Goal: Transaction & Acquisition: Book appointment/travel/reservation

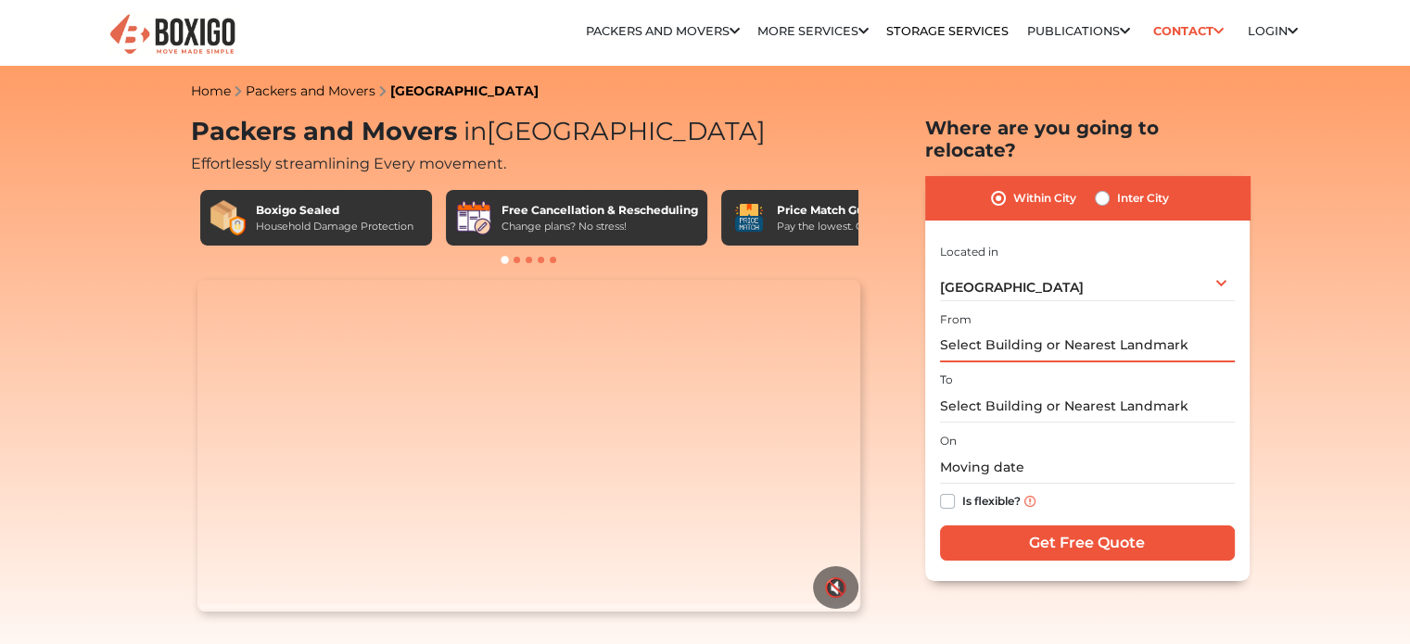
click at [992, 330] on input "text" at bounding box center [1087, 346] width 295 height 32
click at [1025, 262] on div "Bengaluru Select City Bangalore Bengaluru Bhopal Bhubaneswar Chennai Coimbatore…" at bounding box center [1087, 281] width 295 height 39
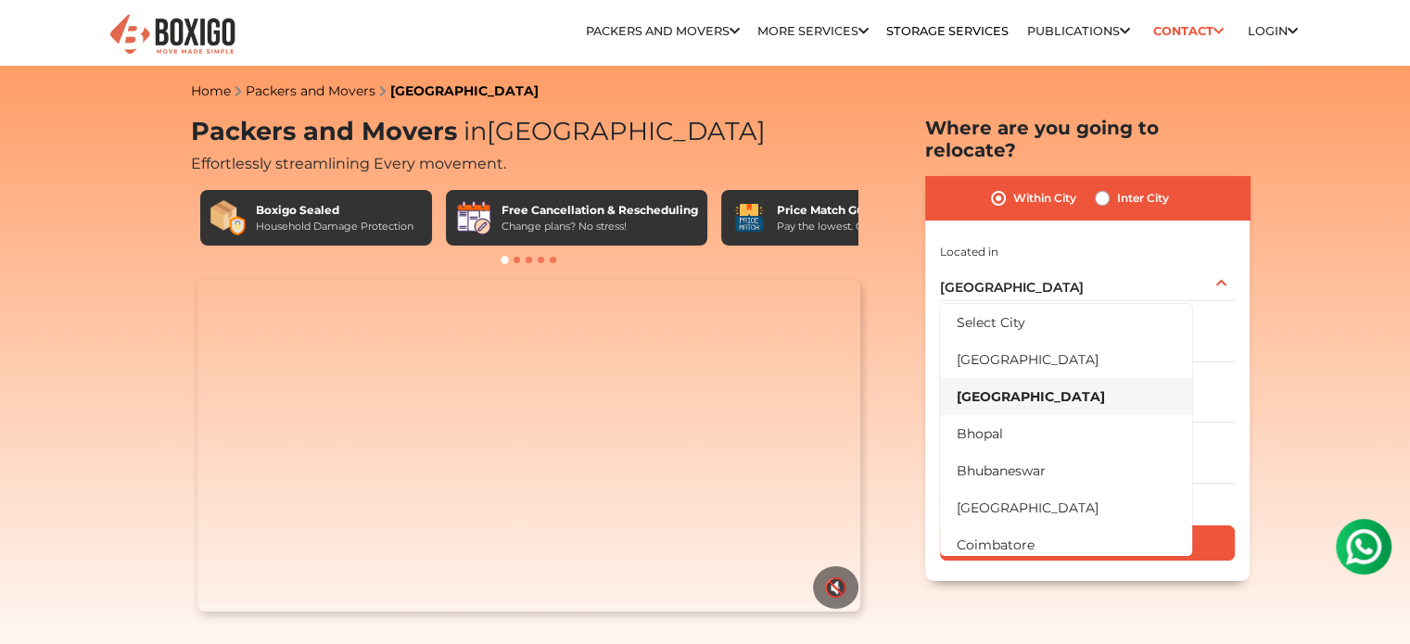
click at [1086, 177] on div "Within City Inter City" at bounding box center [1087, 198] width 324 height 44
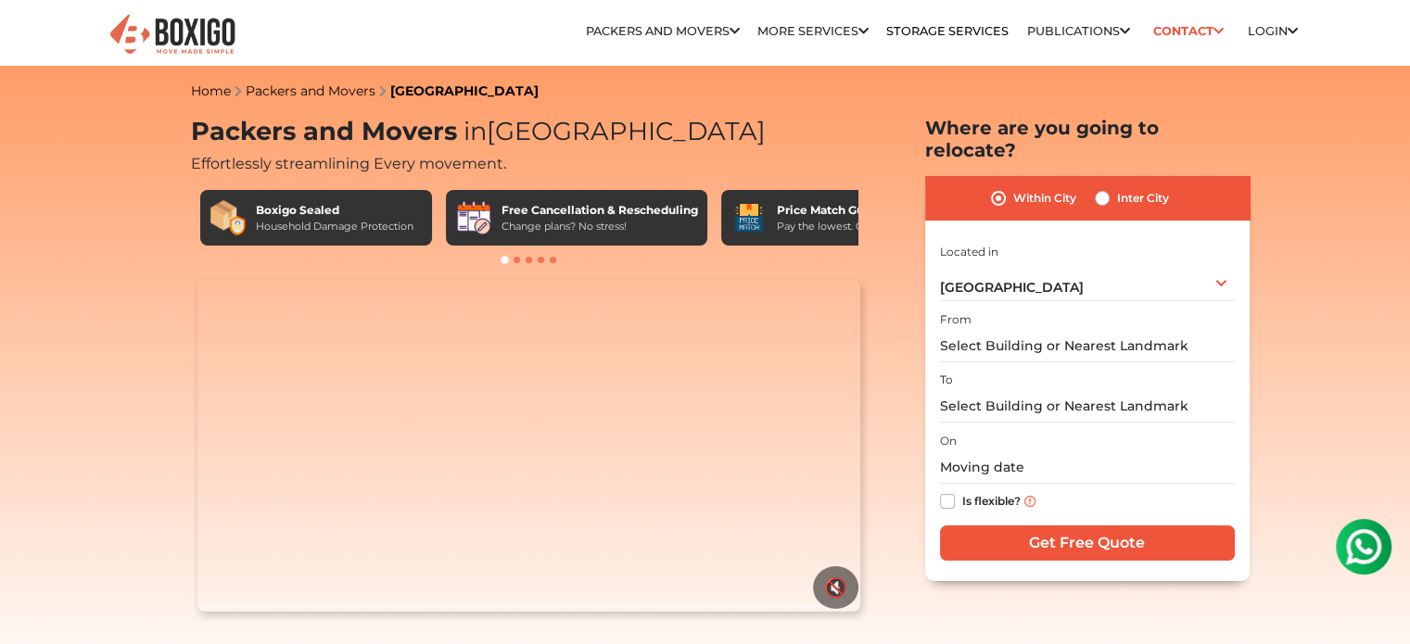
click at [1117, 187] on label "Inter City" at bounding box center [1143, 198] width 52 height 22
click at [1101, 187] on input "Inter City" at bounding box center [1101, 196] width 15 height 19
radio input "true"
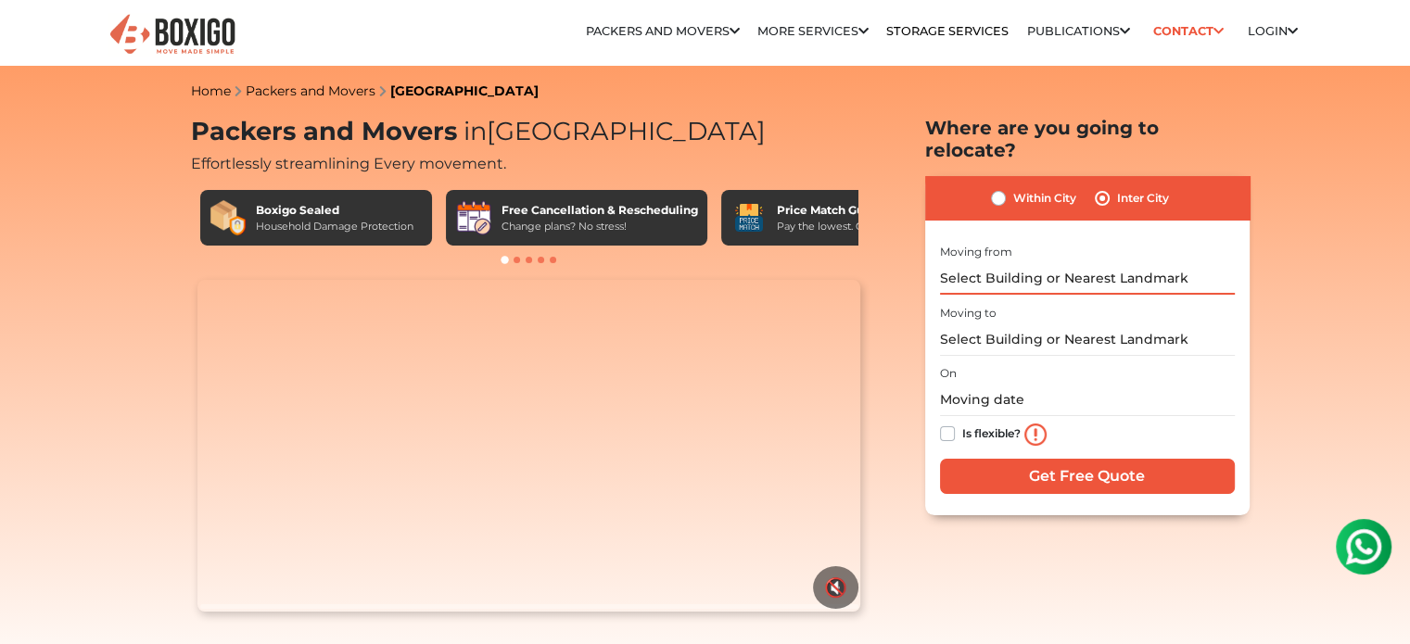
click at [1066, 262] on input "text" at bounding box center [1087, 278] width 295 height 32
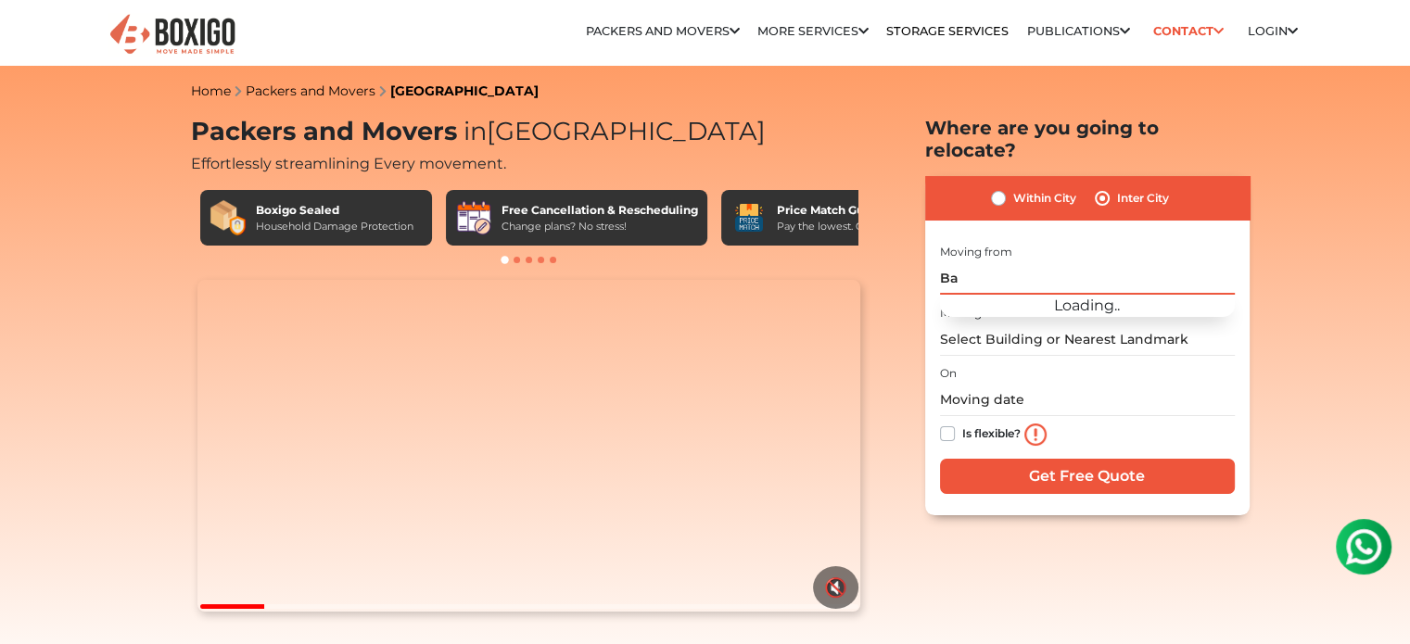
type input "B"
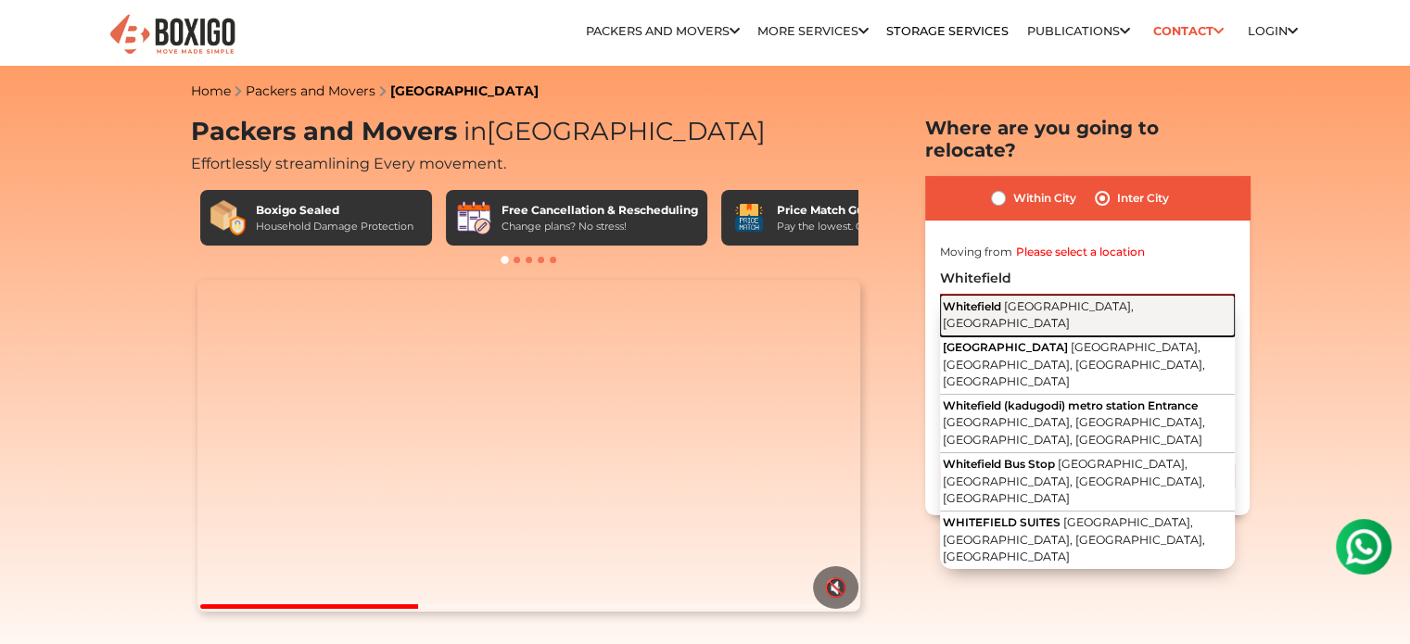
click at [1067, 299] on span "Bengaluru, Karnataka" at bounding box center [1037, 315] width 191 height 32
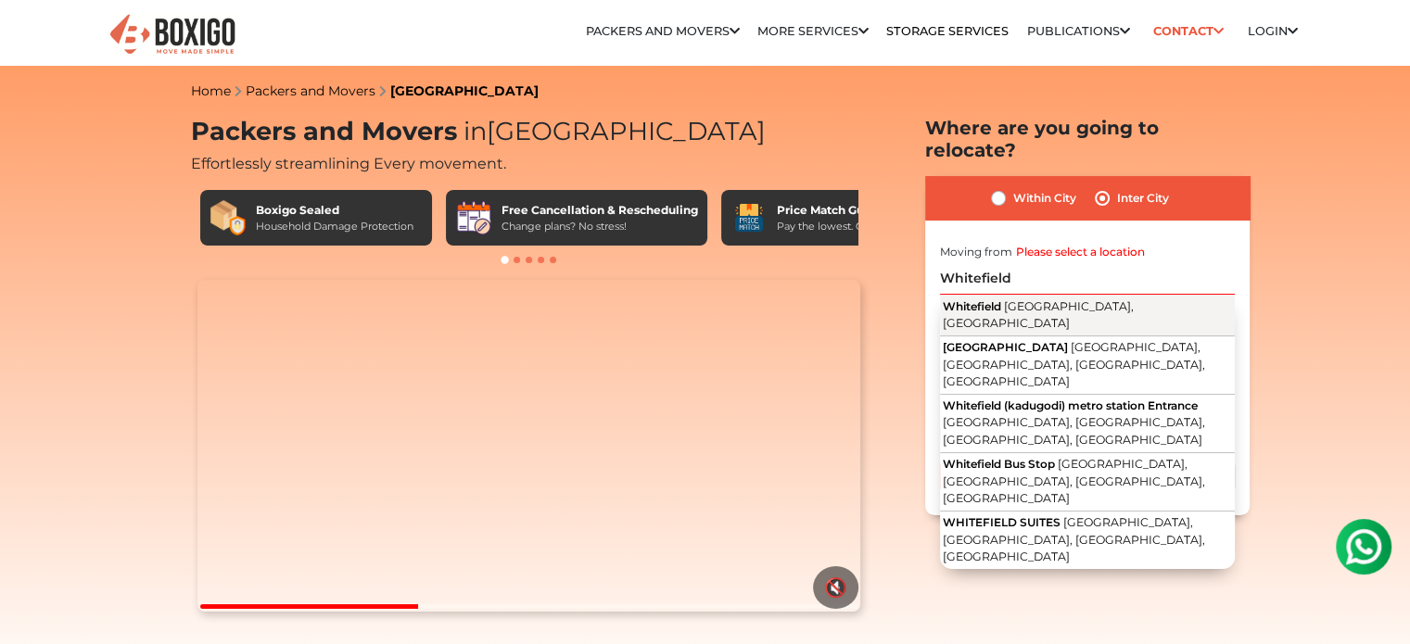
type input "Whitefield, Bengaluru, Karnataka"
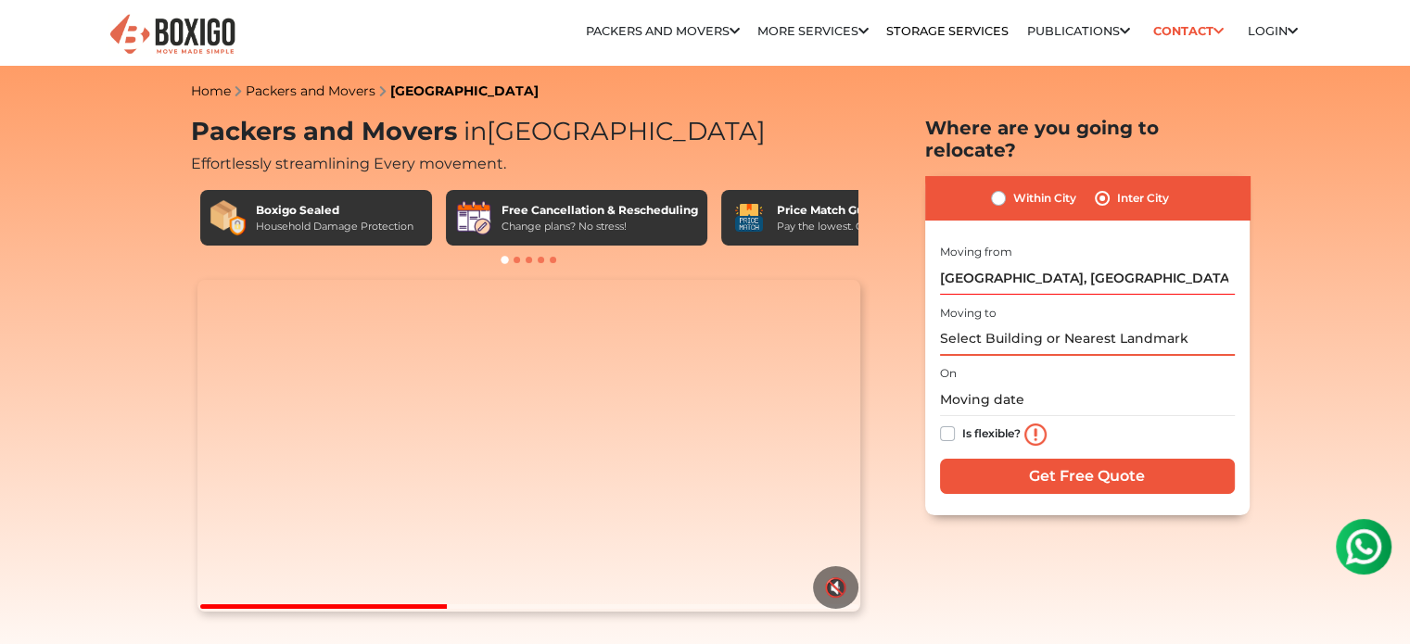
click at [1037, 323] on input "text" at bounding box center [1087, 339] width 295 height 32
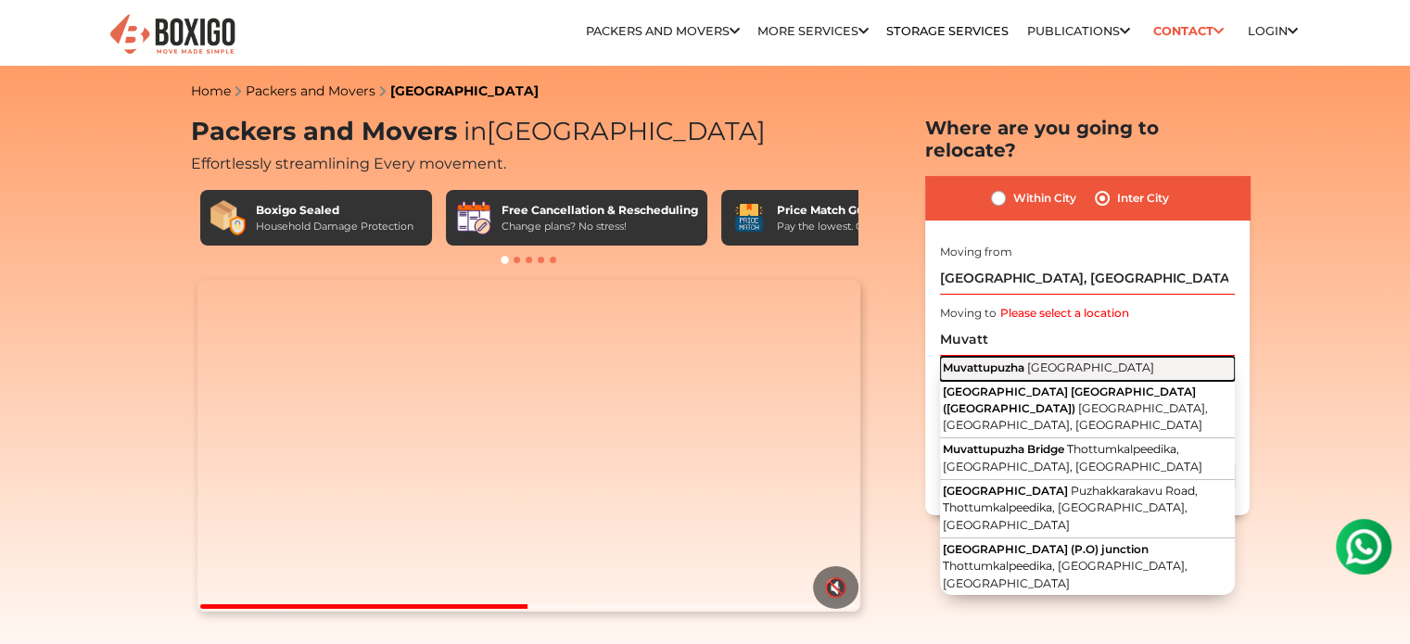
click at [1023, 360] on span "Muvattupuzha" at bounding box center [983, 367] width 82 height 14
type input "Muvattupuzha, Kerala"
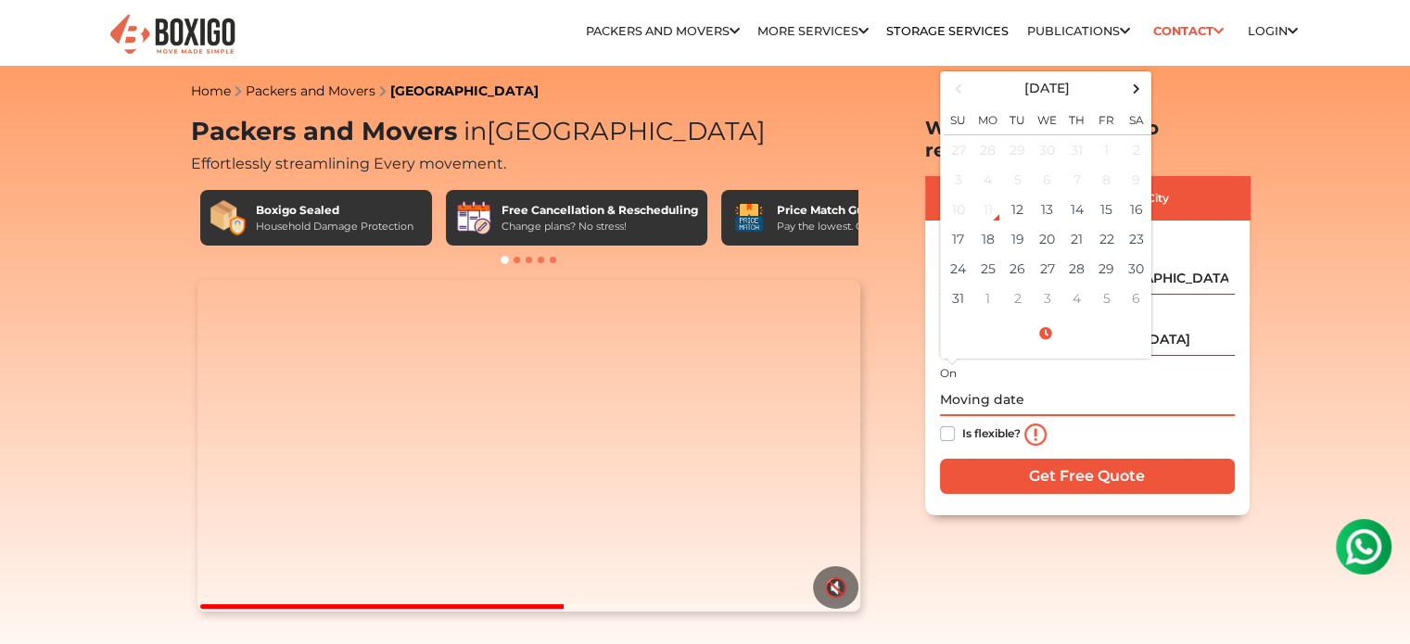
click at [990, 388] on input "text" at bounding box center [1087, 400] width 295 height 32
click at [964, 224] on td "17" at bounding box center [958, 239] width 30 height 30
type input "08/17/2025 12:00 AM"
click at [1189, 416] on div "Is flexible?" at bounding box center [1087, 434] width 295 height 37
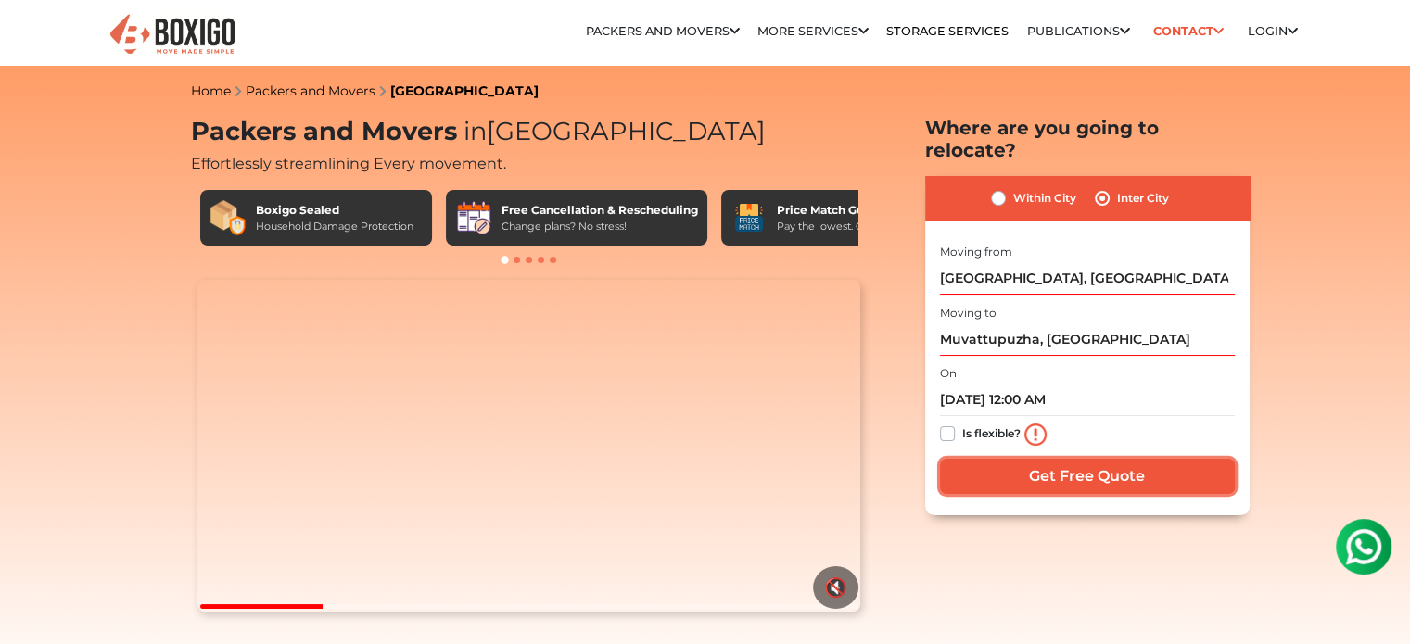
click at [1052, 459] on input "Get Free Quote" at bounding box center [1087, 476] width 295 height 35
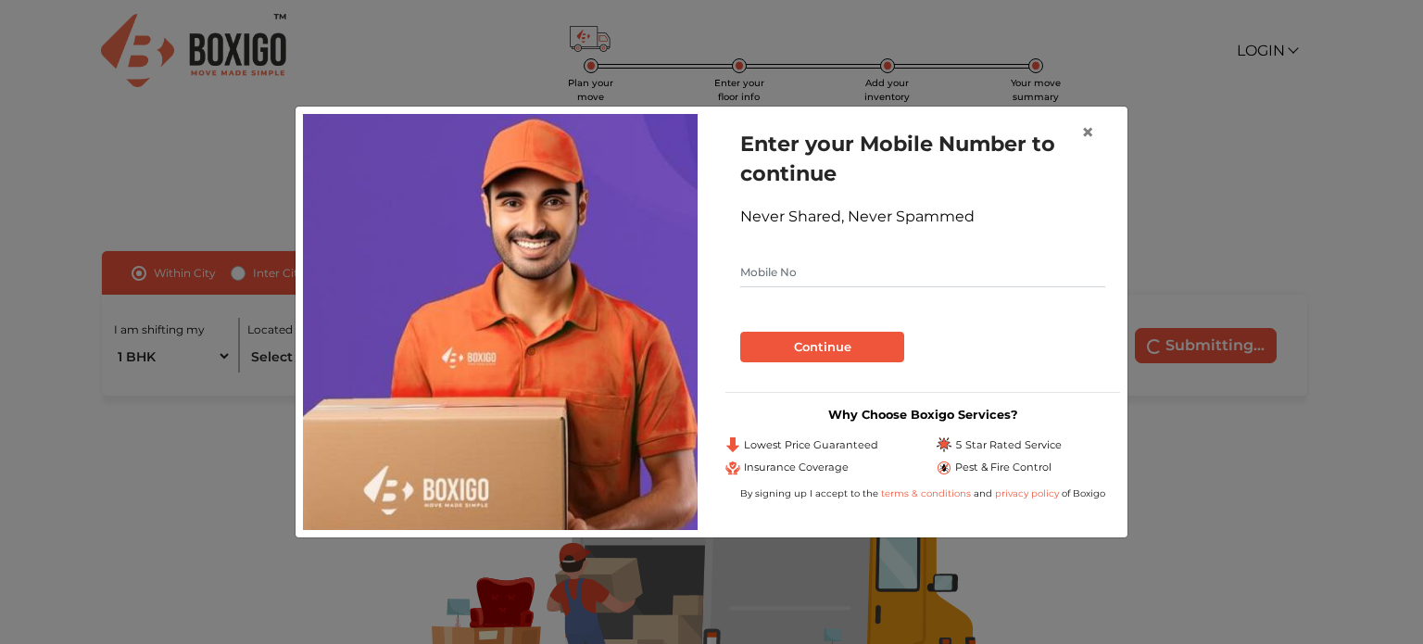
click at [841, 271] on input "text" at bounding box center [922, 273] width 365 height 30
type input "9747370201"
click at [806, 345] on button "Continue" at bounding box center [822, 348] width 164 height 32
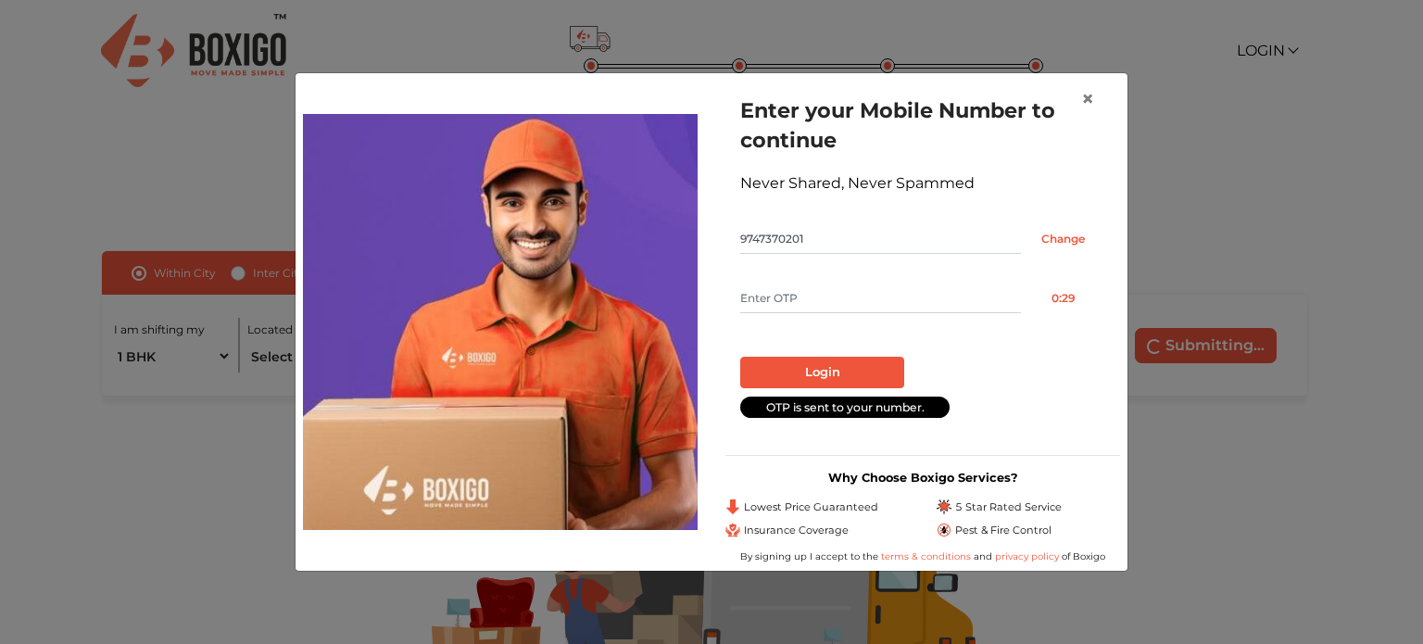
click at [810, 294] on input "text" at bounding box center [880, 299] width 281 height 30
type input "3526"
click at [804, 372] on button "Login" at bounding box center [822, 373] width 164 height 32
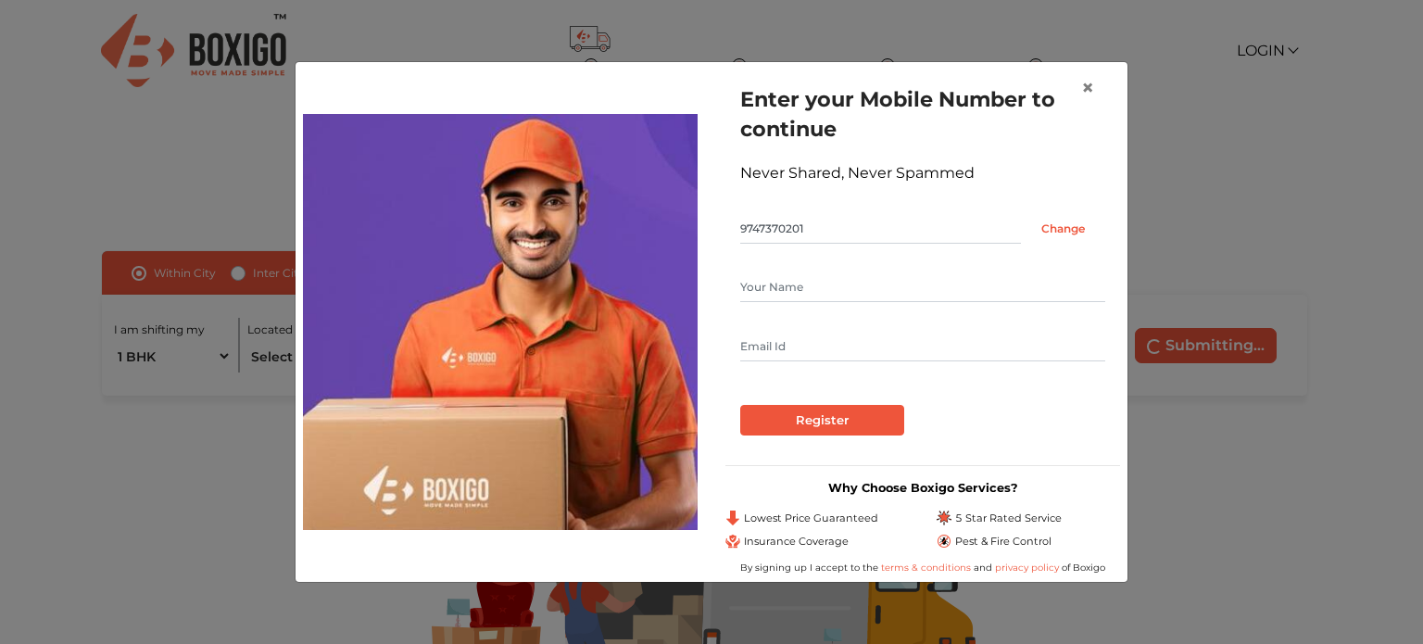
click at [815, 276] on input "text" at bounding box center [922, 287] width 365 height 30
type input "Arun"
type input "[EMAIL_ADDRESS][DOMAIN_NAME]"
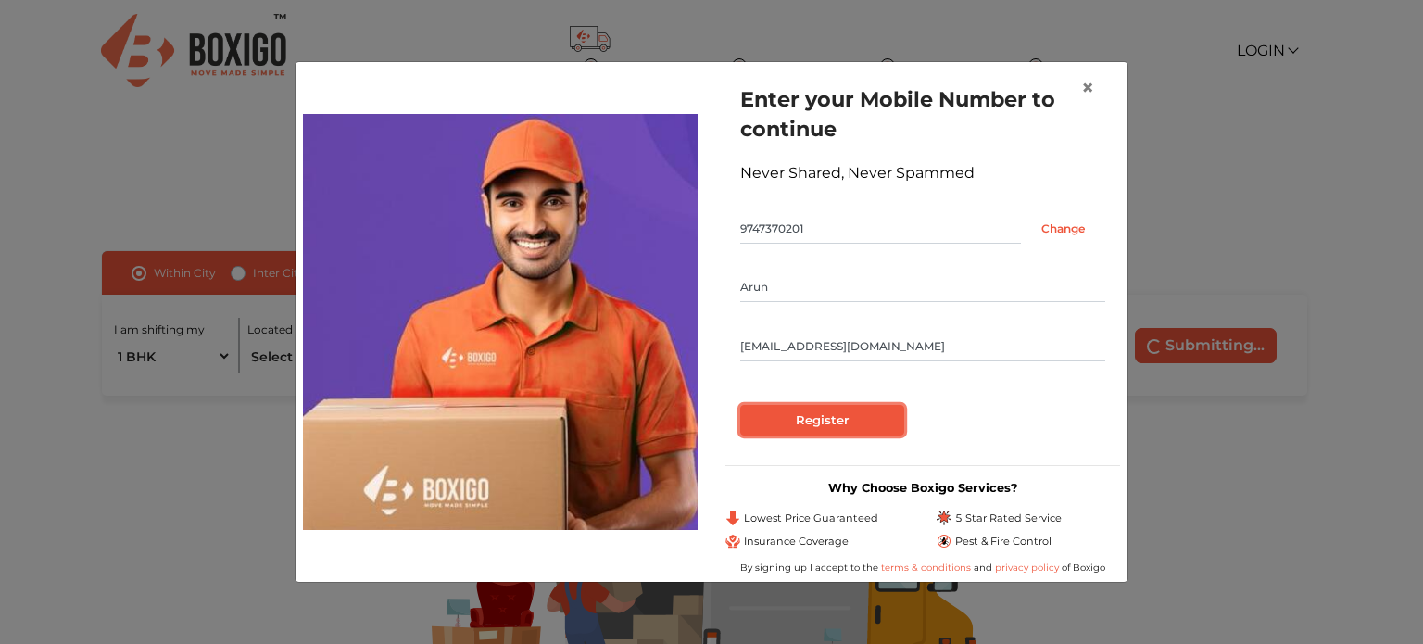
click at [780, 412] on input "Register" at bounding box center [822, 421] width 164 height 32
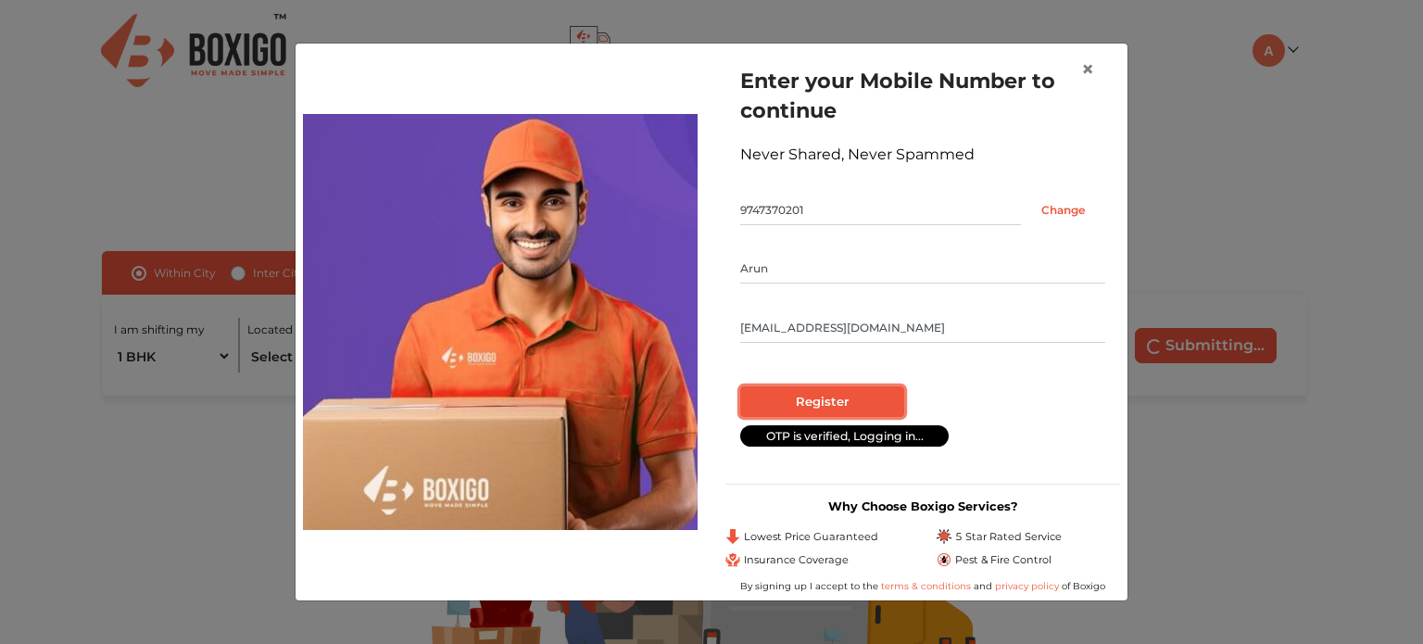
radio input "false"
radio input "true"
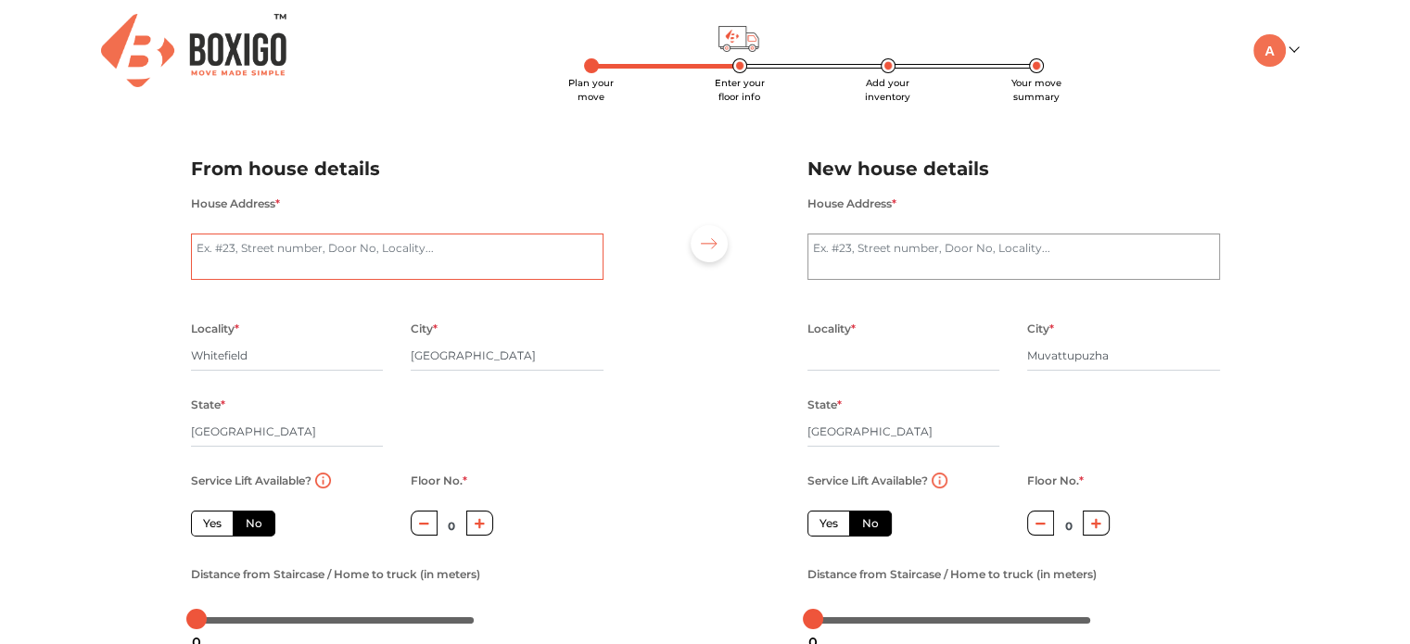
click at [463, 262] on textarea "House Address *" at bounding box center [397, 257] width 412 height 46
click at [660, 385] on div at bounding box center [705, 387] width 176 height 511
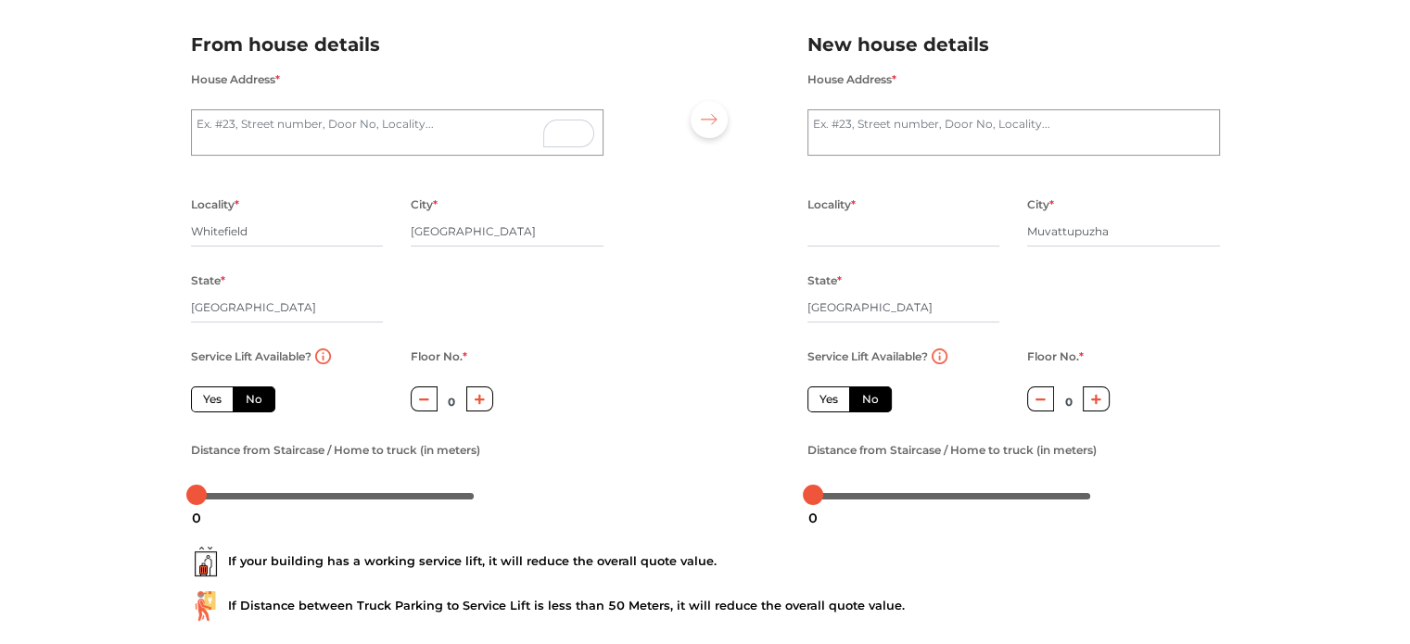
scroll to position [125, 0]
click at [419, 398] on icon "button" at bounding box center [424, 398] width 10 height 11
click at [474, 398] on icon "button" at bounding box center [479, 398] width 10 height 11
type input "1"
drag, startPoint x: 206, startPoint y: 493, endPoint x: 227, endPoint y: 493, distance: 21.3
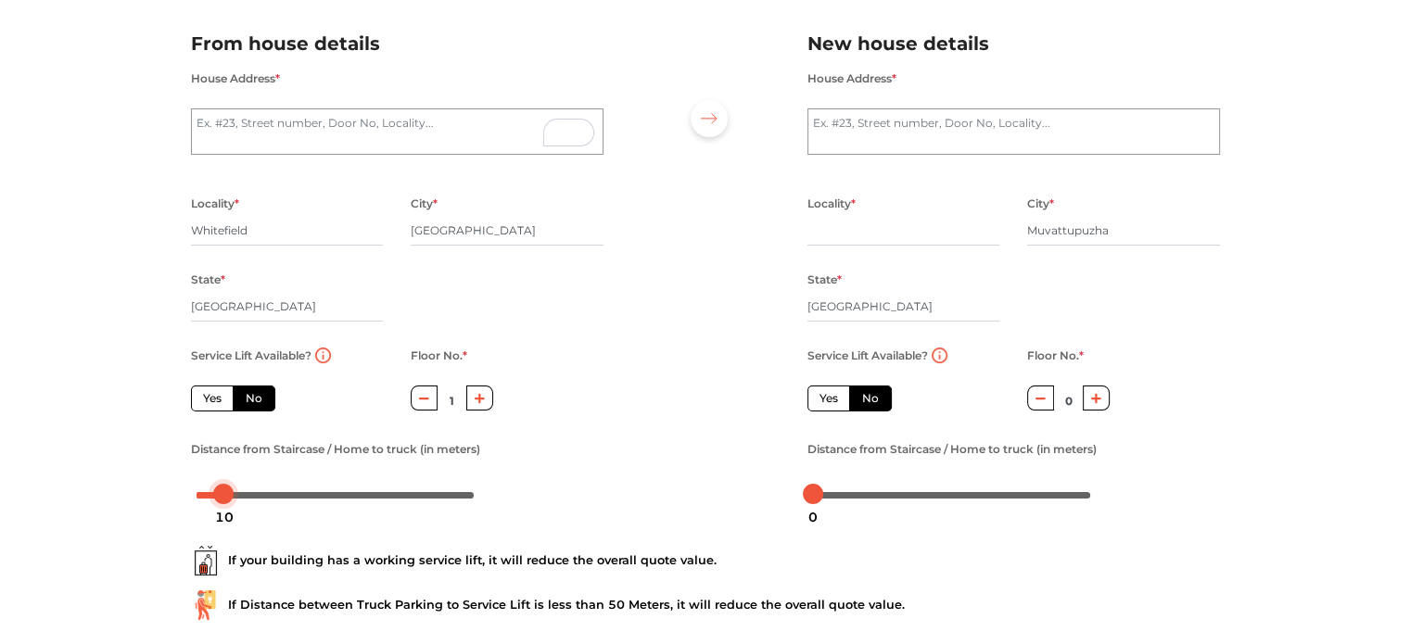
click at [227, 493] on div at bounding box center [335, 493] width 278 height 11
drag, startPoint x: 810, startPoint y: 497, endPoint x: 838, endPoint y: 495, distance: 27.9
click at [838, 495] on div at bounding box center [839, 494] width 20 height 20
click at [645, 492] on div at bounding box center [705, 261] width 176 height 511
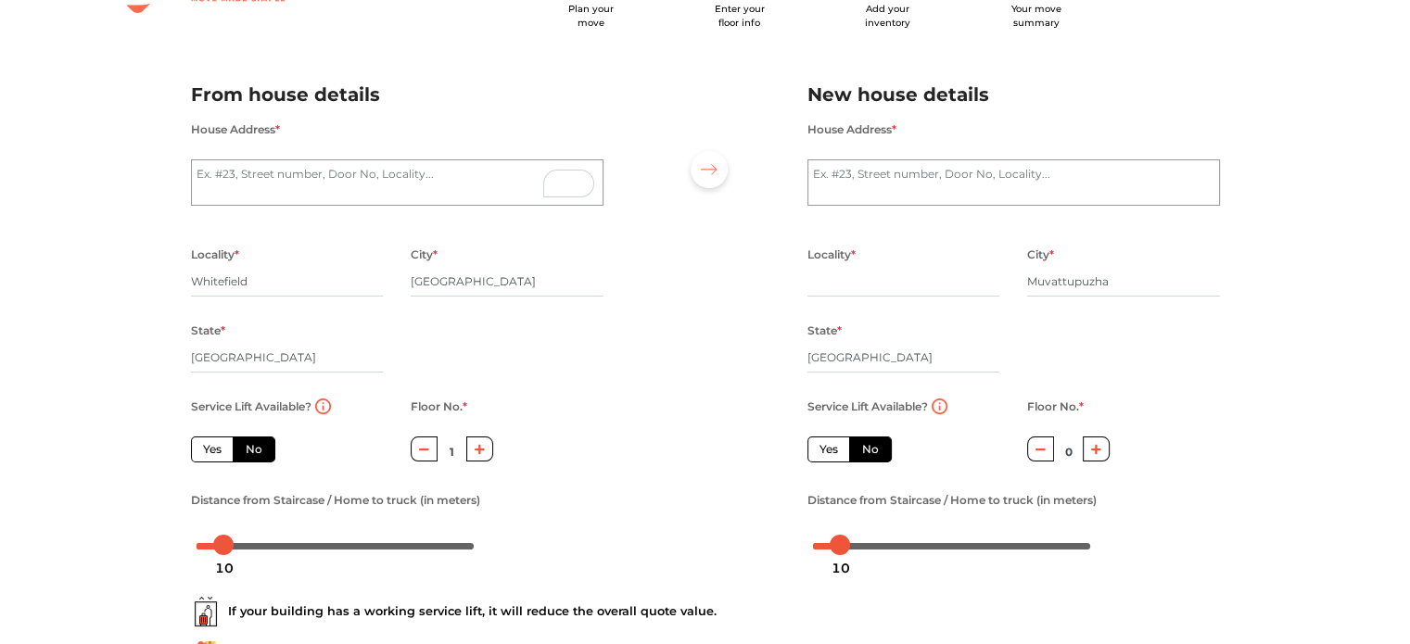
scroll to position [0, 0]
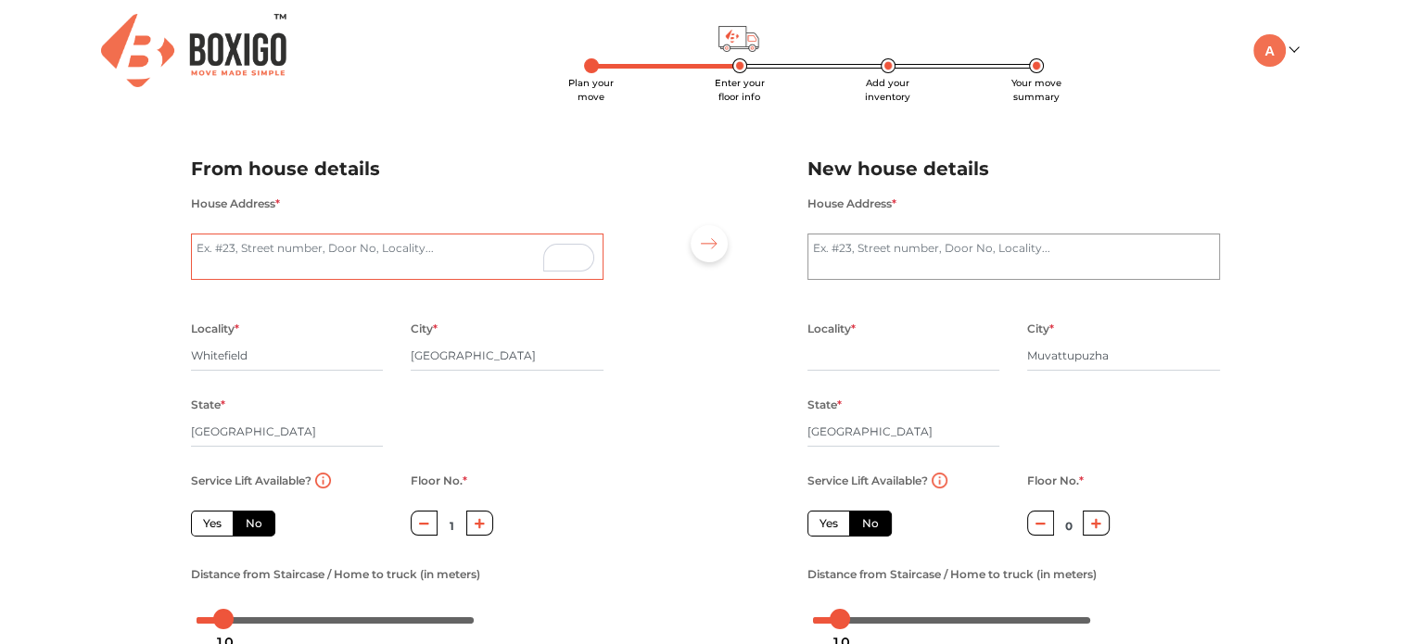
click at [404, 262] on textarea "House Address *" at bounding box center [397, 257] width 412 height 46
click at [197, 309] on div "House Address *" at bounding box center [397, 254] width 440 height 125
click at [247, 357] on input "Whitefield" at bounding box center [287, 356] width 193 height 30
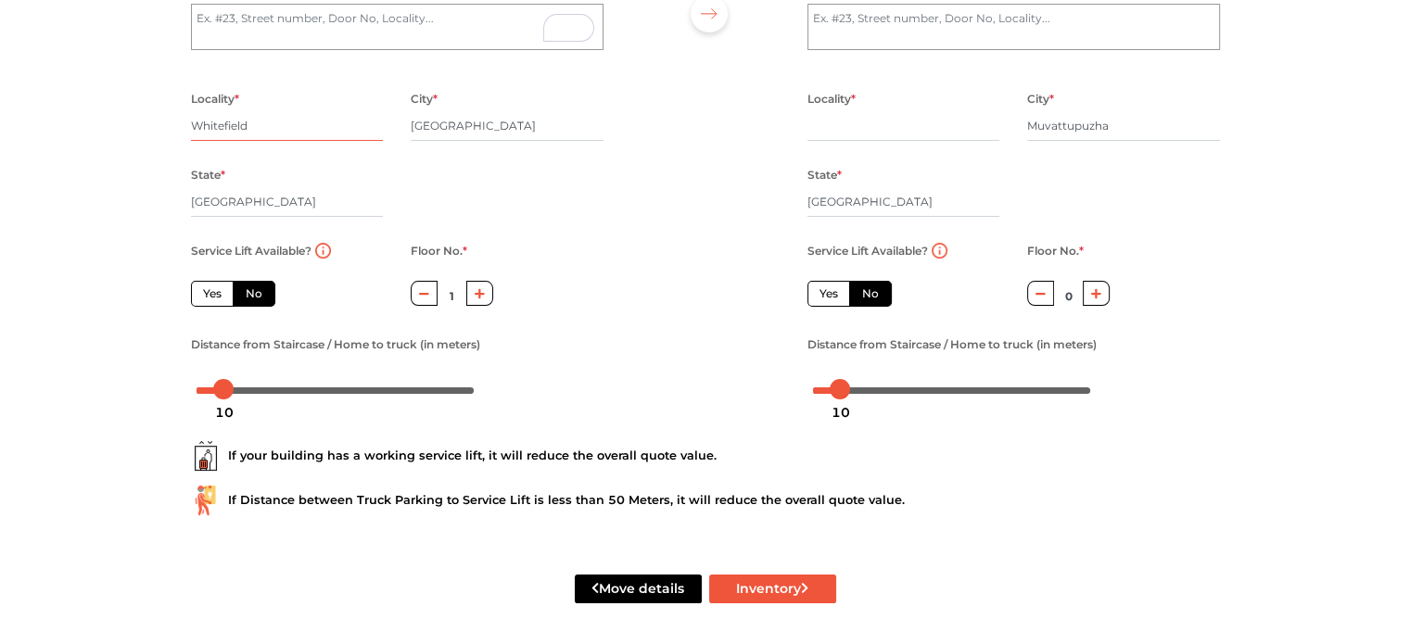
scroll to position [236, 0]
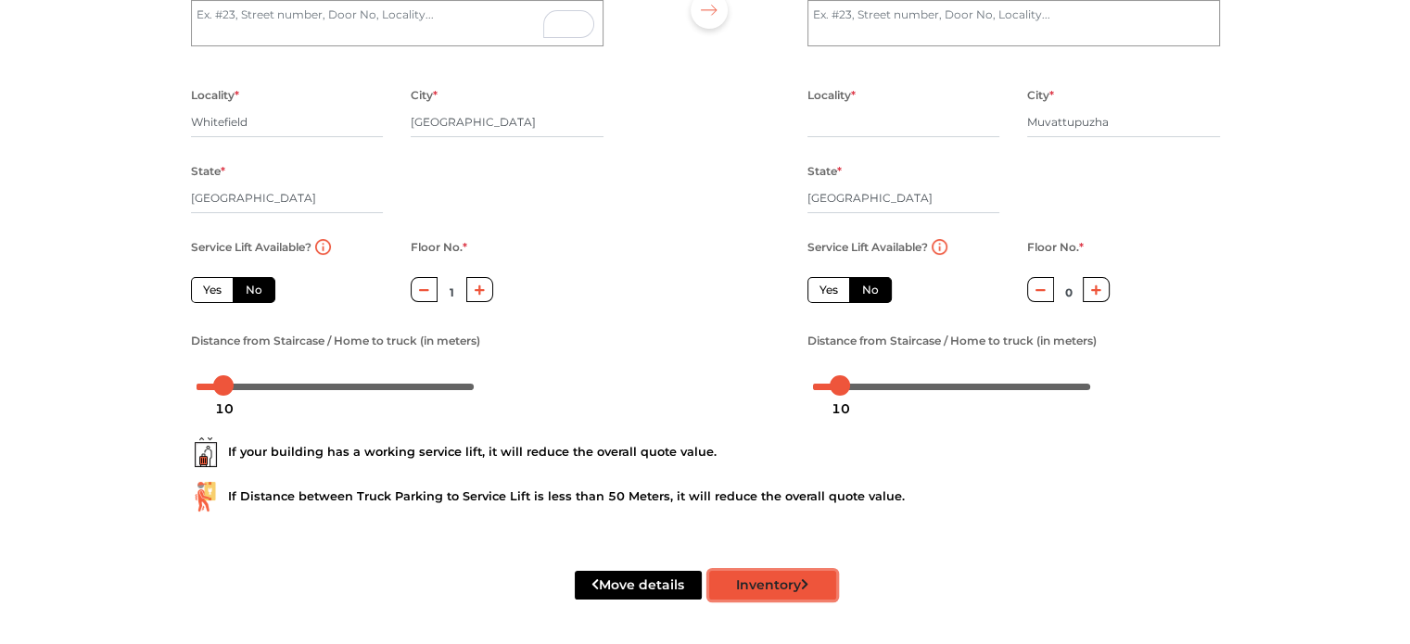
click at [759, 591] on button "Inventory" at bounding box center [772, 585] width 127 height 29
radio input "true"
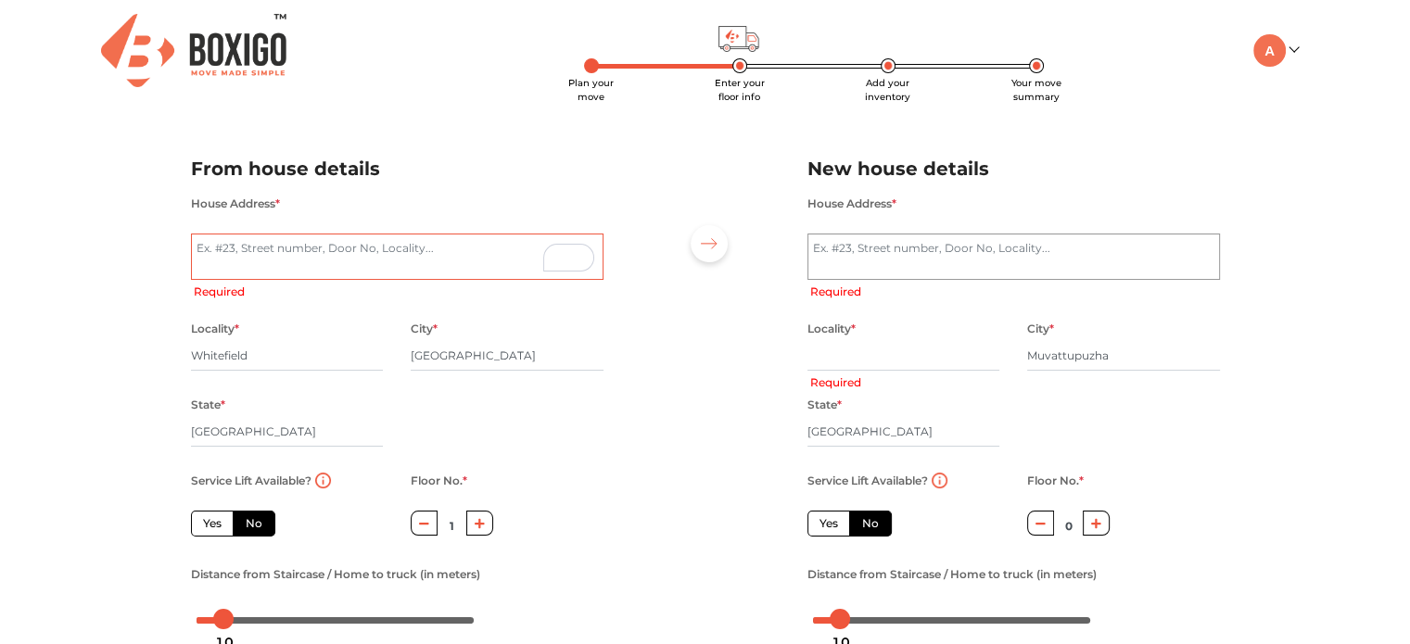
type textarea "#"
radio input "true"
type textarea "#102, VG H"
radio input "true"
type textarea "#102, VG Homes, $"
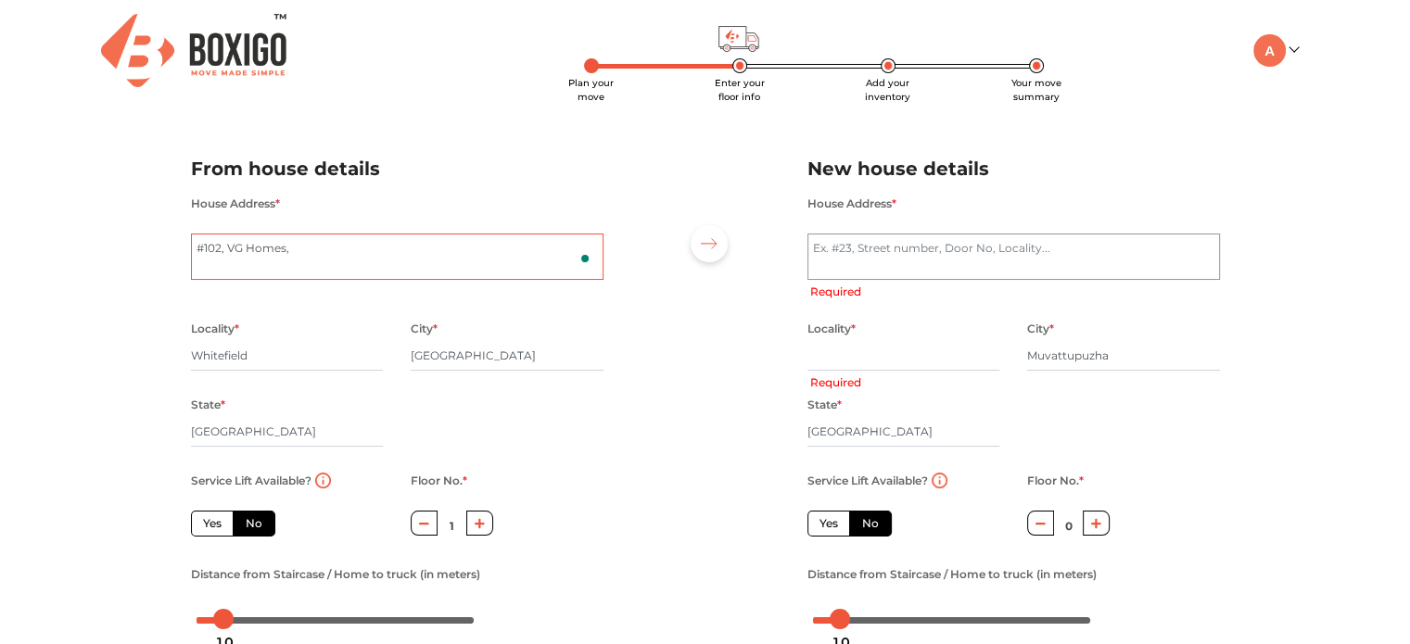
radio input "true"
type textarea "#102, VG Homes,"
radio input "true"
type textarea "#102, VG Homes, [STREET_ADDRESS]"
click at [886, 251] on textarea "House Address *" at bounding box center [1013, 257] width 412 height 46
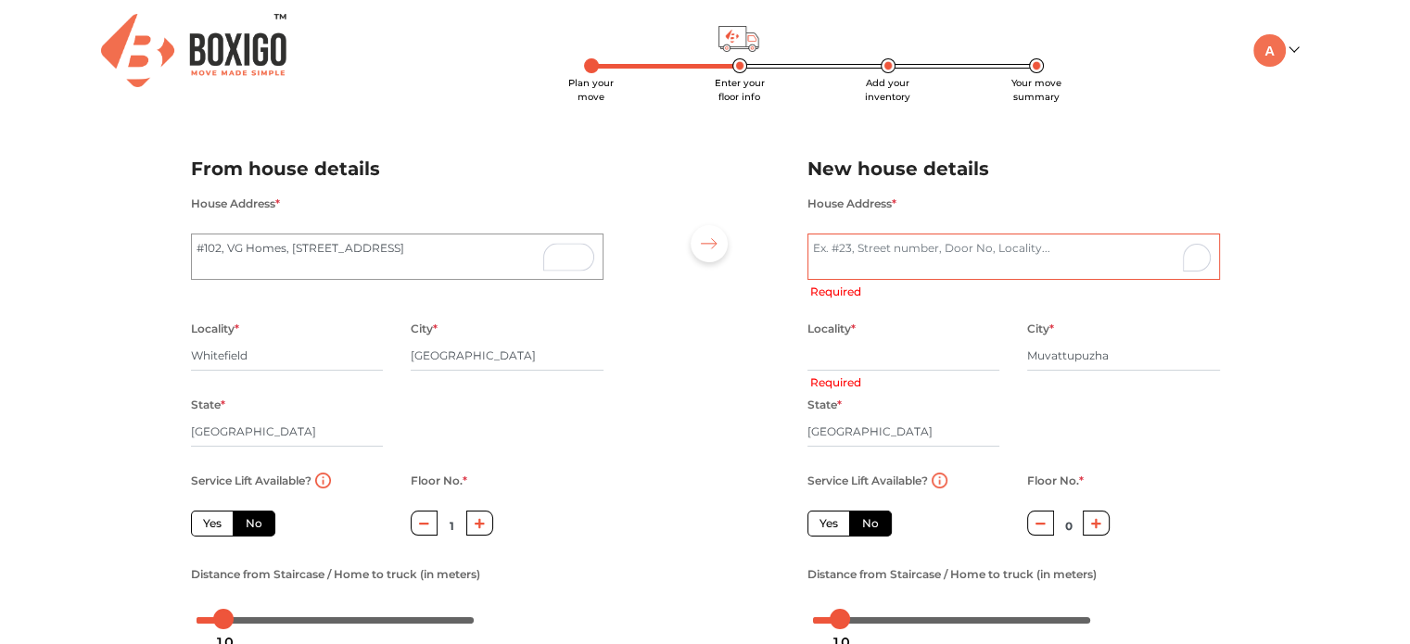
radio input "true"
type textarea "P"
radio input "true"
type textarea "Oz"
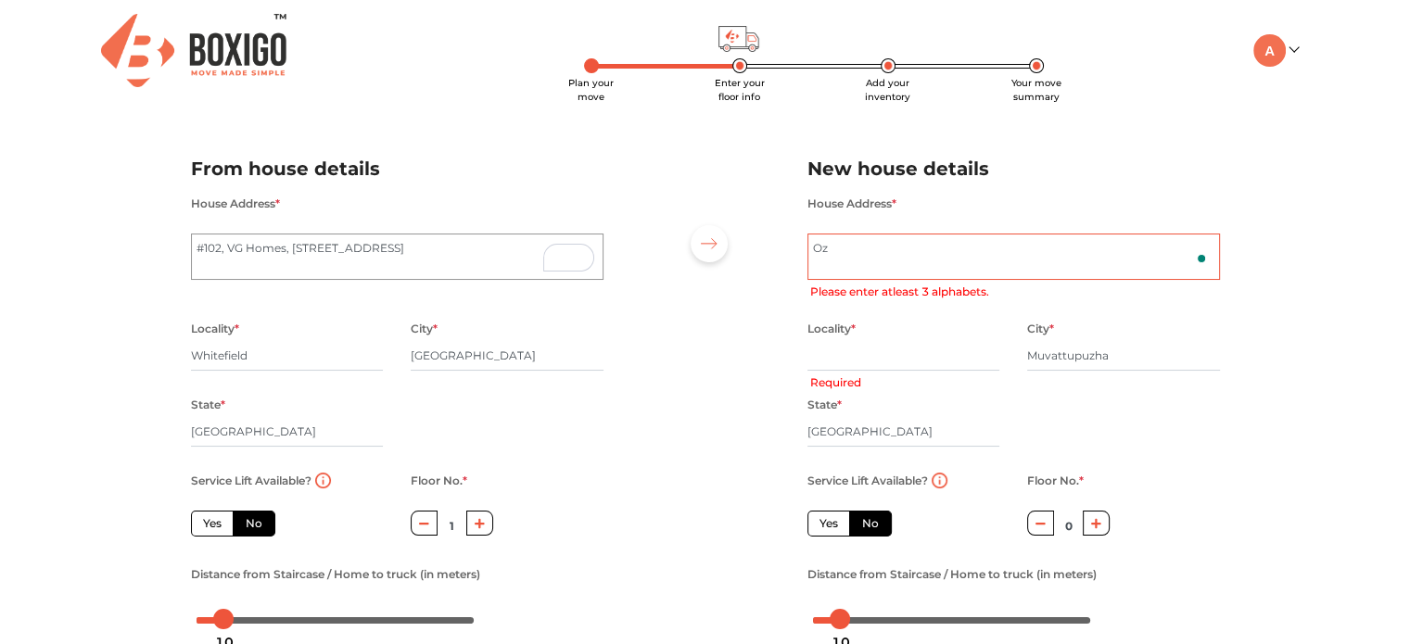
radio input "true"
type textarea "[PERSON_NAME] (H) Govt Model HS Road Muvattupuzha"
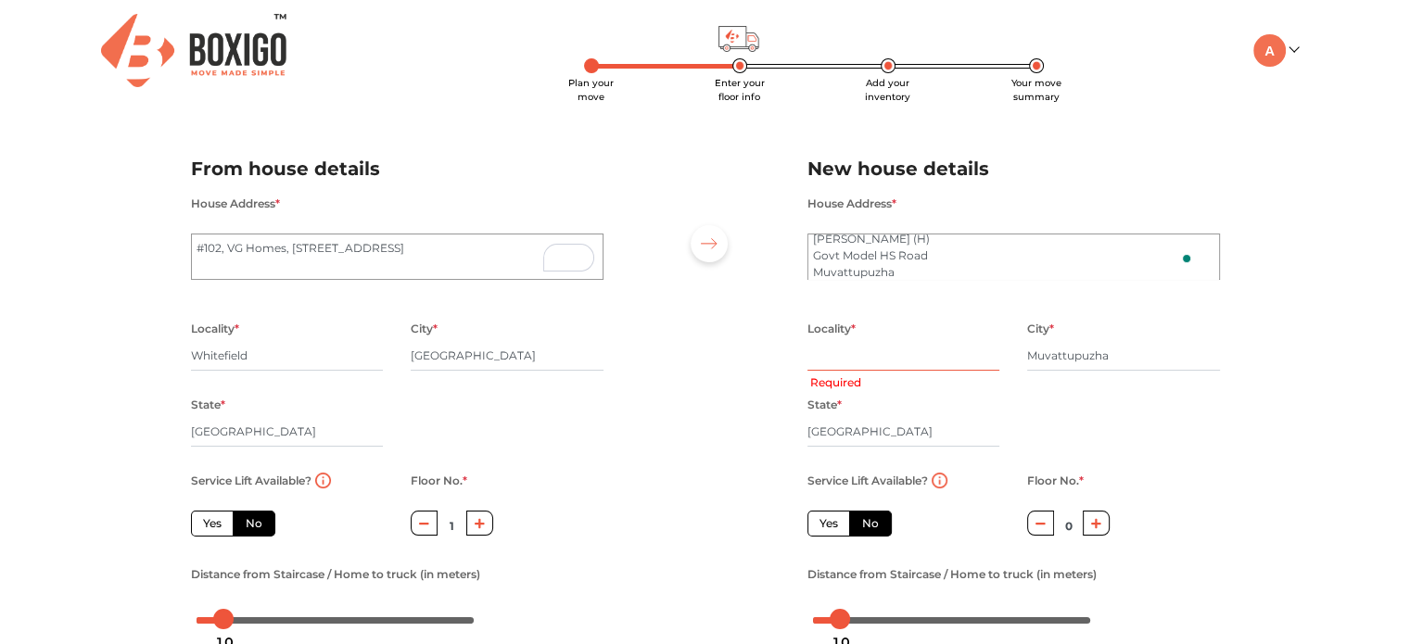
radio input "true"
type input "Mu"
radio input "true"
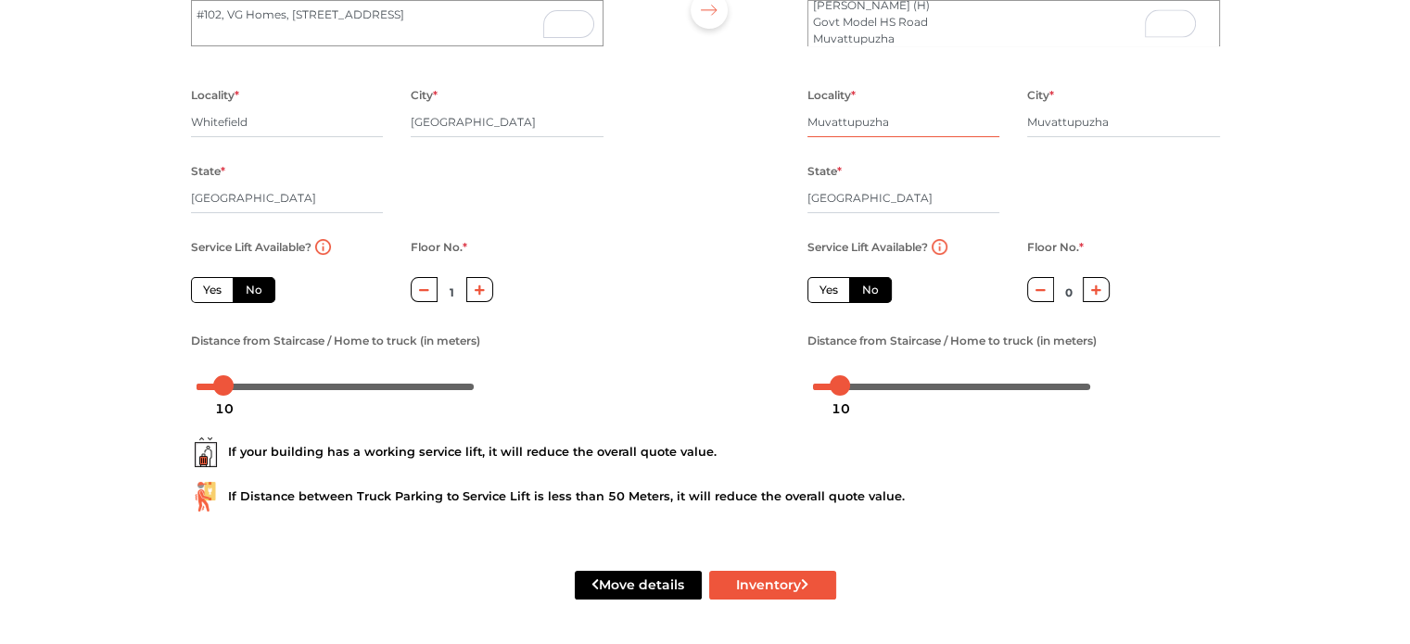
scroll to position [234, 0]
type input "Muvattupuzha"
click at [764, 588] on button "Inventory" at bounding box center [772, 585] width 127 height 29
radio input "true"
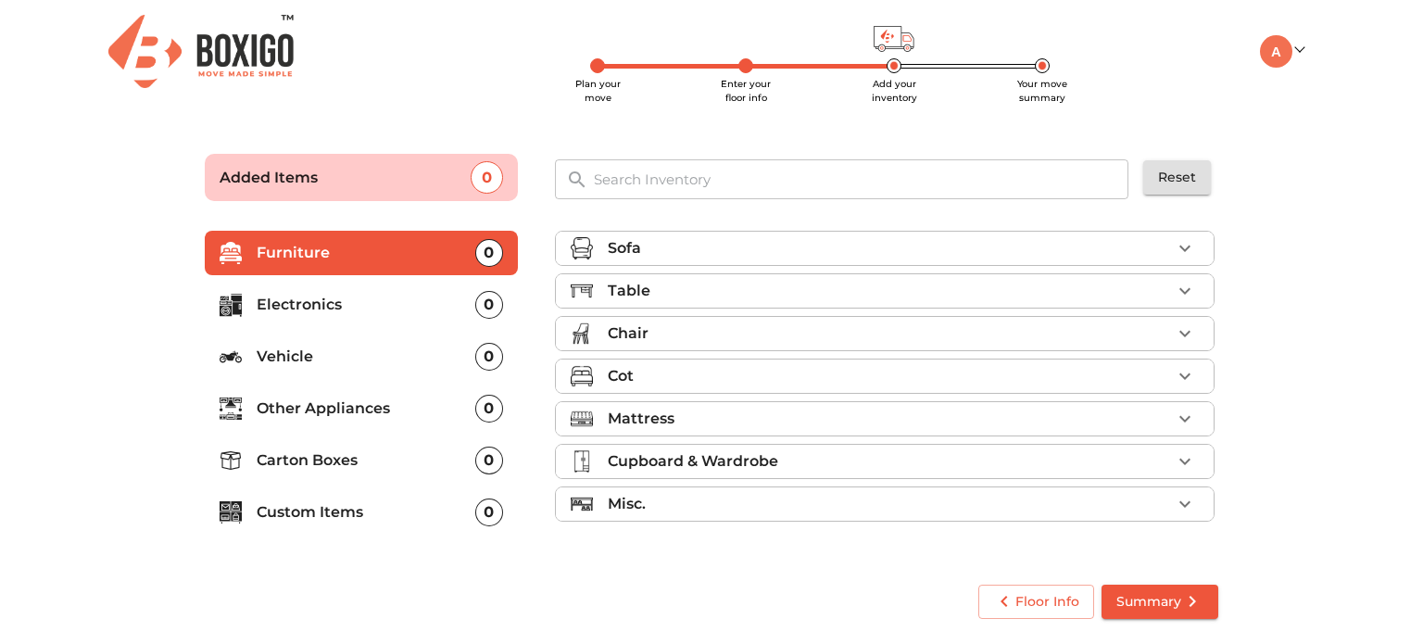
click at [720, 294] on div "Table" at bounding box center [889, 291] width 563 height 22
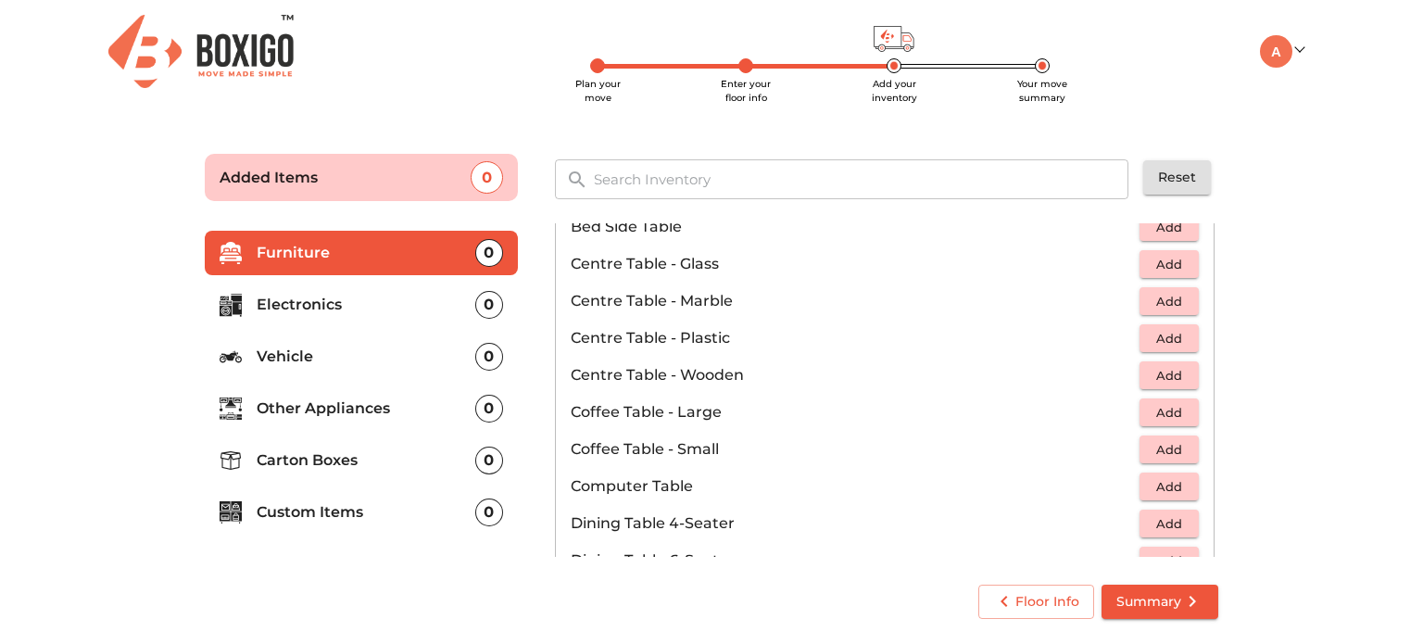
scroll to position [107, 0]
click at [1172, 386] on button "Add" at bounding box center [1169, 376] width 59 height 29
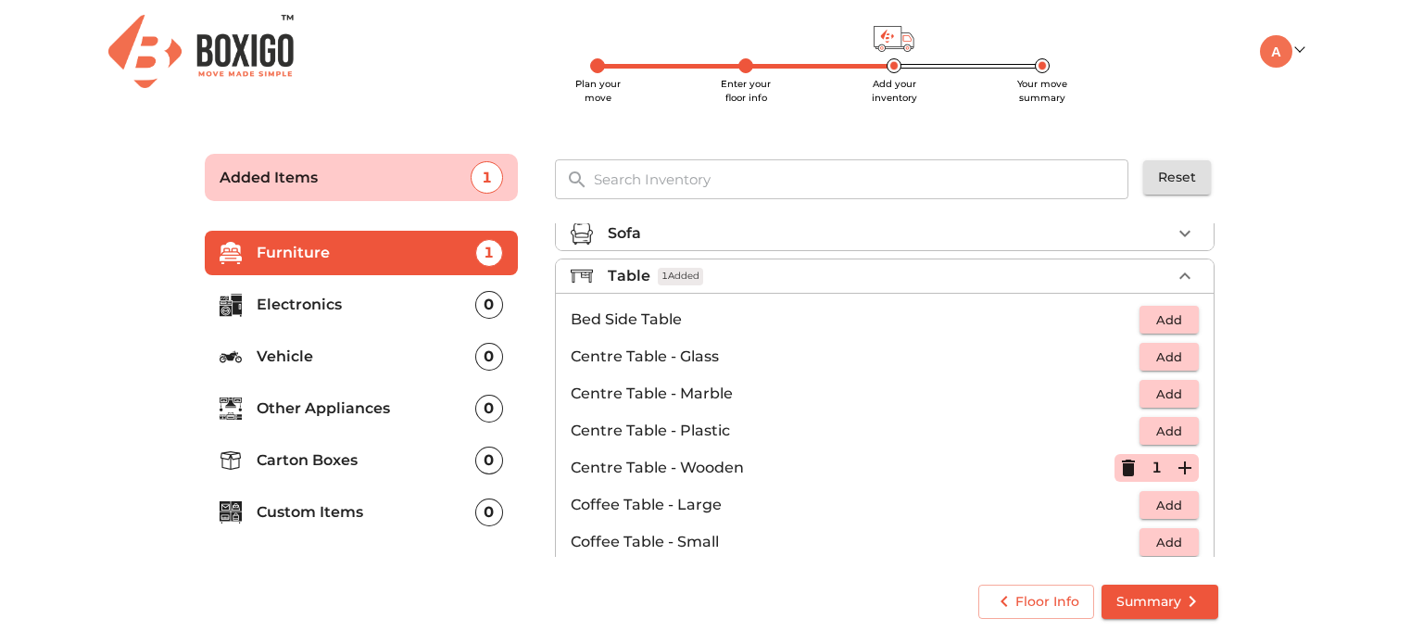
scroll to position [0, 0]
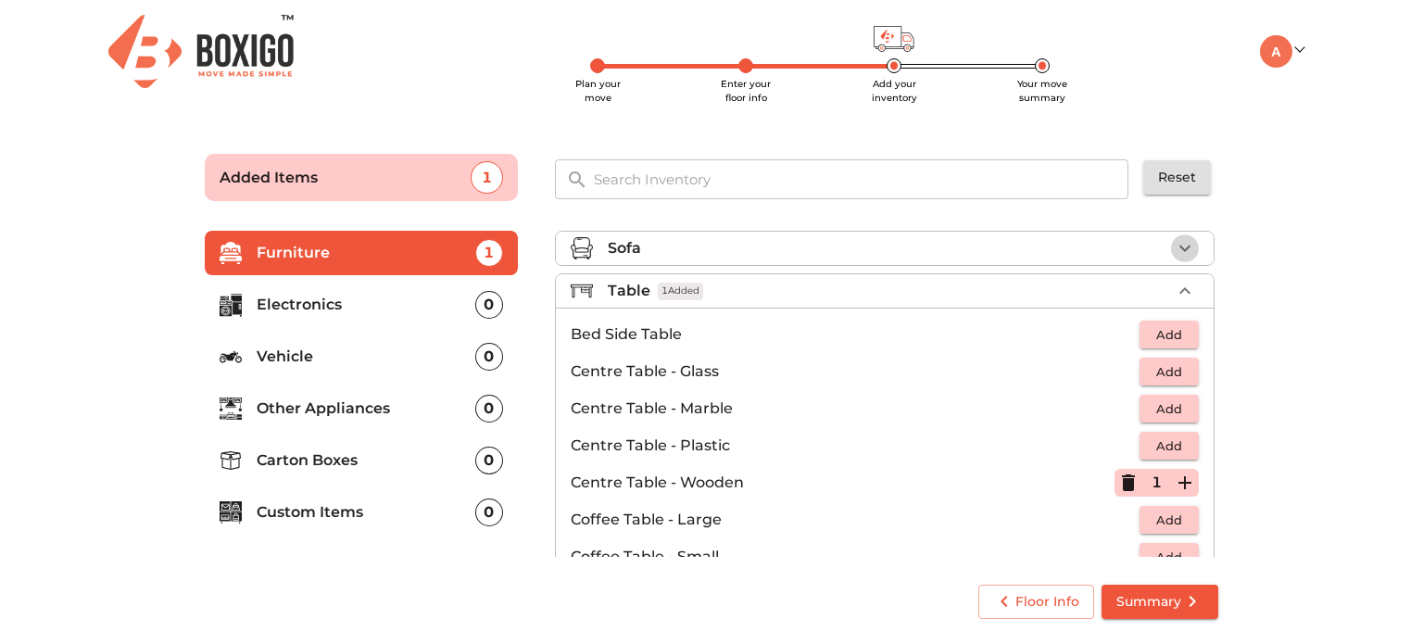
click at [1174, 242] on icon "button" at bounding box center [1185, 248] width 22 height 22
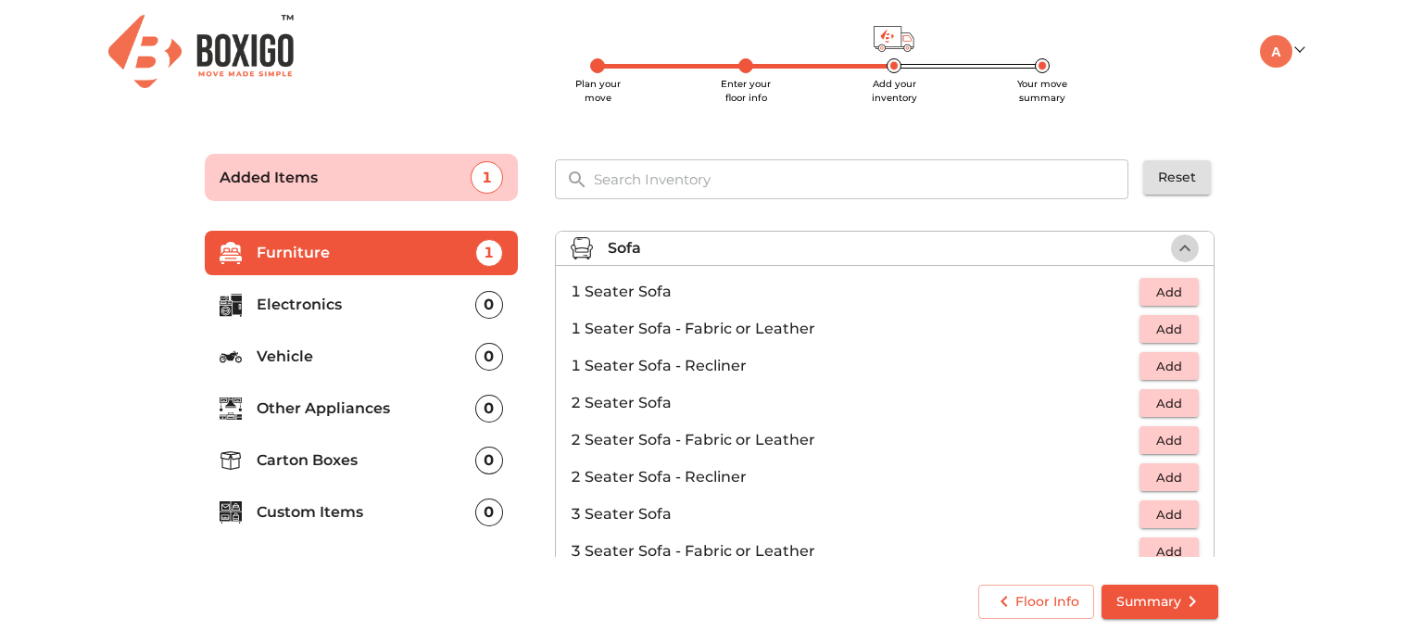
click at [1174, 242] on icon "button" at bounding box center [1185, 248] width 22 height 22
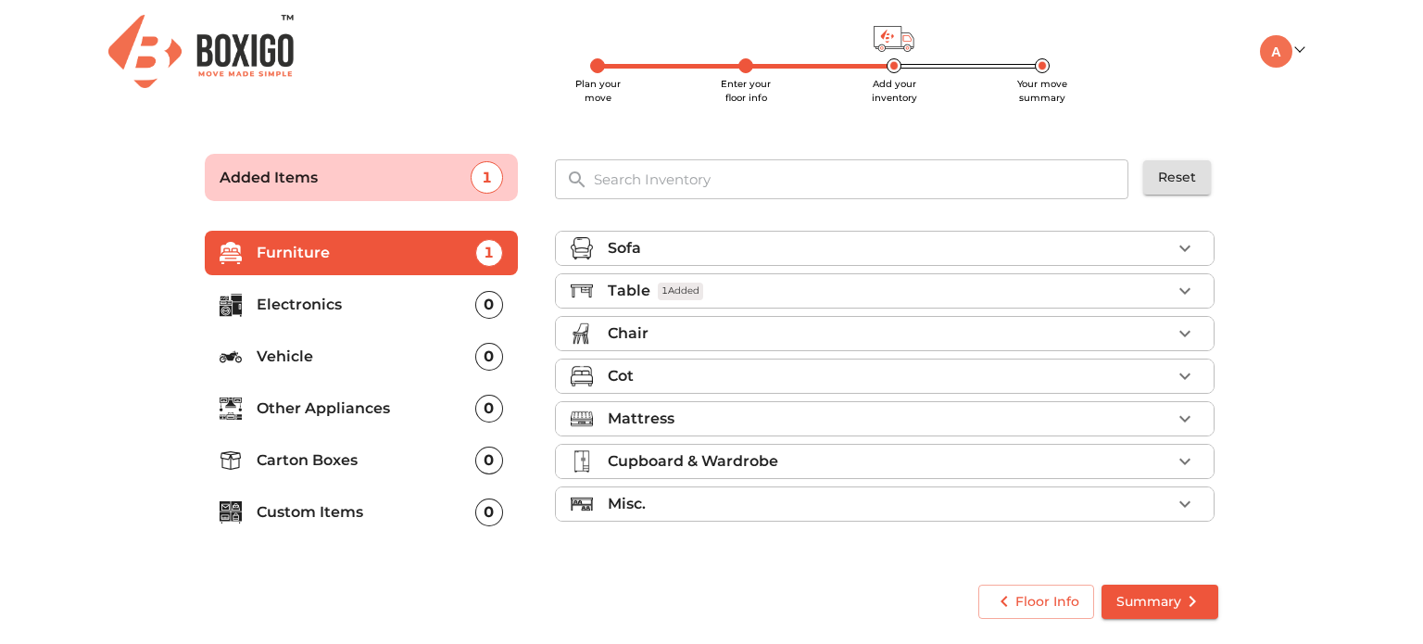
click at [1092, 336] on div "Chair" at bounding box center [889, 333] width 563 height 22
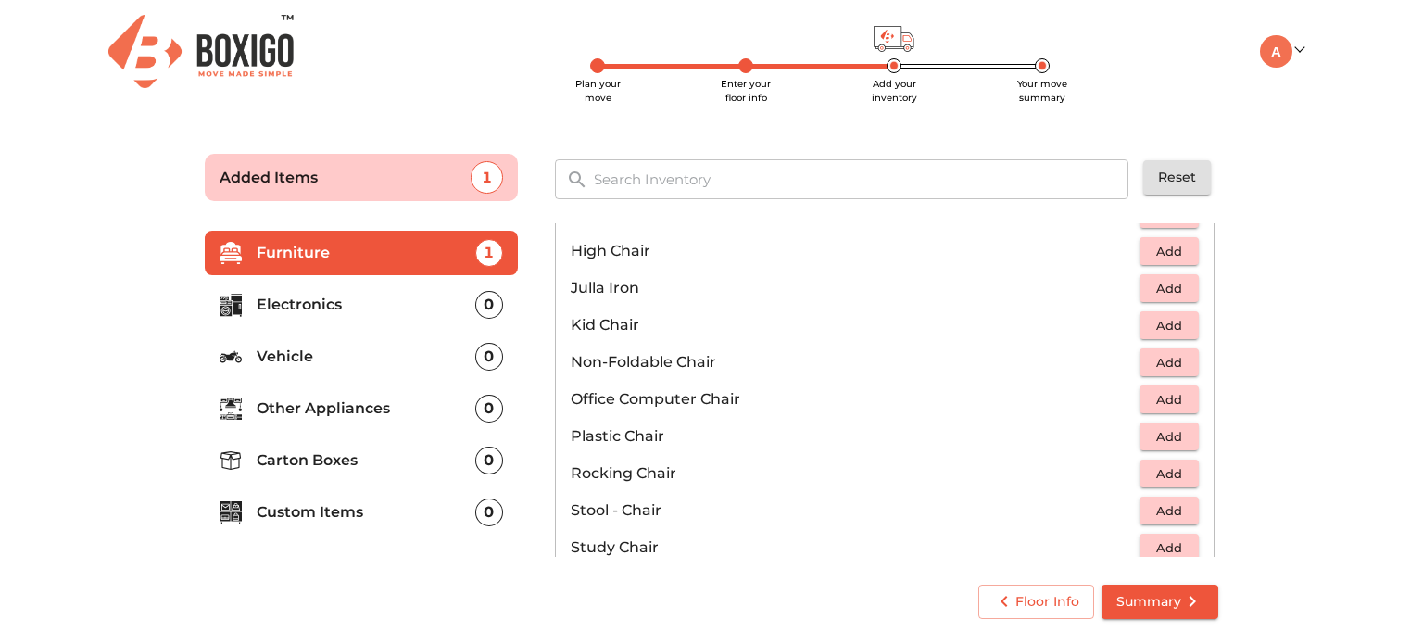
scroll to position [497, 0]
click at [1165, 426] on span "Add" at bounding box center [1169, 436] width 41 height 21
click at [1174, 426] on icon "button" at bounding box center [1185, 436] width 22 height 22
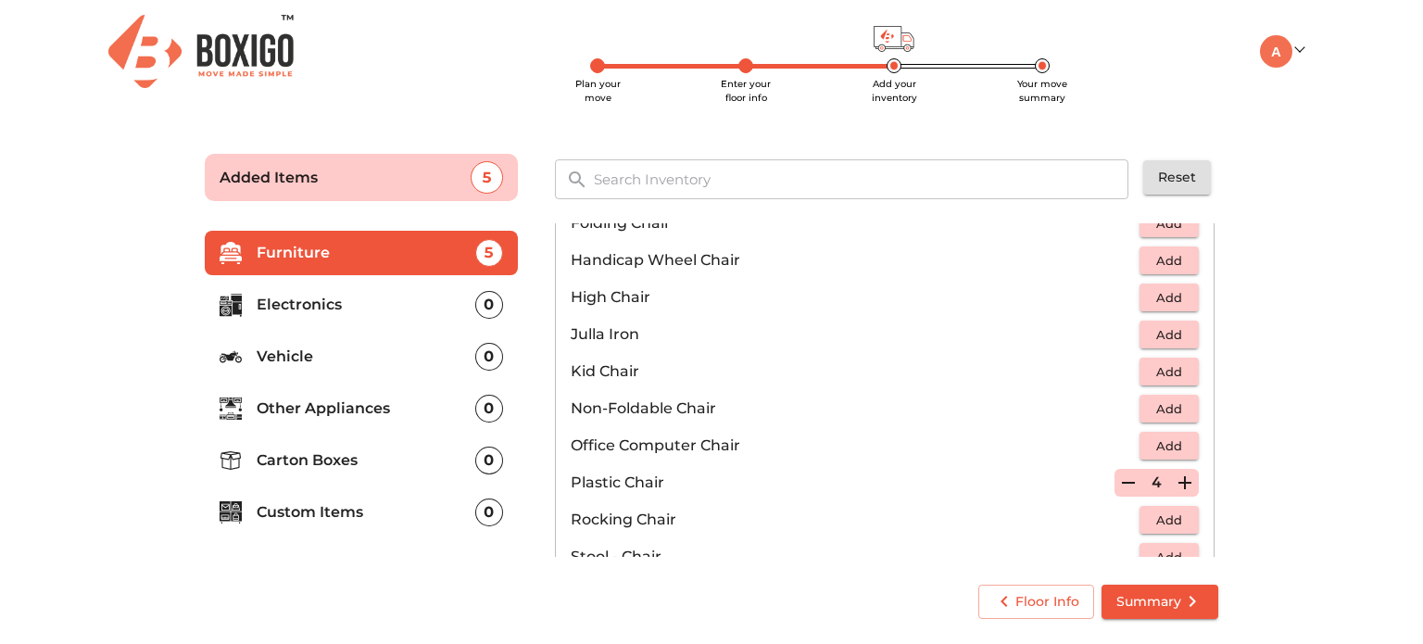
scroll to position [452, 0]
click at [1168, 437] on span "Add" at bounding box center [1169, 444] width 41 height 21
click at [1174, 437] on icon "button" at bounding box center [1185, 444] width 22 height 22
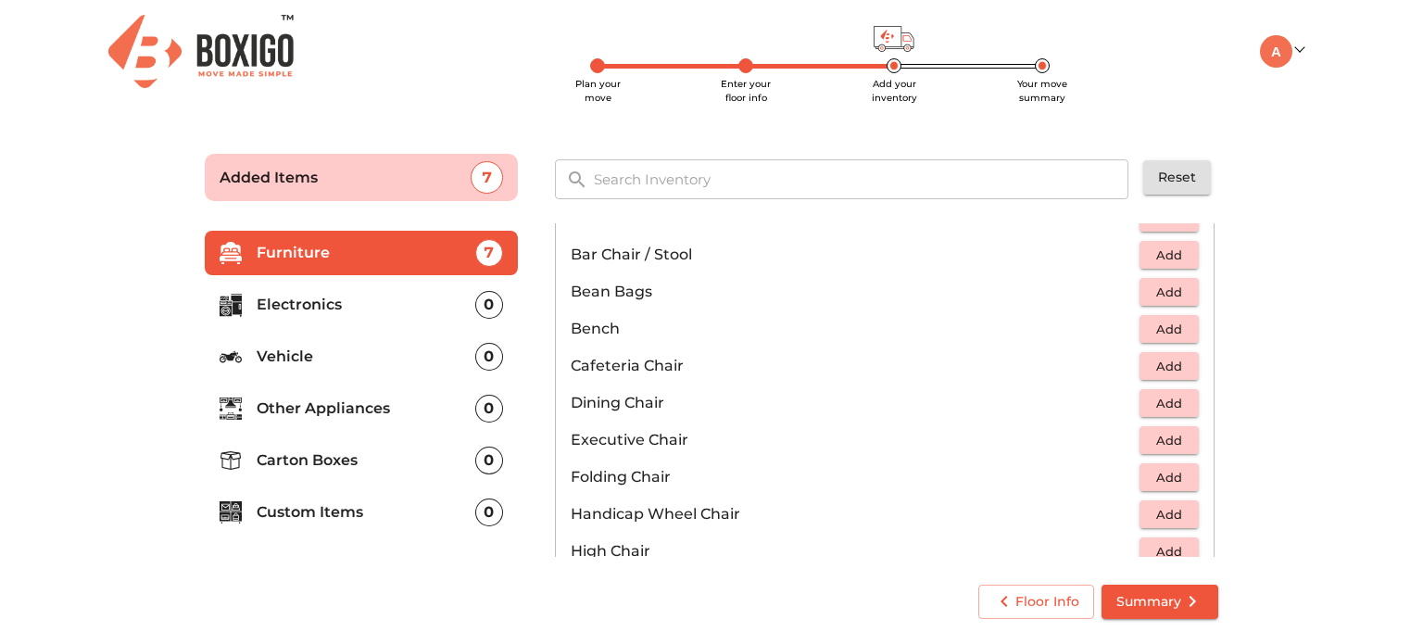
scroll to position [0, 0]
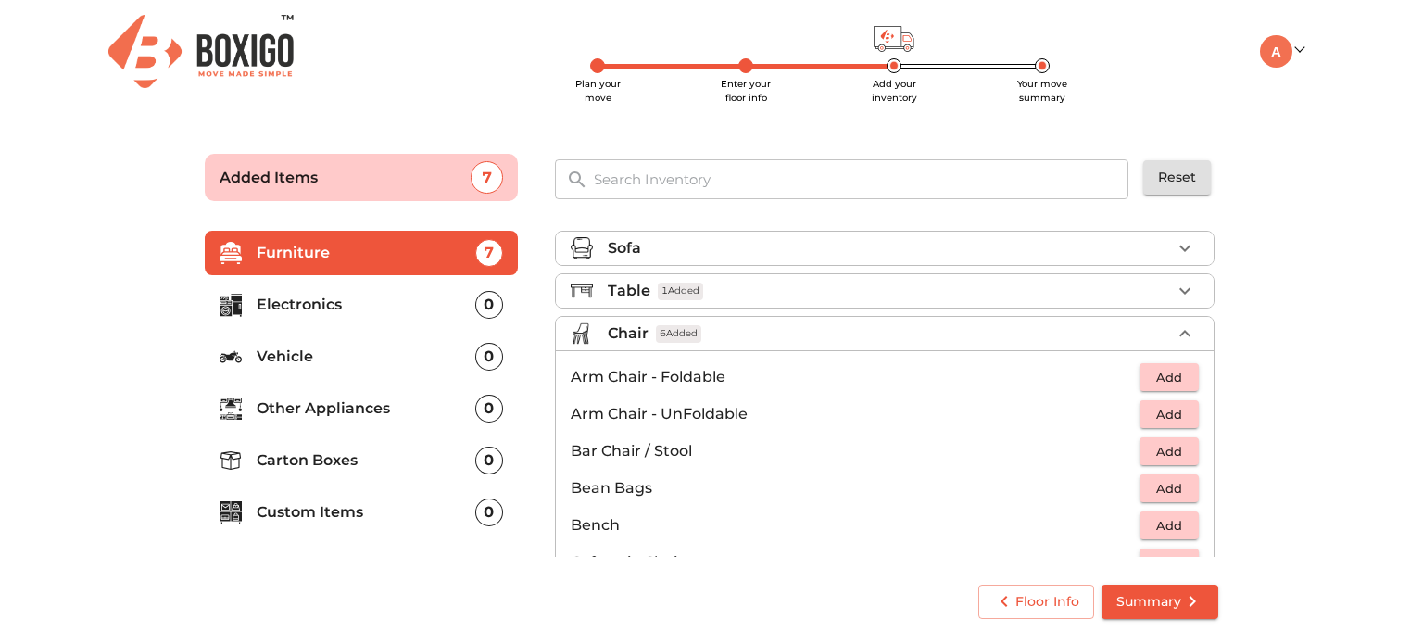
click at [912, 287] on div "Table 1 Added" at bounding box center [889, 291] width 563 height 22
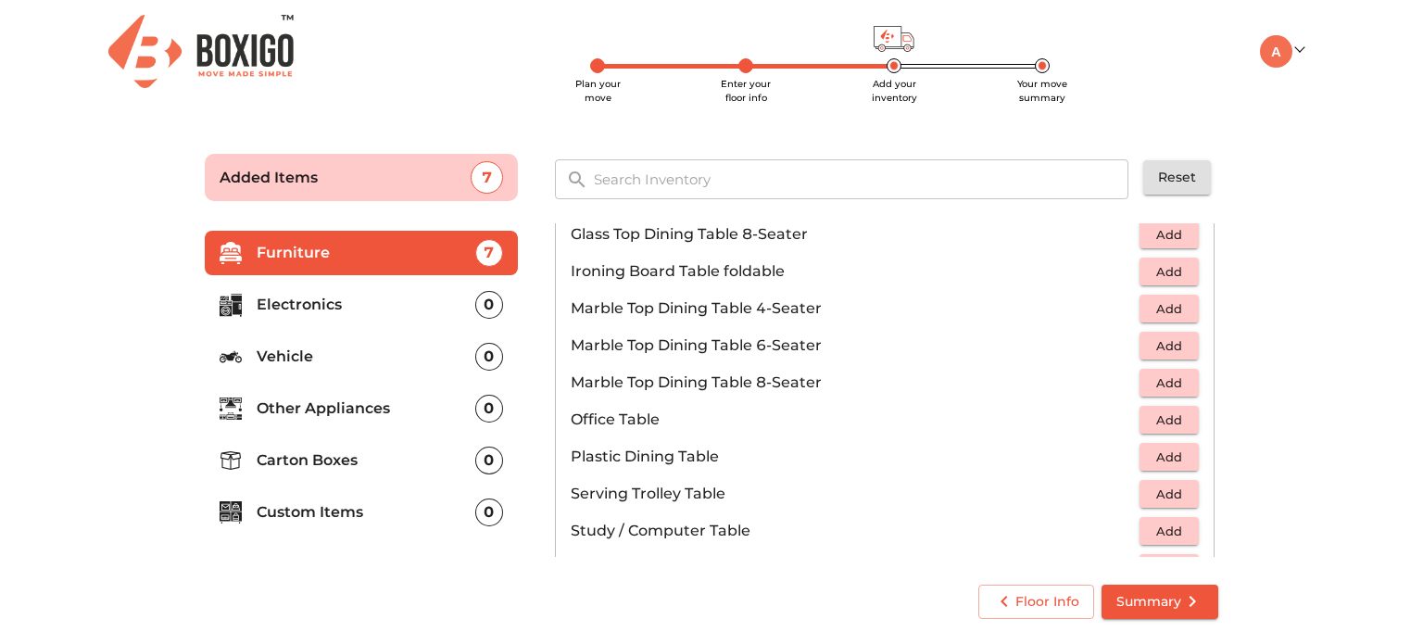
scroll to position [807, 0]
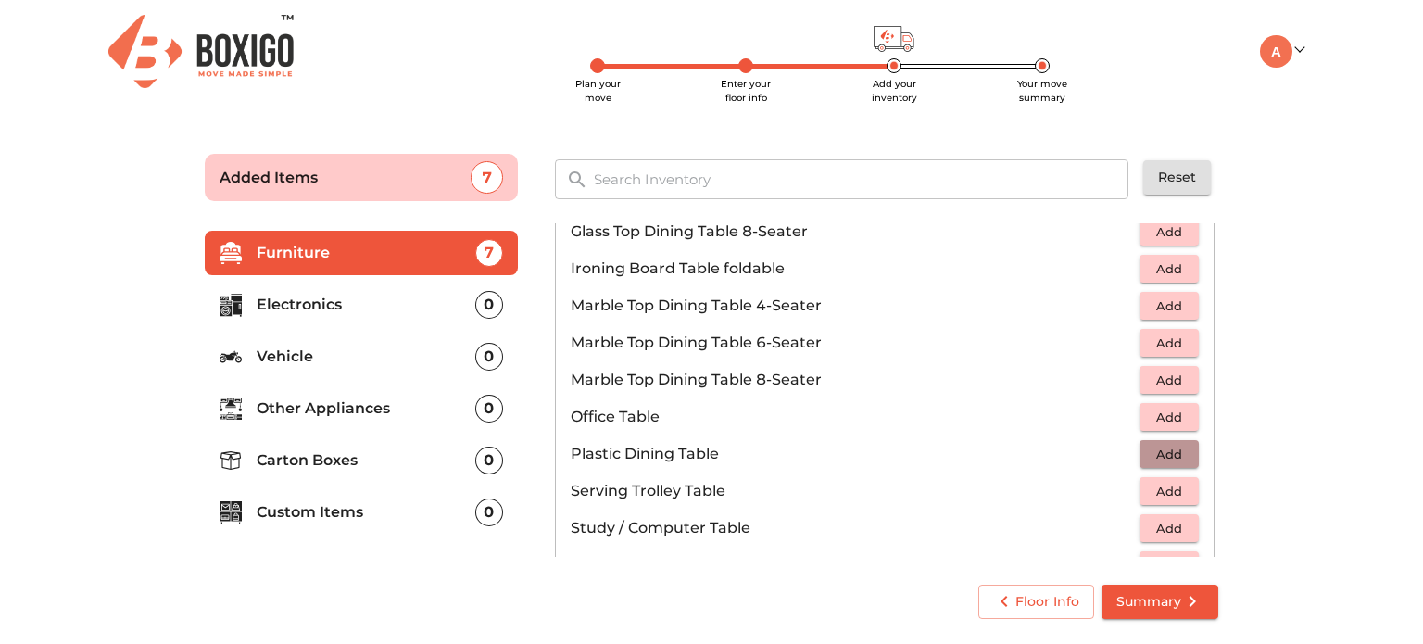
click at [1156, 451] on span "Add" at bounding box center [1169, 454] width 41 height 21
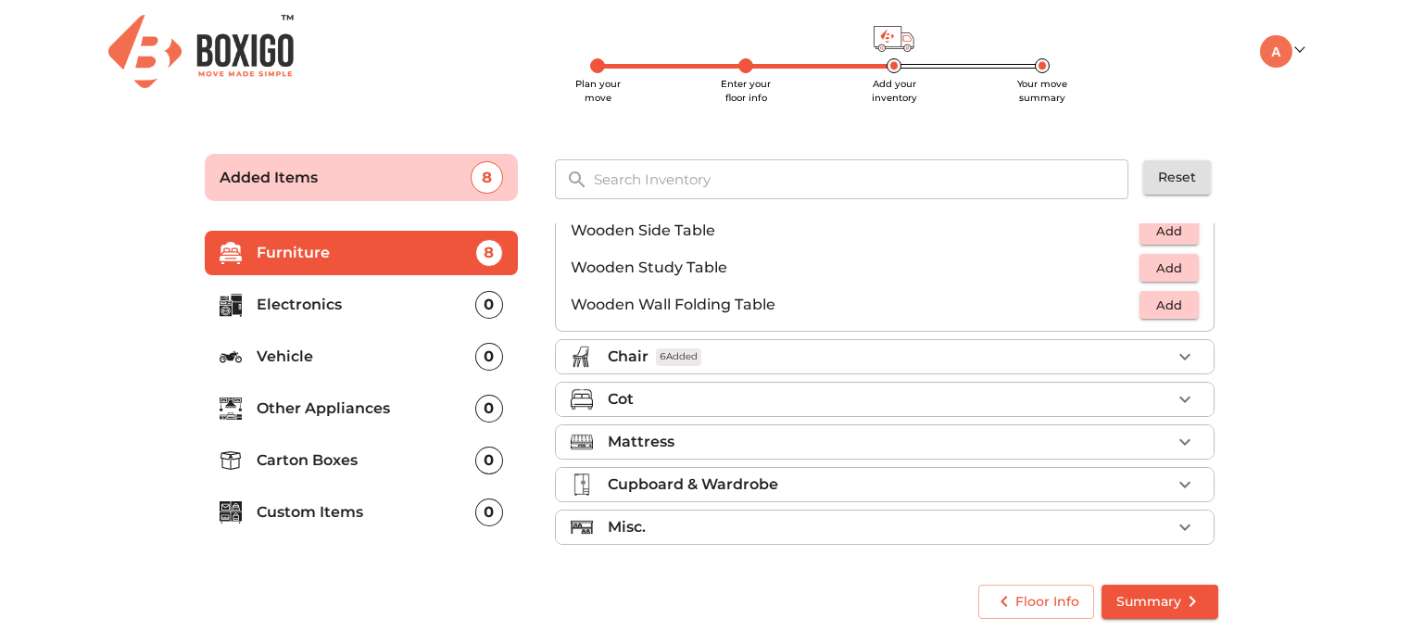
scroll to position [1284, 0]
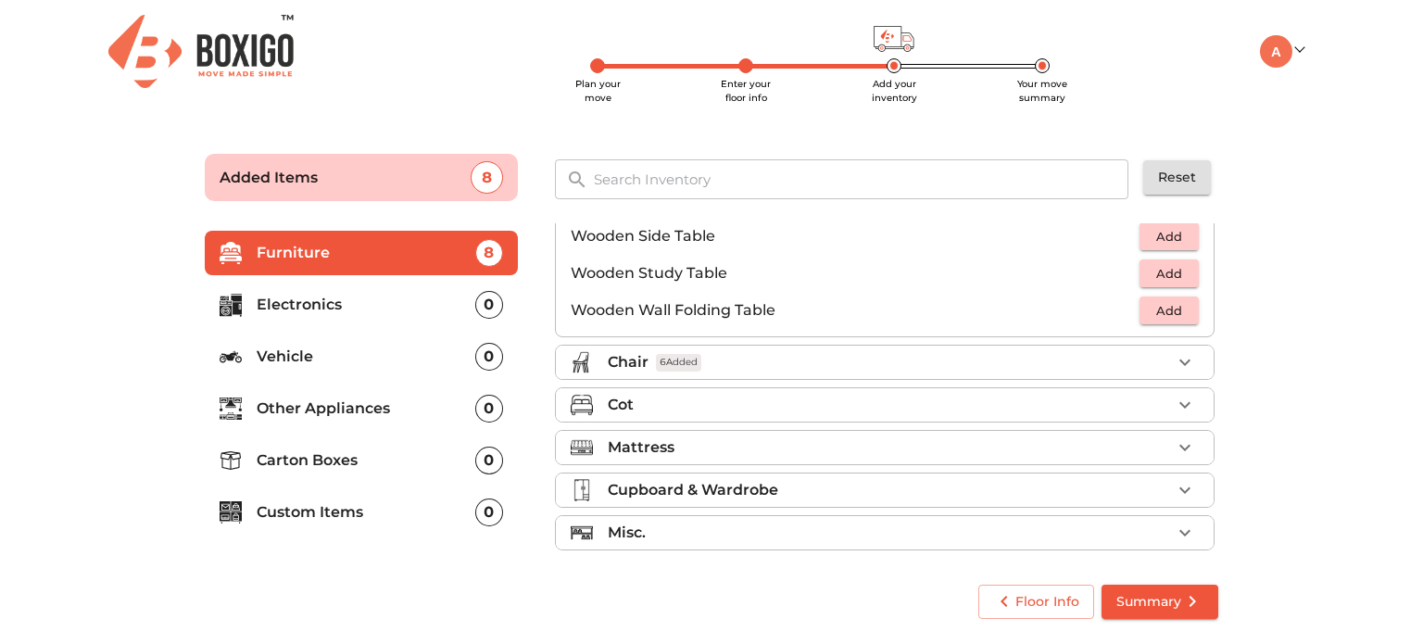
click at [1037, 368] on div "Chair 6 Added" at bounding box center [889, 362] width 563 height 22
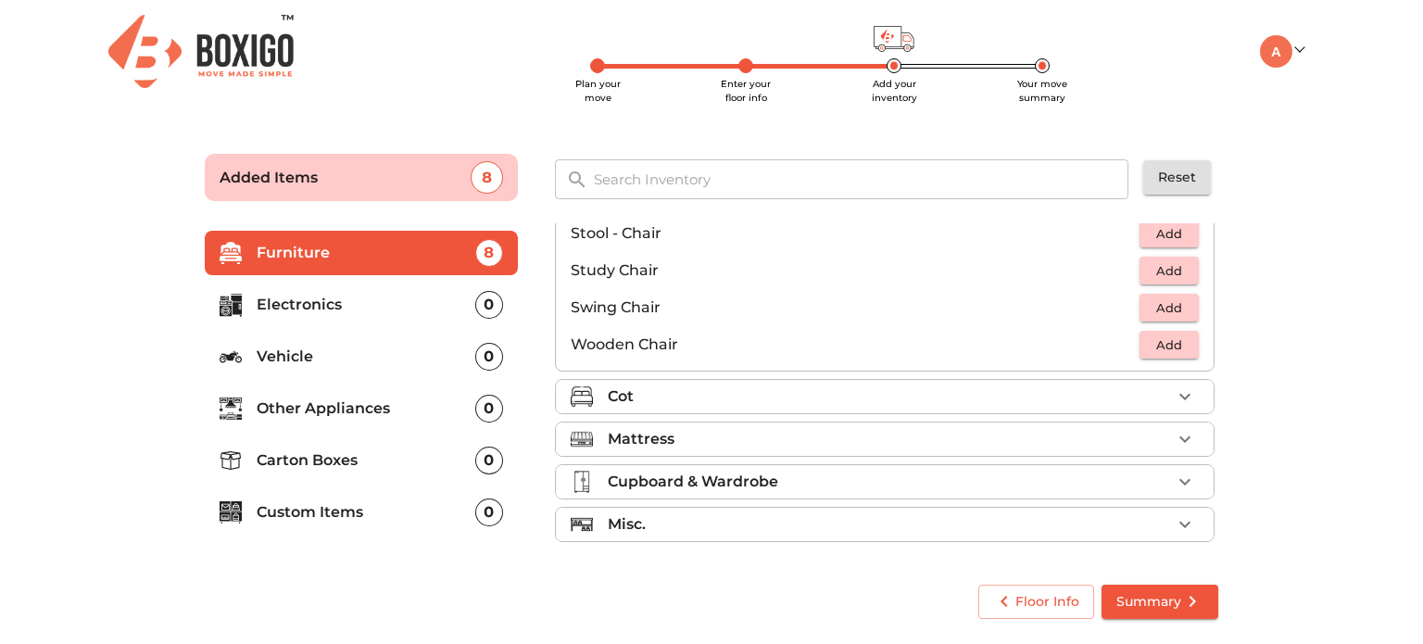
scroll to position [771, 0]
click at [1034, 392] on div "Cot" at bounding box center [889, 399] width 563 height 22
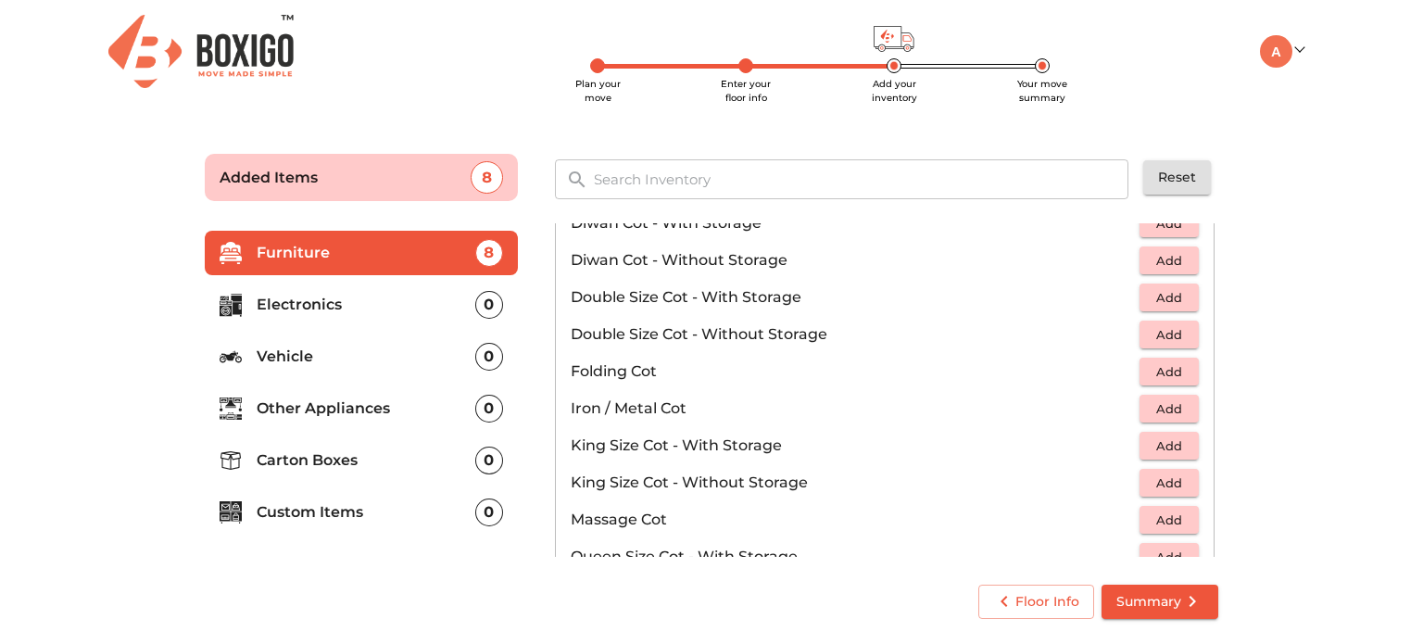
scroll to position [337, 0]
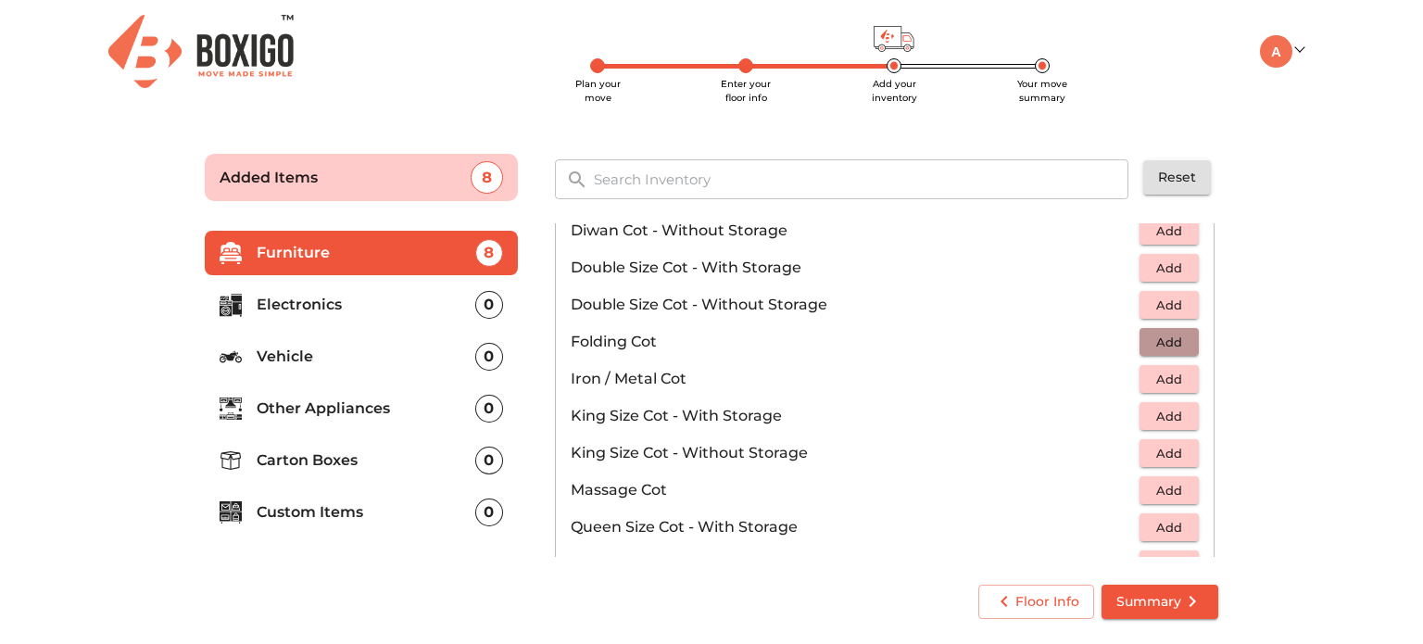
click at [1156, 340] on span "Add" at bounding box center [1169, 342] width 41 height 21
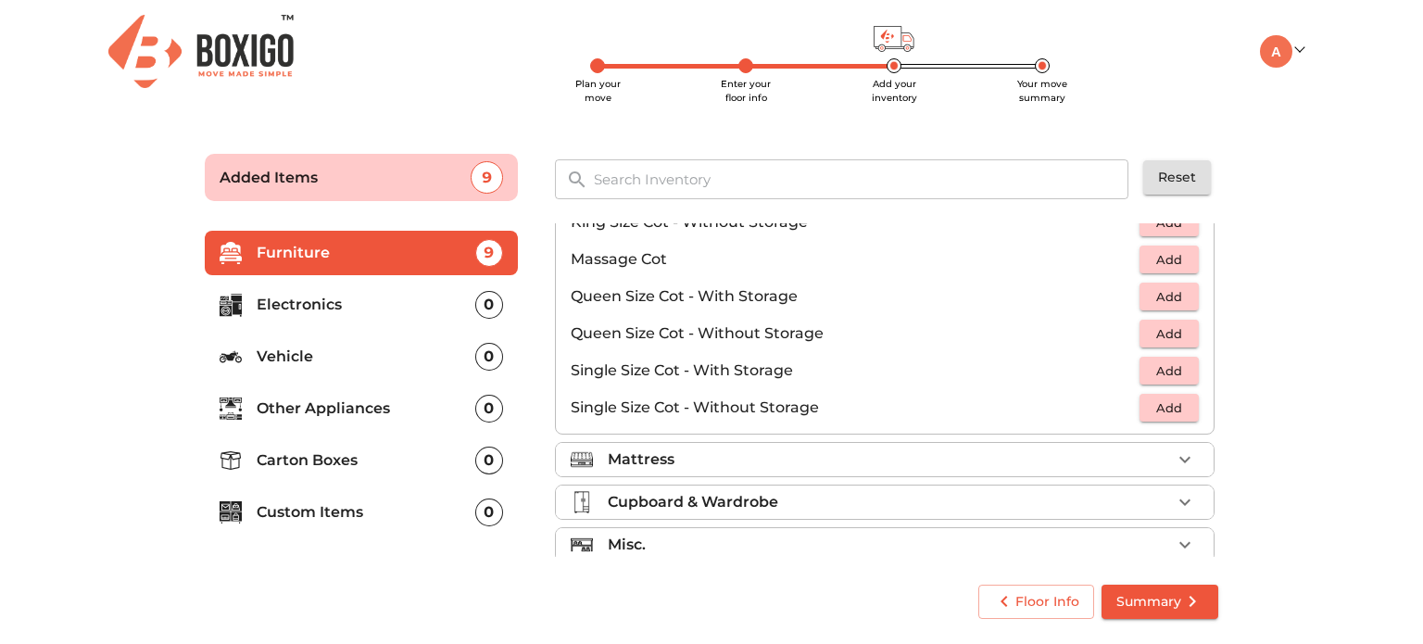
scroll to position [586, 0]
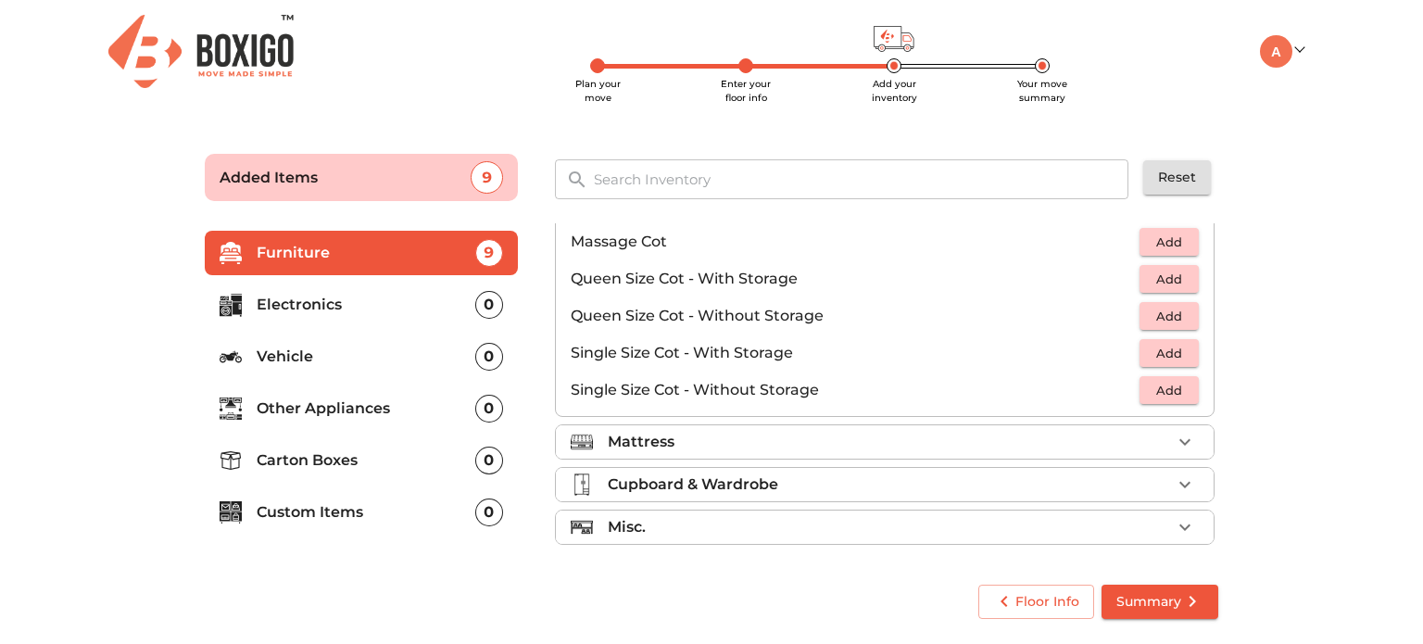
click at [923, 426] on li "Mattress" at bounding box center [885, 441] width 658 height 33
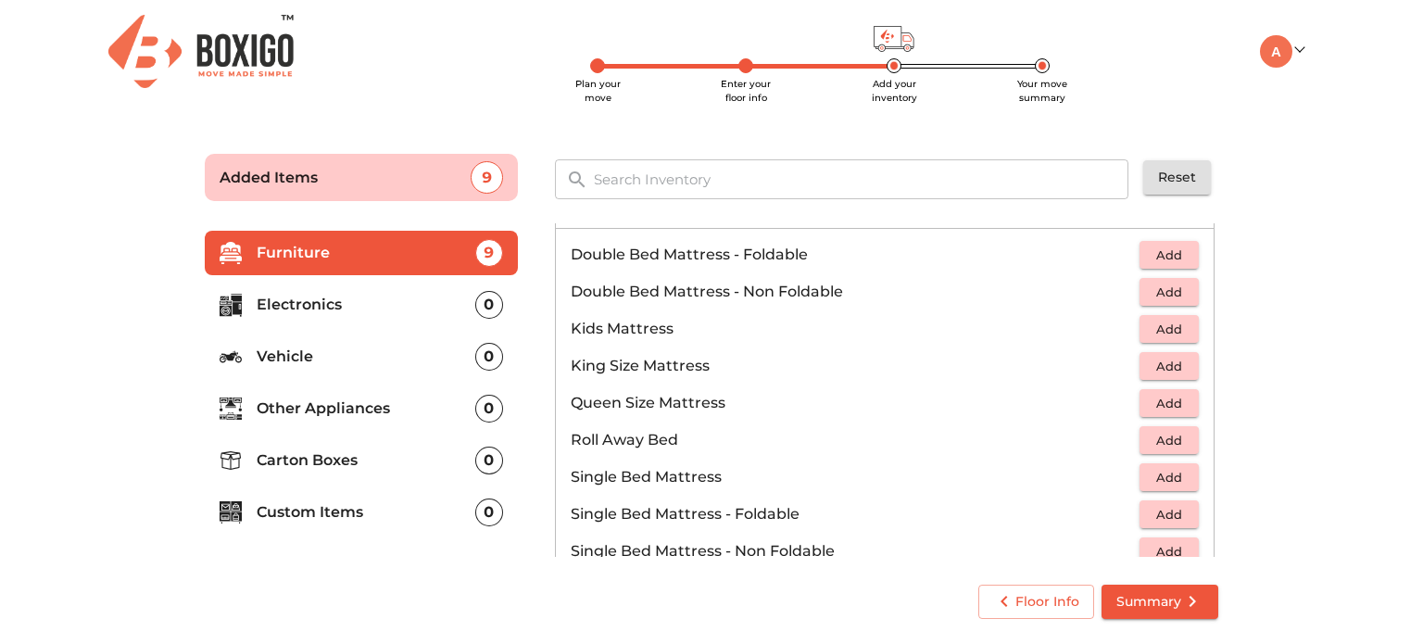
scroll to position [208, 0]
click at [1152, 433] on span "Add" at bounding box center [1169, 440] width 41 height 21
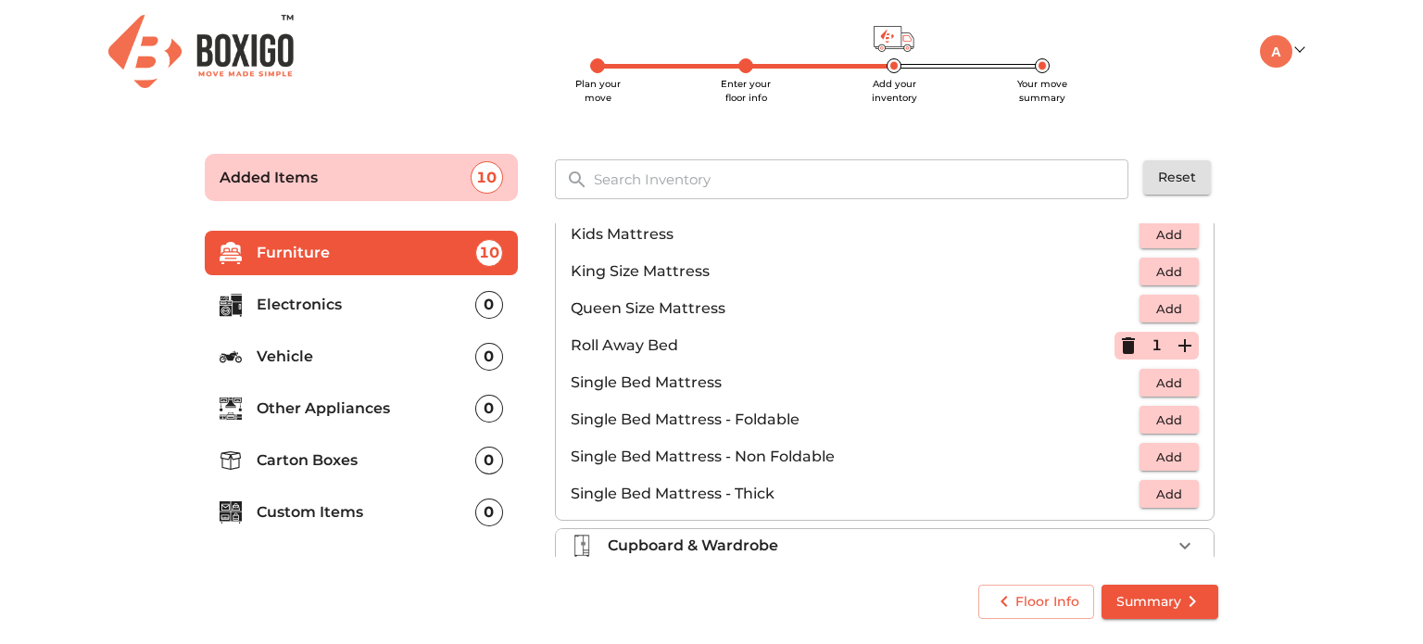
scroll to position [308, 0]
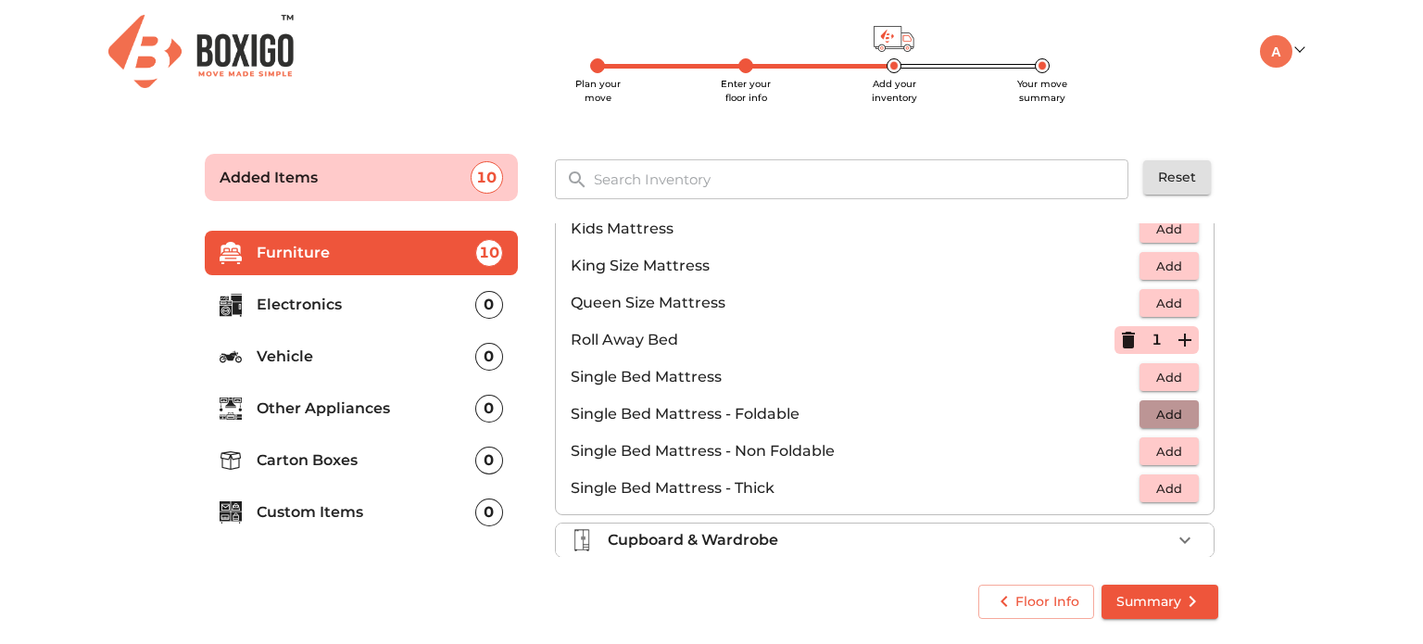
click at [1183, 418] on button "Add" at bounding box center [1169, 414] width 59 height 29
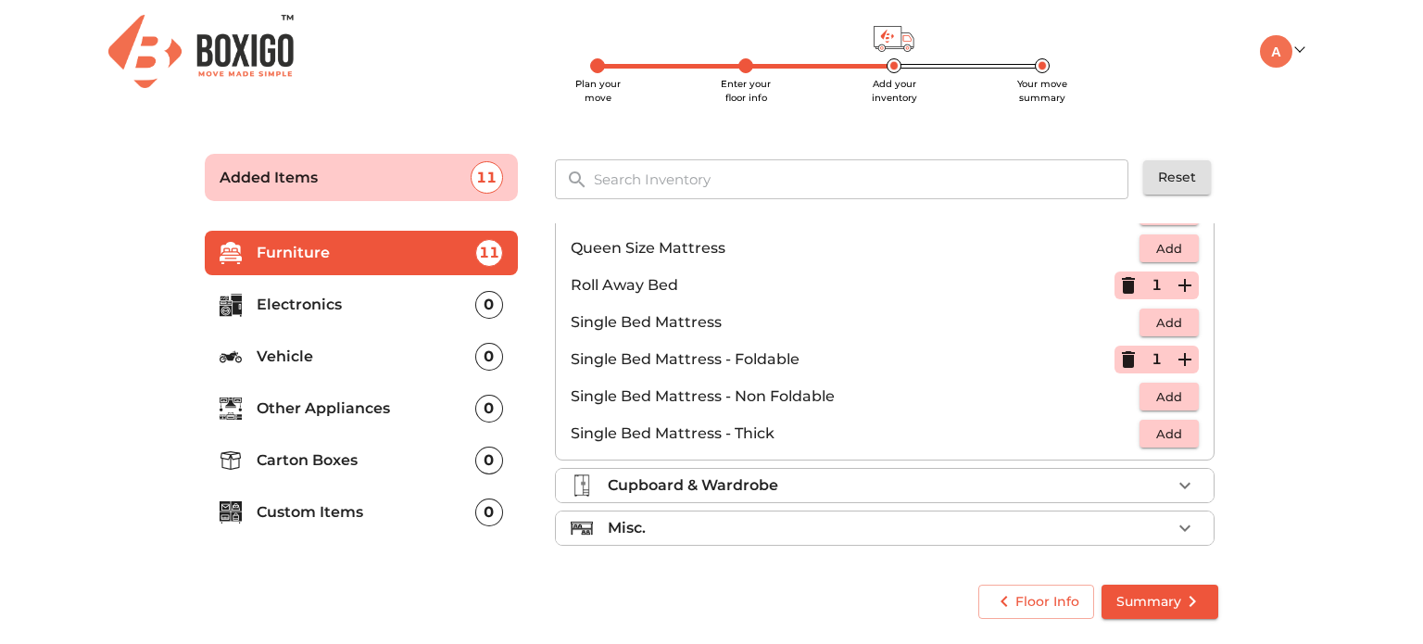
scroll to position [363, 0]
click at [875, 488] on div "Cupboard & Wardrobe" at bounding box center [889, 485] width 563 height 22
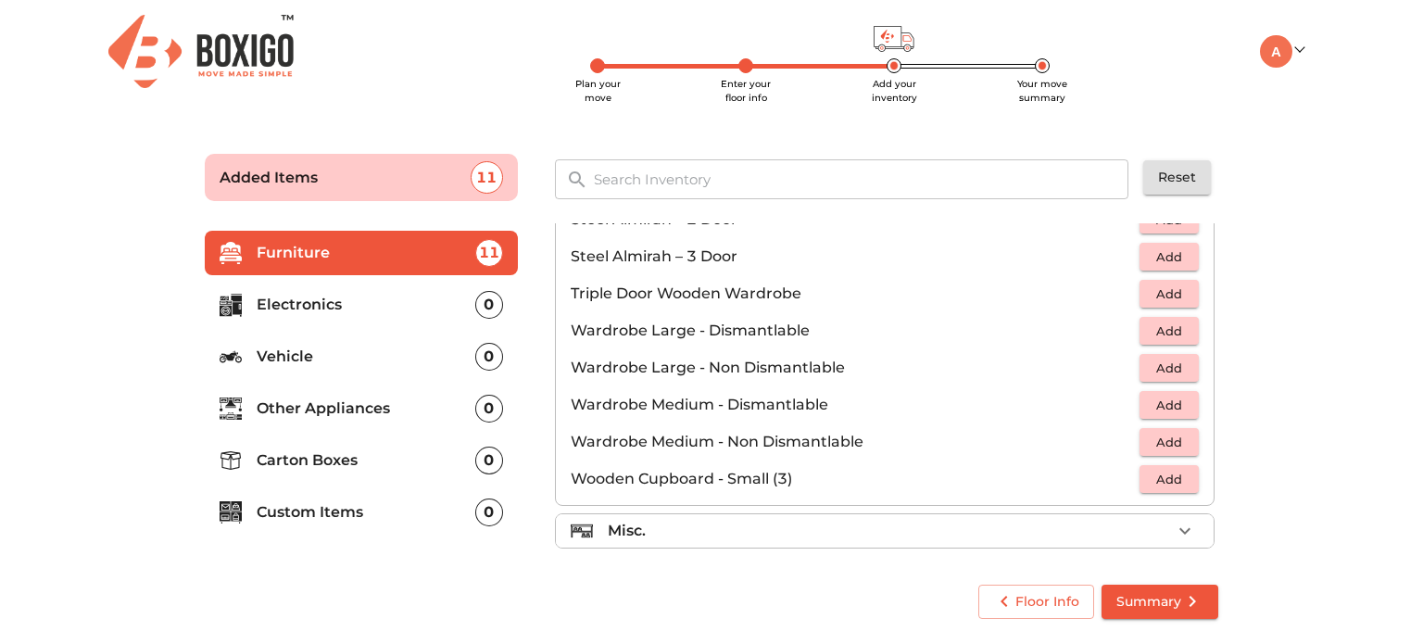
scroll to position [623, 0]
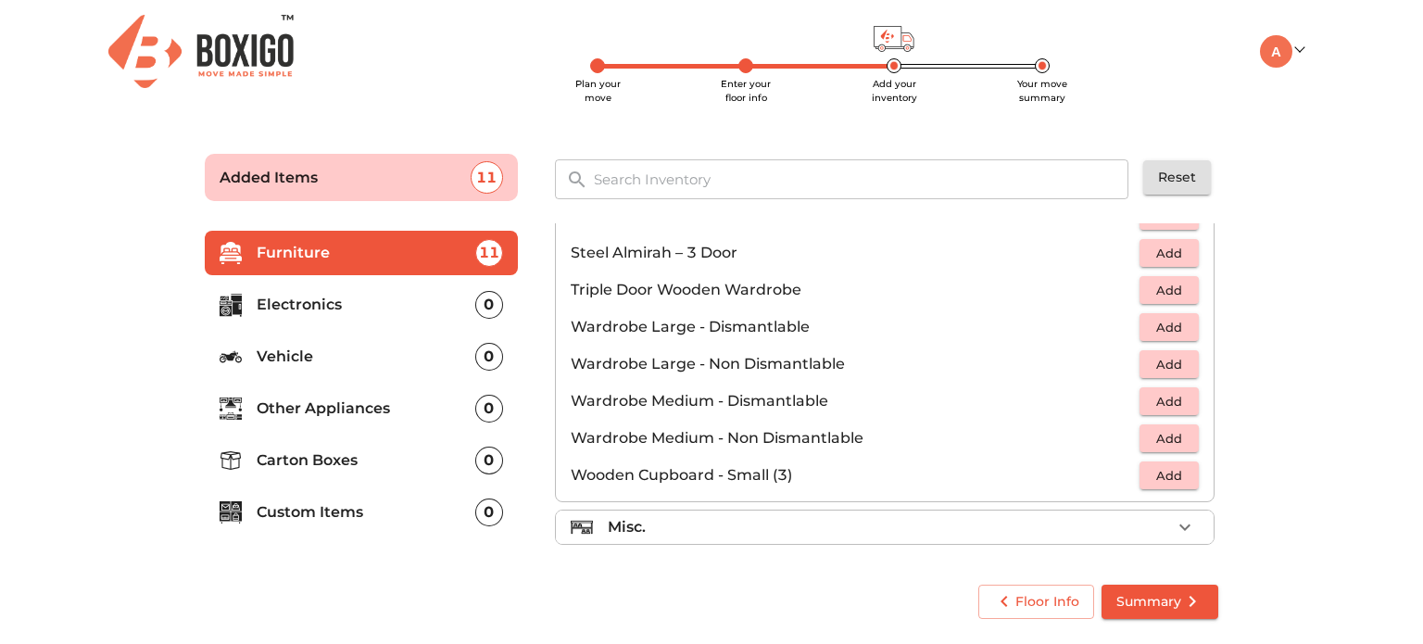
click at [872, 511] on li "Misc." at bounding box center [885, 527] width 658 height 33
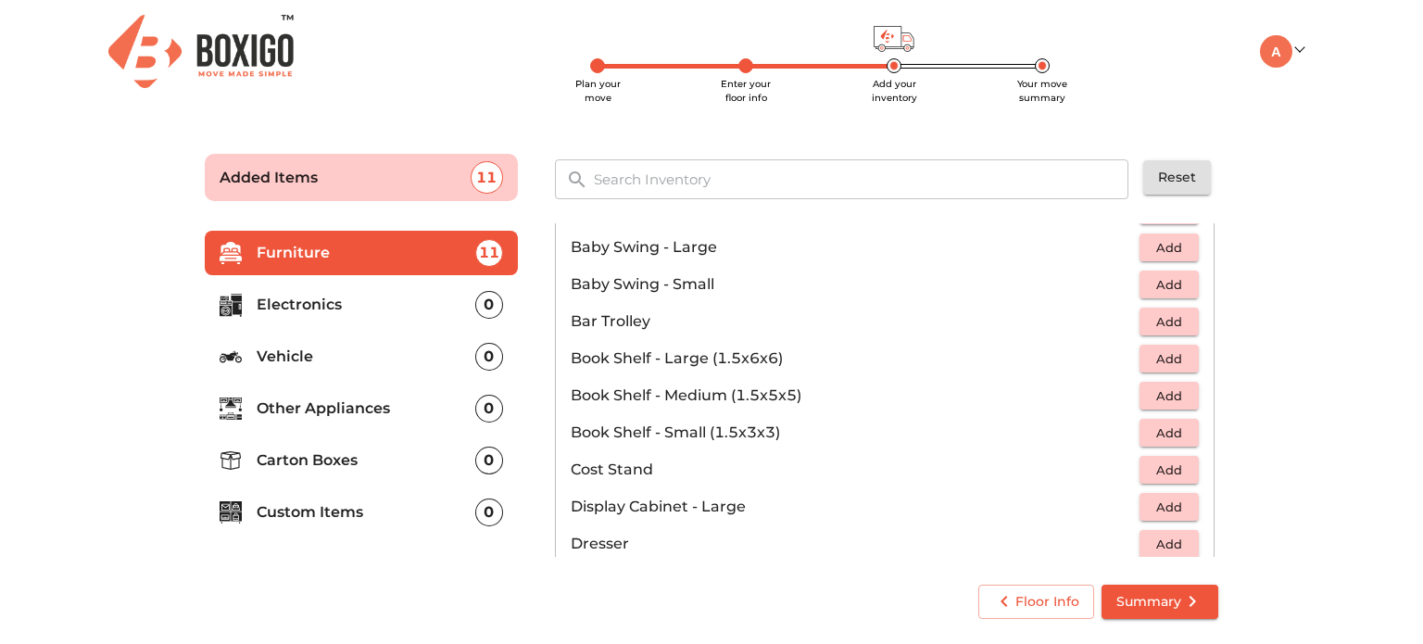
scroll to position [340, 0]
click at [1149, 356] on span "Add" at bounding box center [1169, 356] width 41 height 21
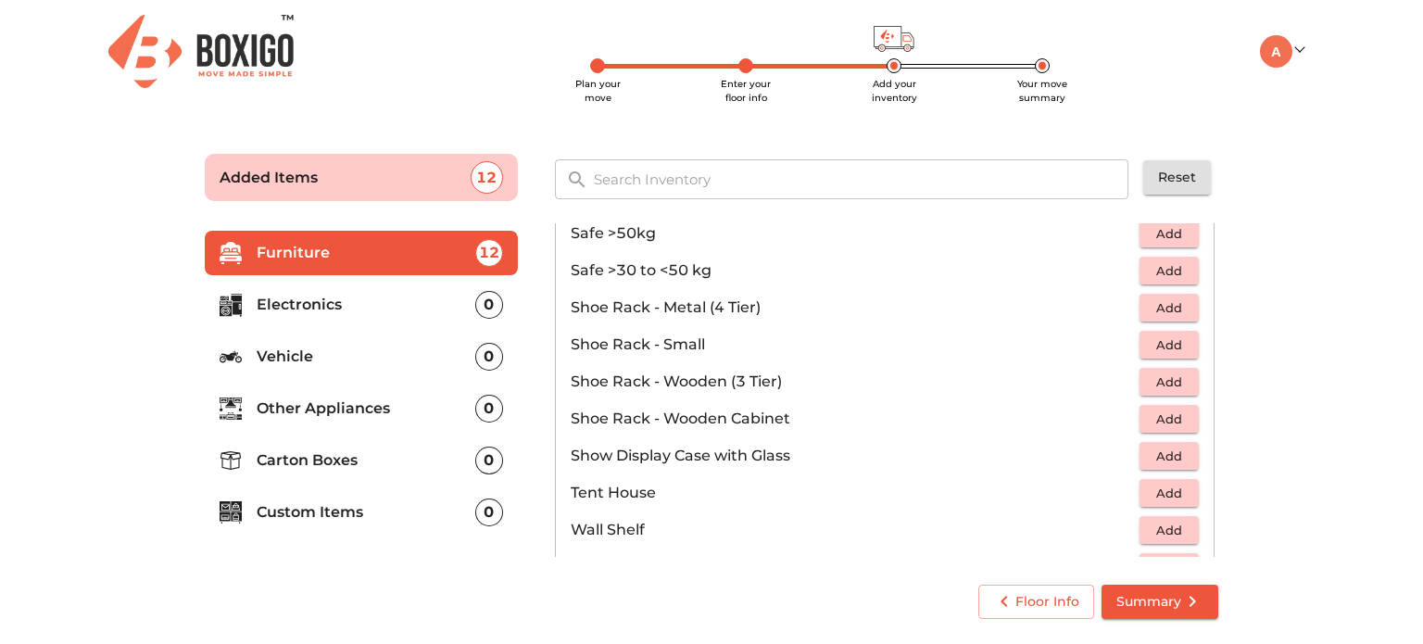
scroll to position [993, 0]
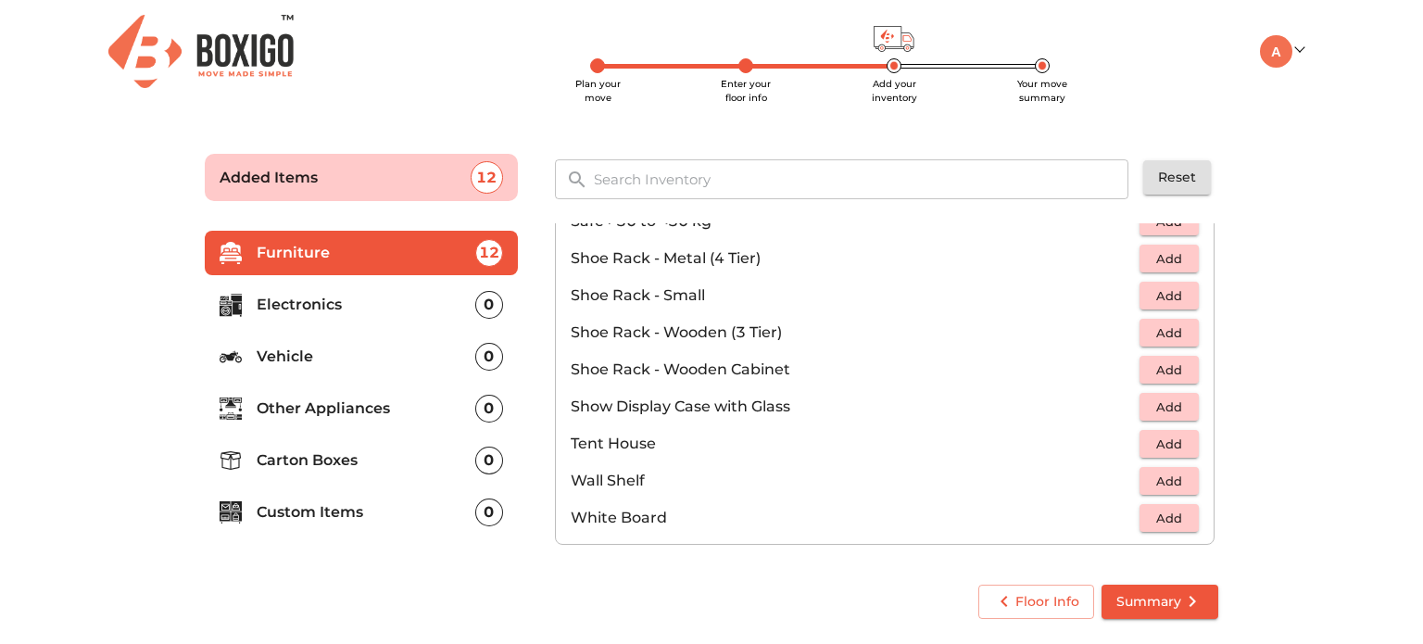
click at [388, 292] on li "Electronics 0" at bounding box center [361, 305] width 313 height 44
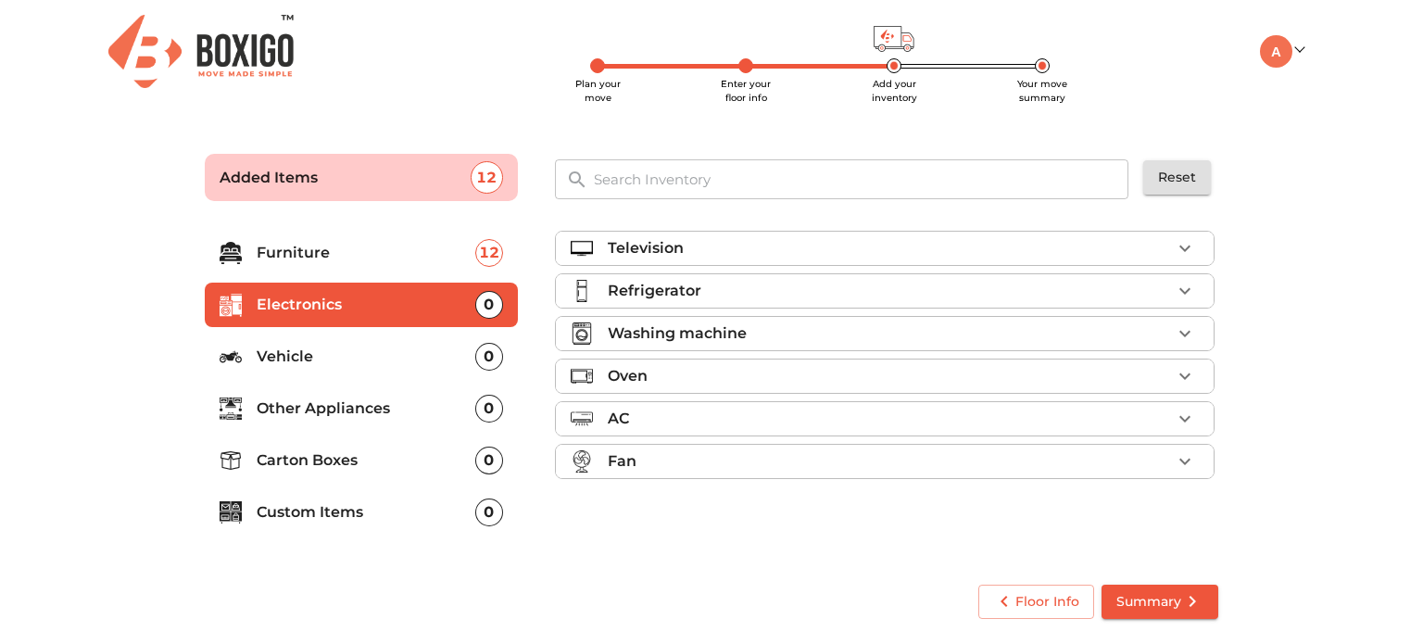
scroll to position [0, 0]
click at [719, 247] on div "Television" at bounding box center [889, 248] width 563 height 22
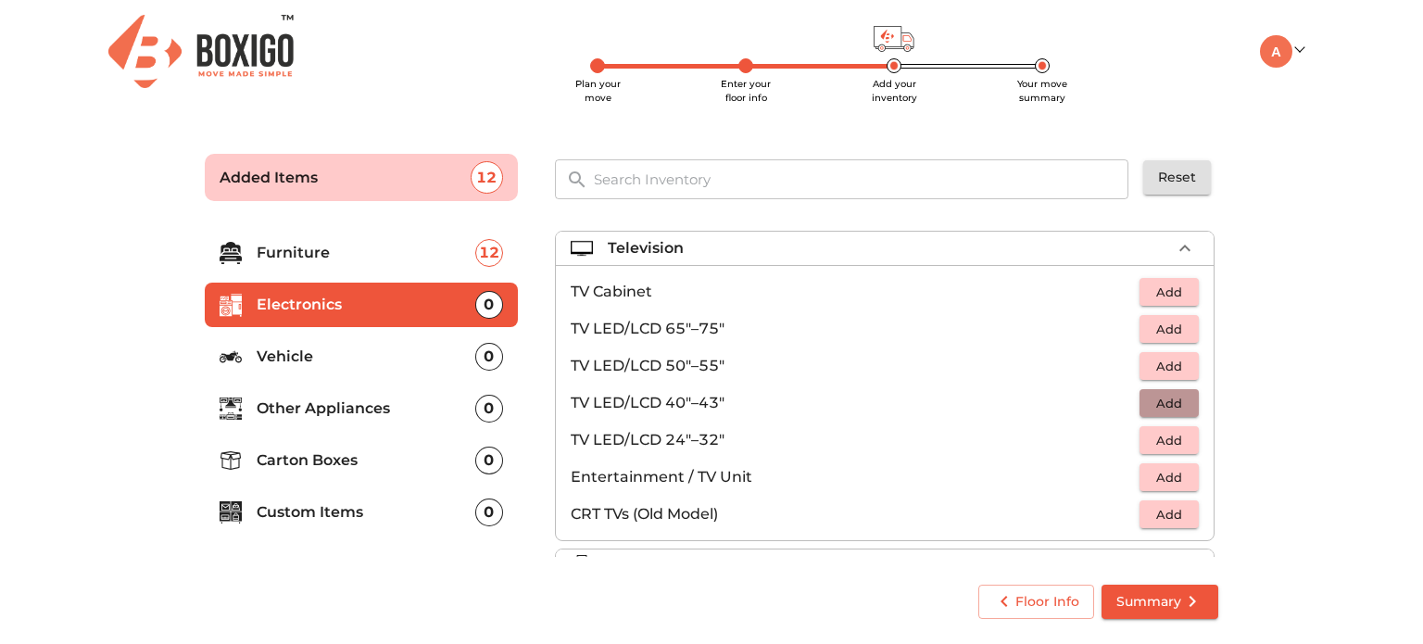
click at [1157, 404] on span "Add" at bounding box center [1169, 403] width 41 height 21
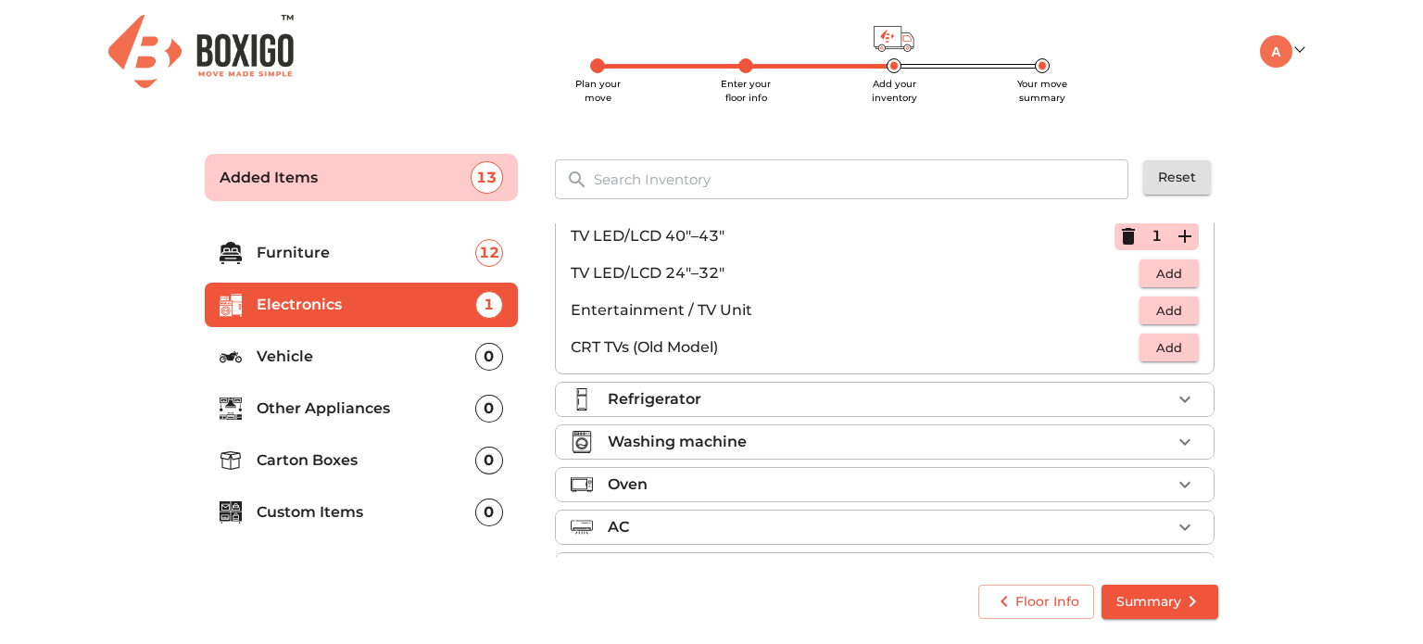
scroll to position [169, 0]
click at [1157, 308] on span "Add" at bounding box center [1169, 308] width 41 height 21
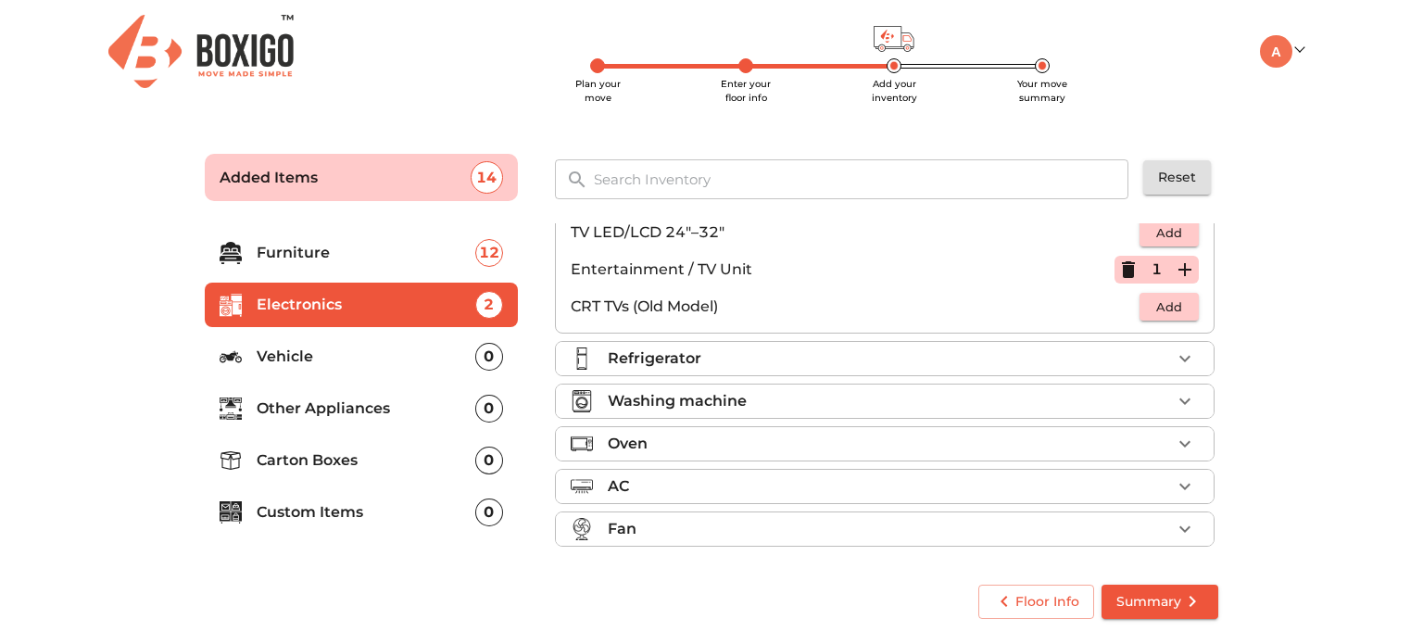
scroll to position [209, 0]
click at [879, 361] on div "Refrigerator" at bounding box center [889, 357] width 563 height 22
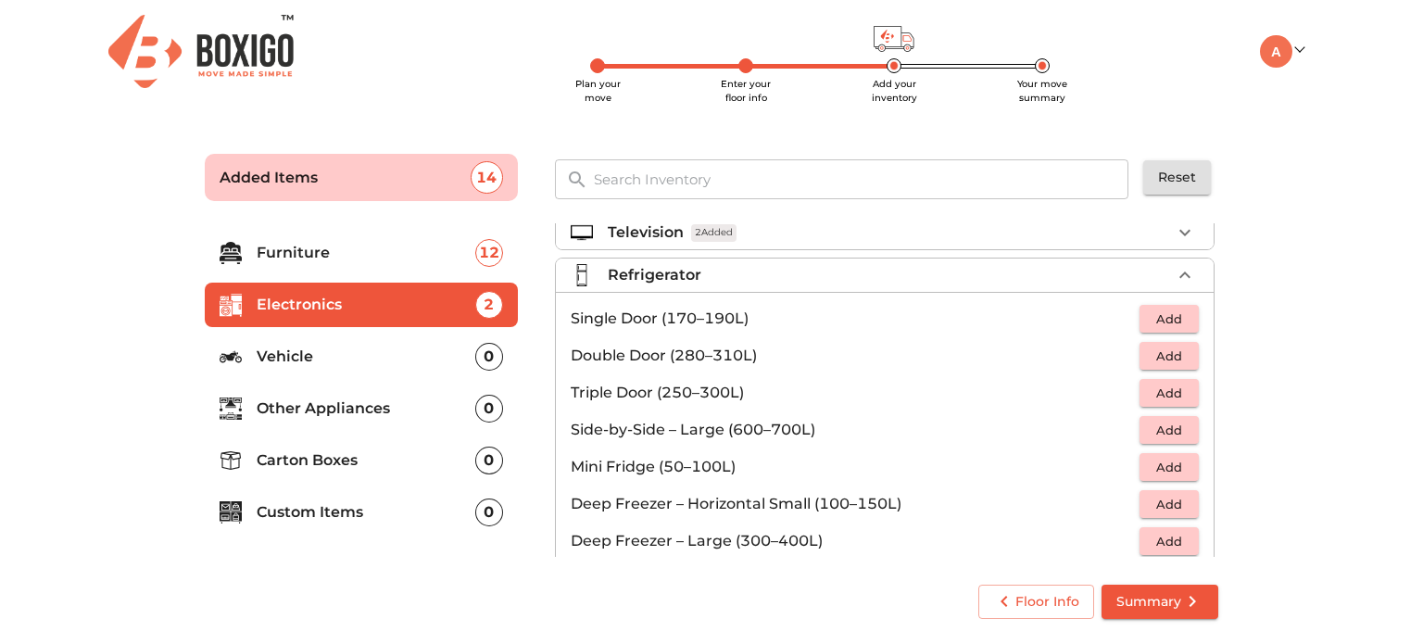
scroll to position [7, 0]
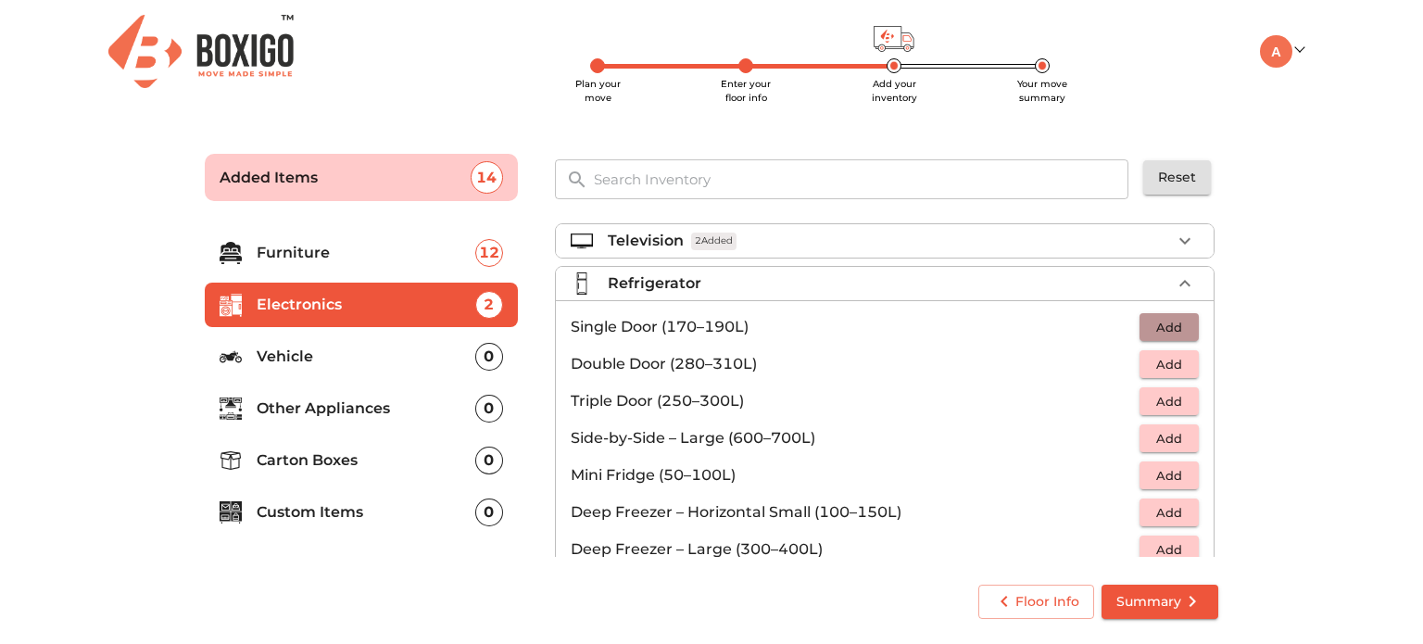
click at [1149, 325] on span "Add" at bounding box center [1169, 327] width 41 height 21
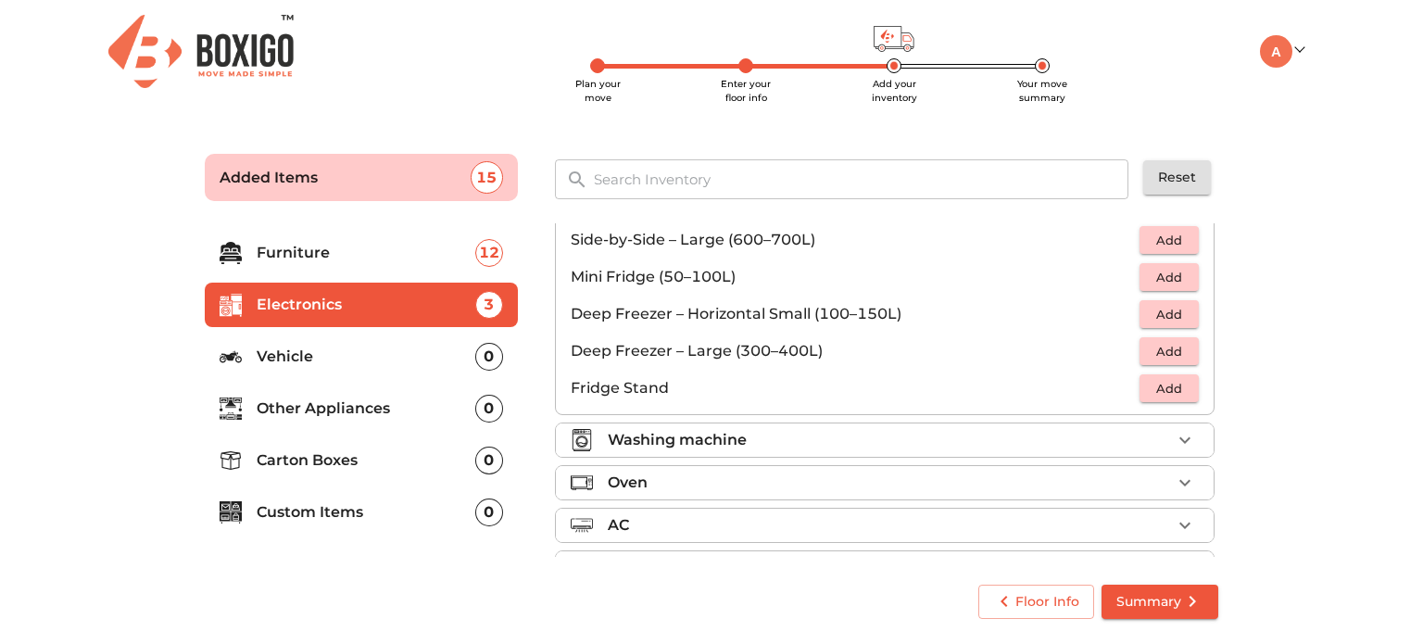
scroll to position [247, 0]
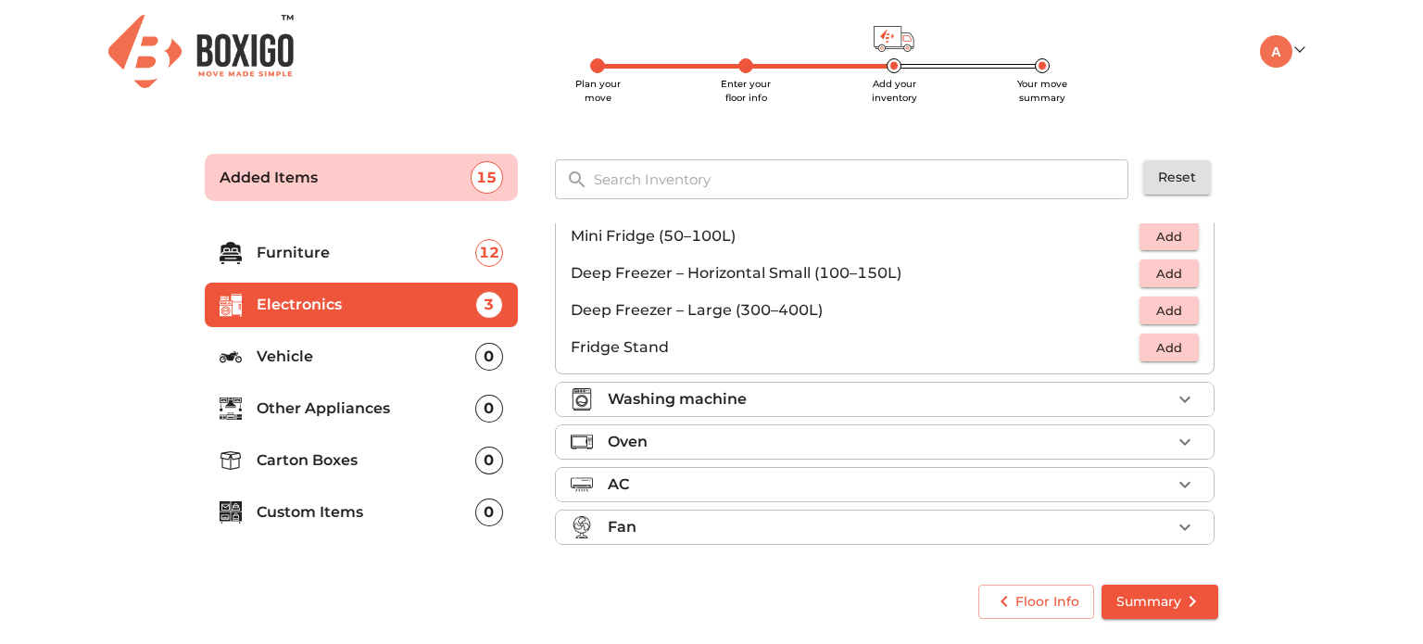
click at [986, 405] on div "Washing machine" at bounding box center [889, 399] width 563 height 22
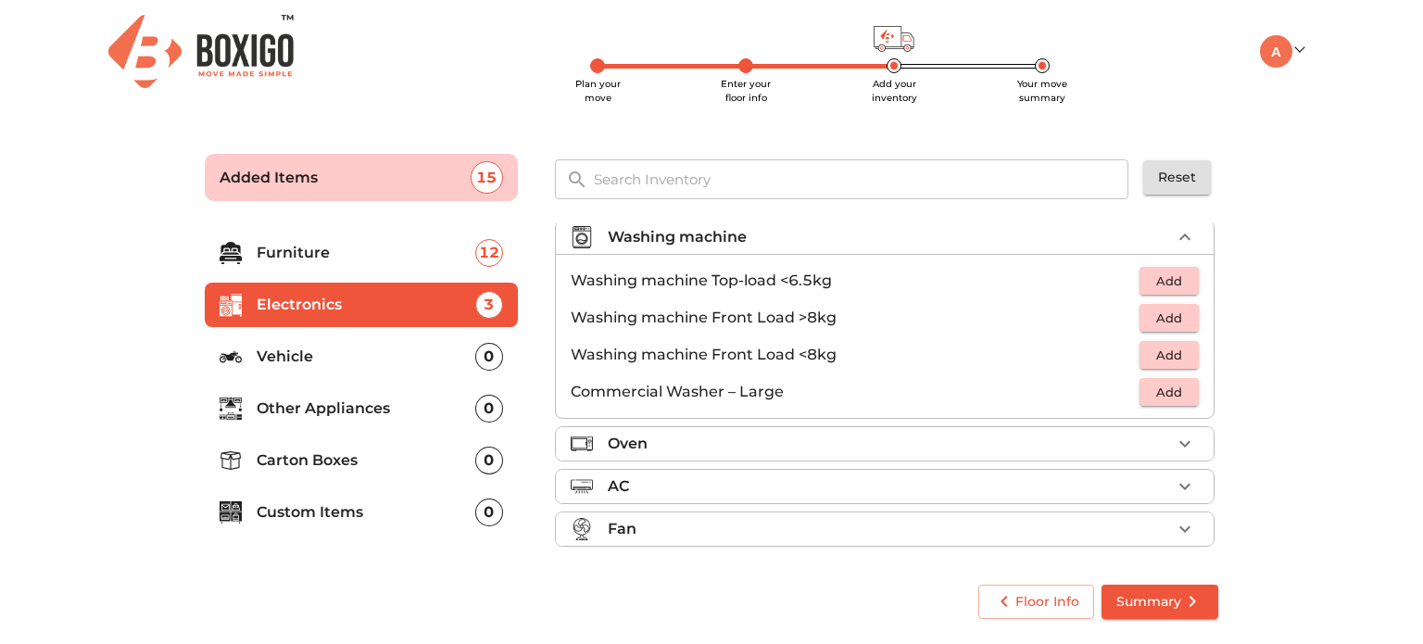
scroll to position [86, 0]
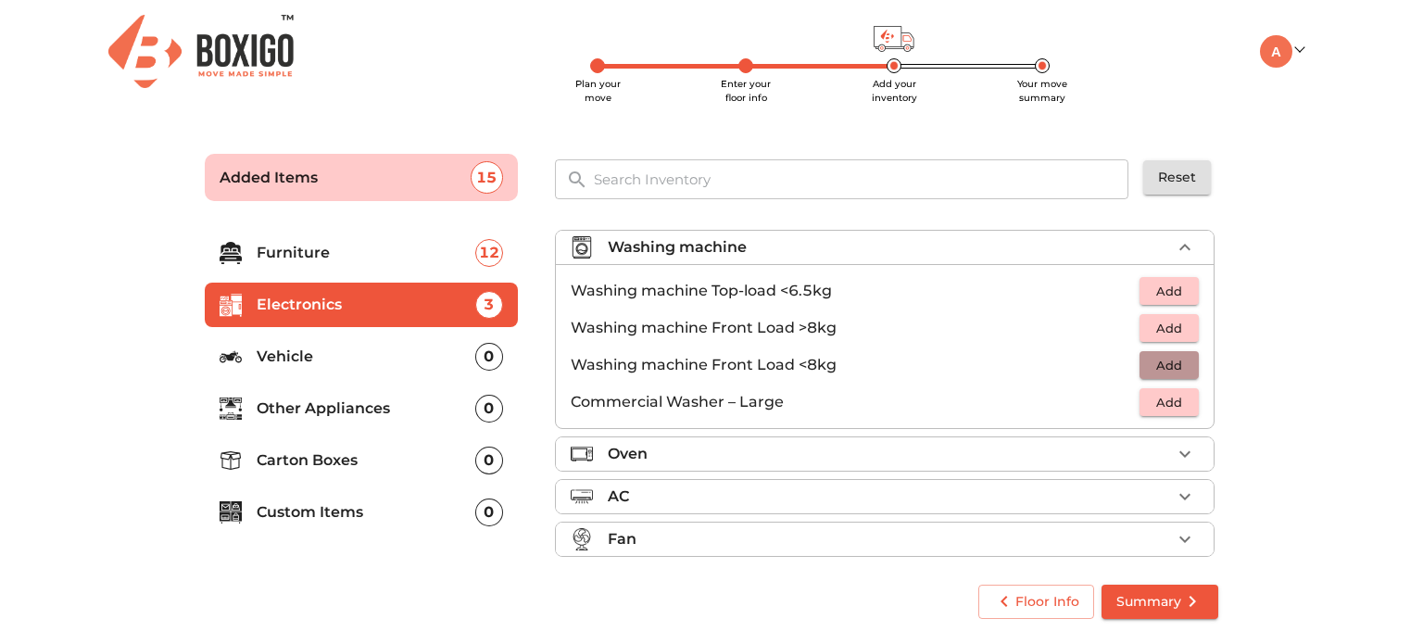
click at [1149, 362] on span "Add" at bounding box center [1169, 365] width 41 height 21
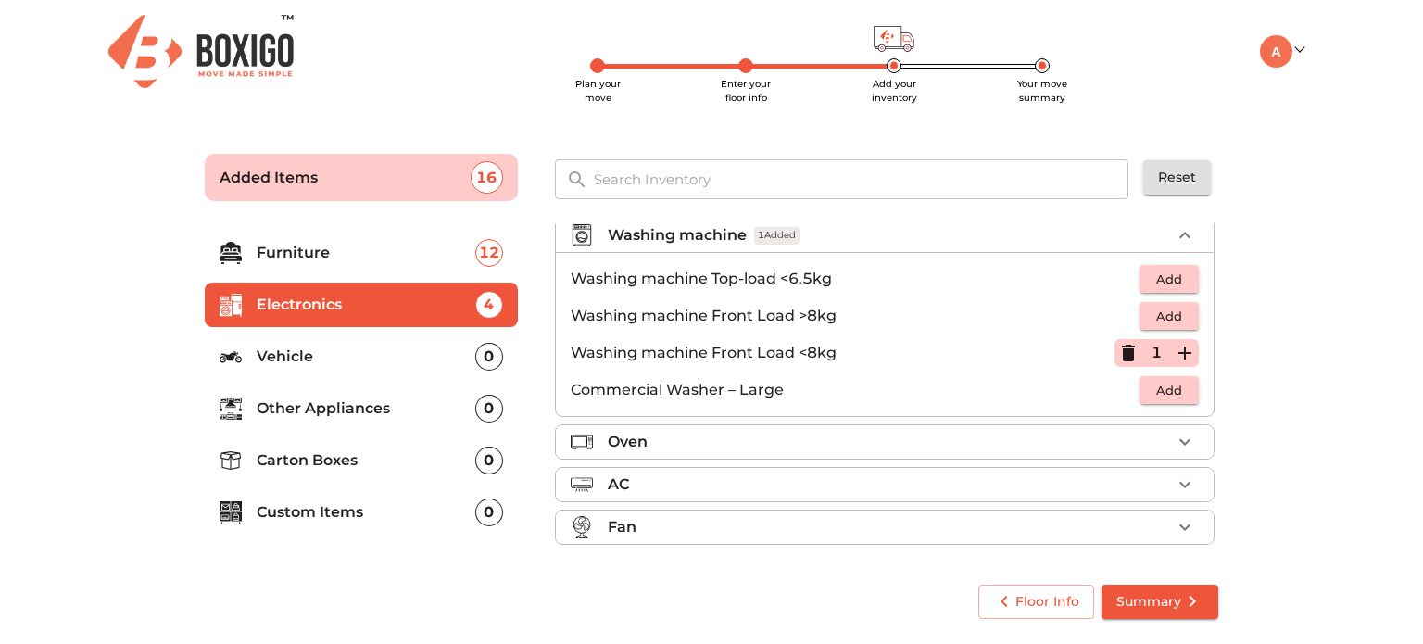
click at [405, 366] on p "Vehicle" at bounding box center [366, 357] width 219 height 22
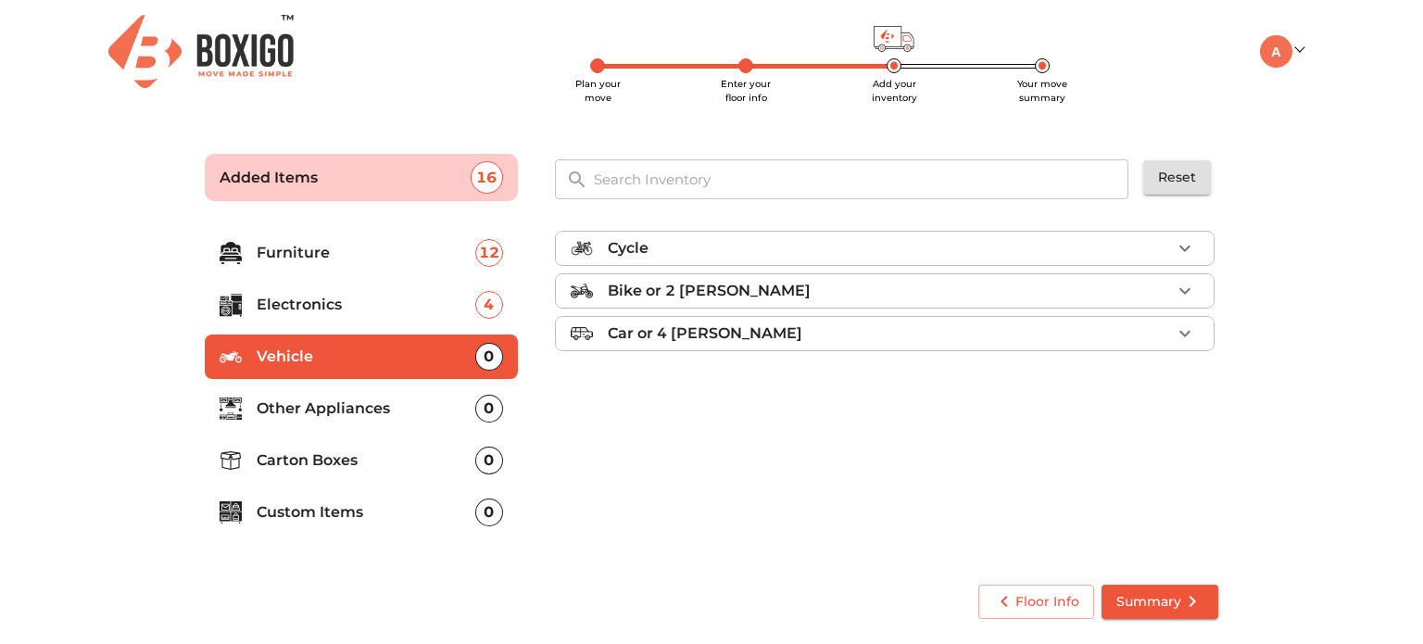
scroll to position [0, 0]
click at [733, 289] on p "Bike or 2 [PERSON_NAME]" at bounding box center [709, 291] width 203 height 22
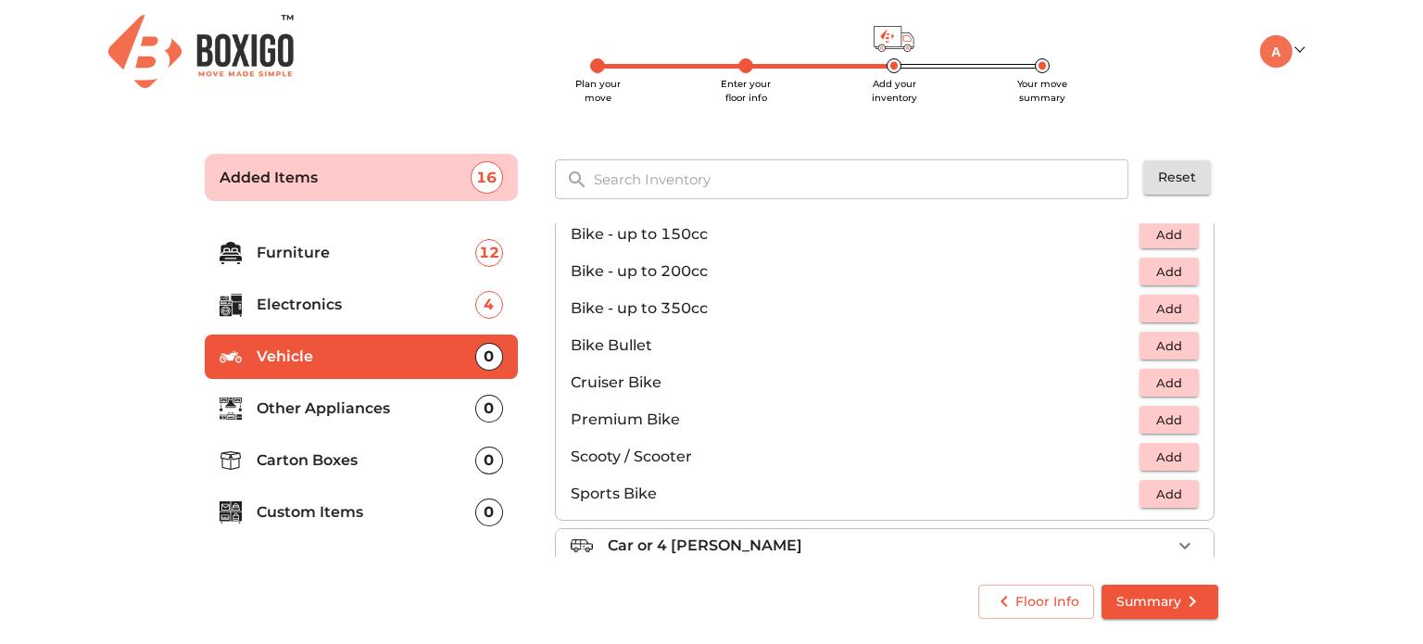
scroll to position [120, 0]
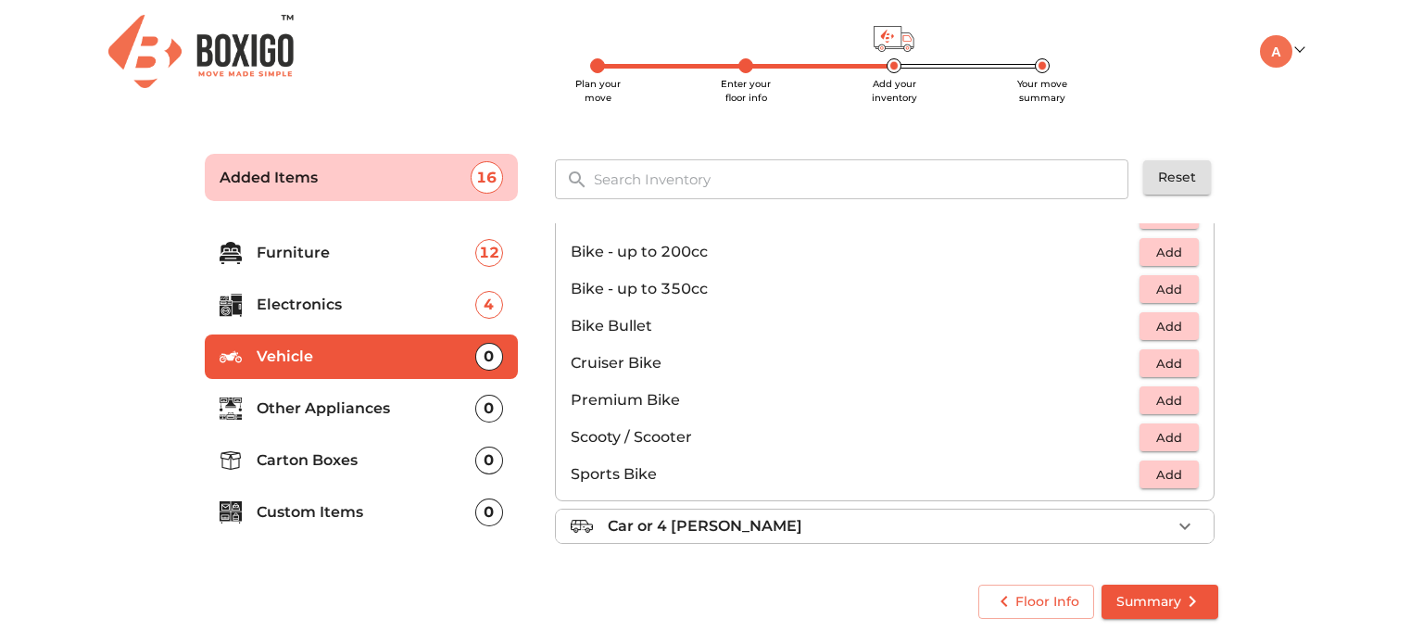
click at [1152, 441] on span "Add" at bounding box center [1169, 437] width 41 height 21
click at [357, 414] on p "Other Appliances" at bounding box center [366, 409] width 219 height 22
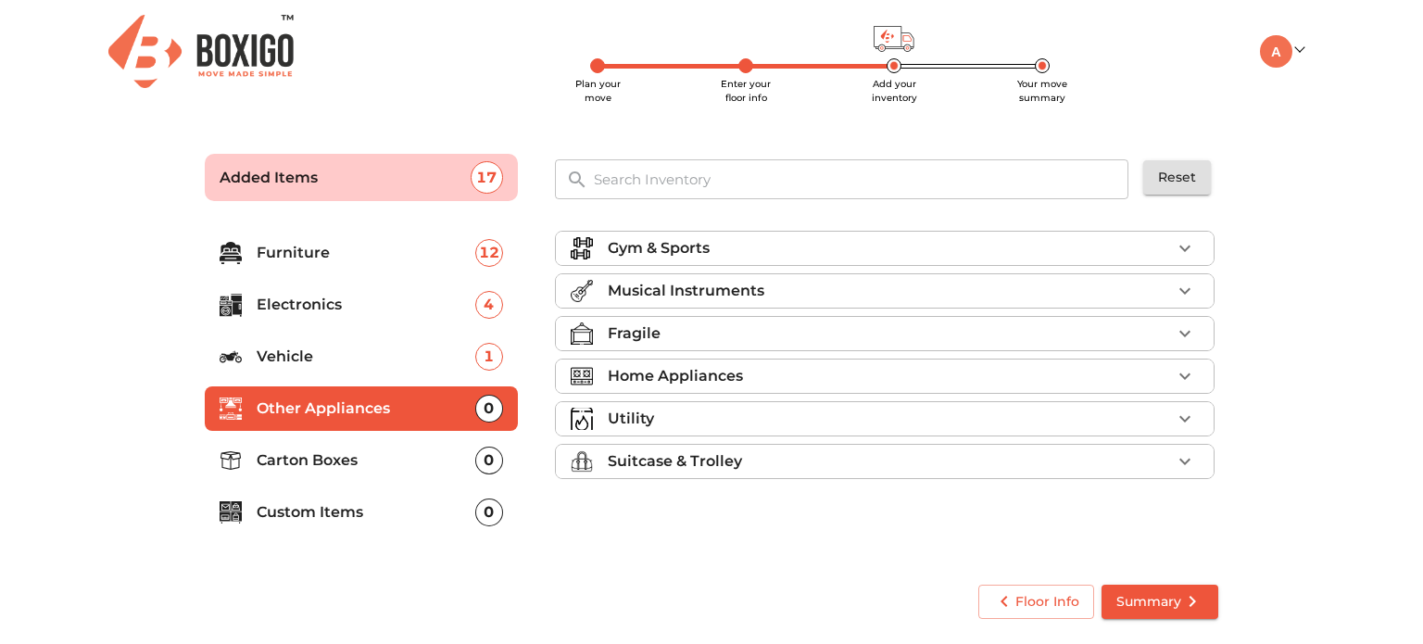
click at [680, 338] on div "Fragile" at bounding box center [889, 333] width 563 height 22
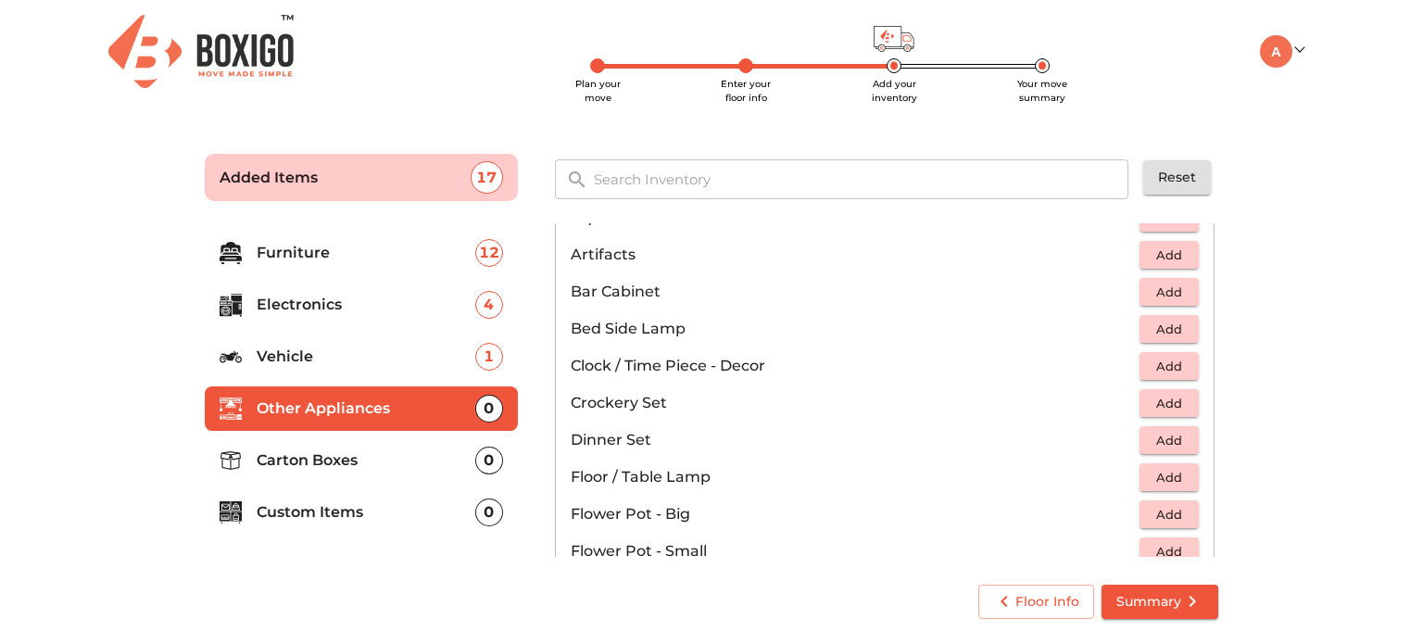
scroll to position [274, 0]
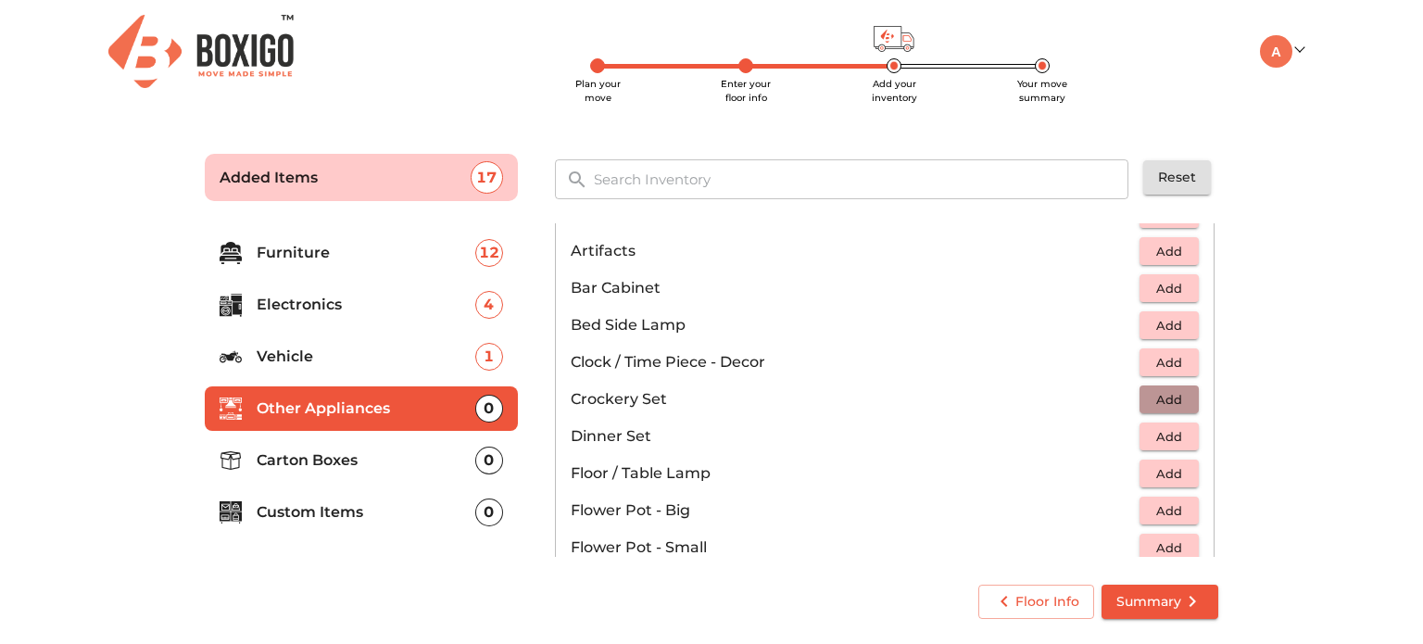
click at [1149, 405] on span "Add" at bounding box center [1169, 399] width 41 height 21
click at [1164, 428] on span "Add" at bounding box center [1169, 436] width 41 height 21
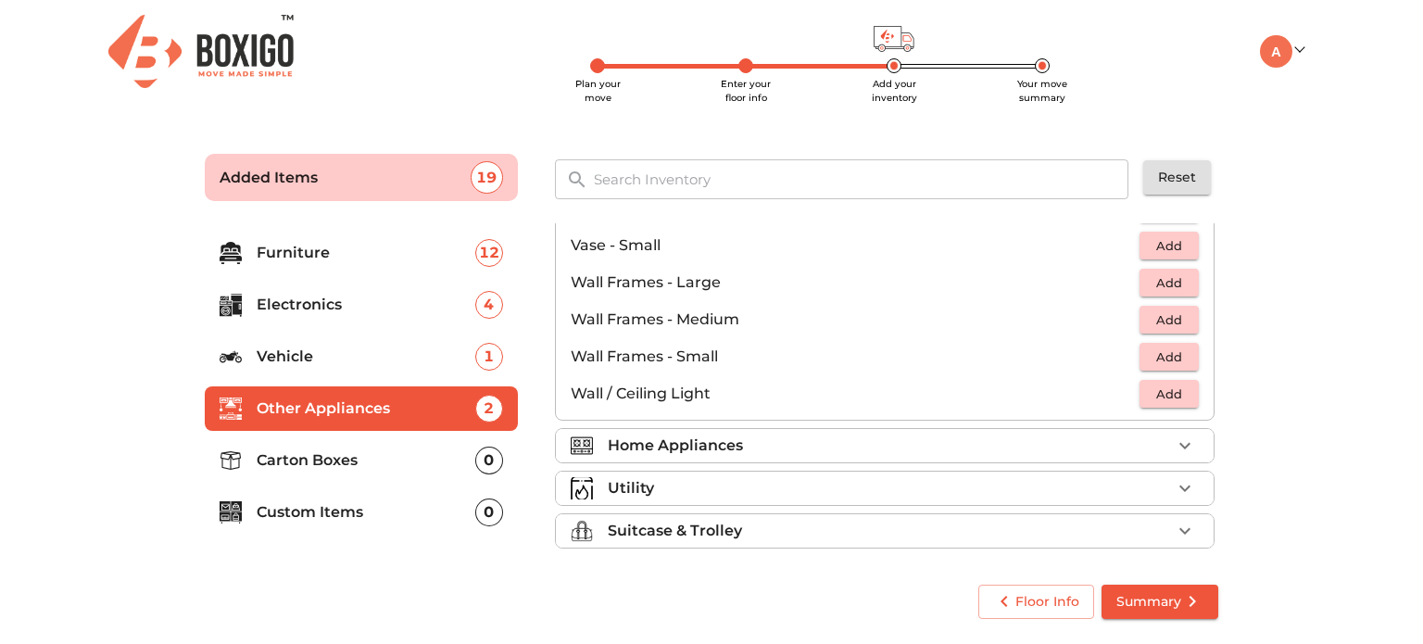
scroll to position [1247, 0]
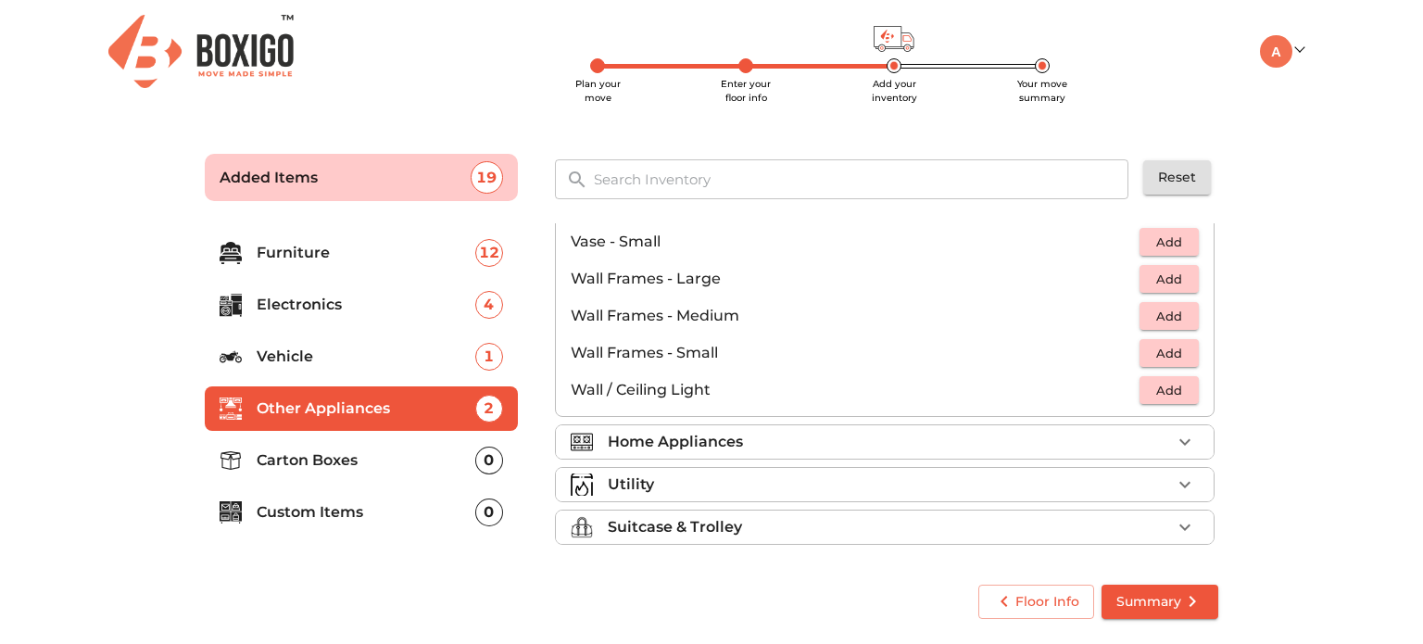
click at [816, 438] on div "Home Appliances" at bounding box center [889, 442] width 563 height 22
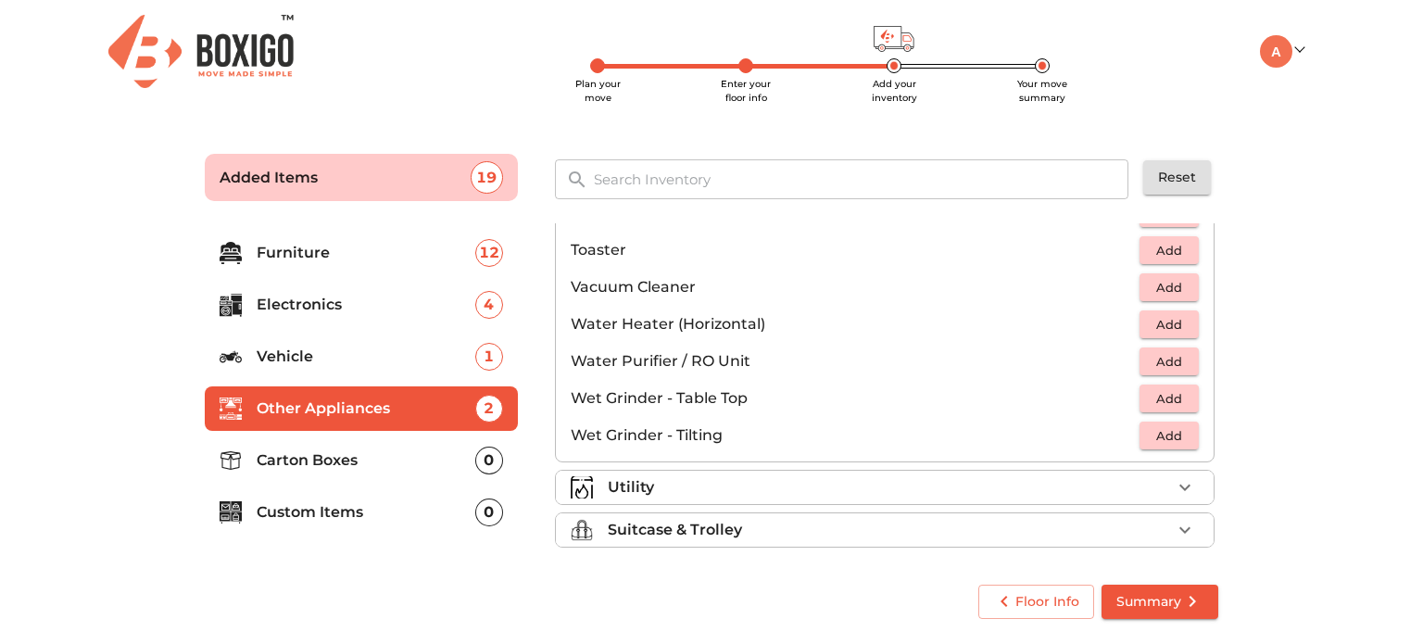
scroll to position [1284, 0]
click at [811, 476] on div "Utility" at bounding box center [889, 485] width 563 height 22
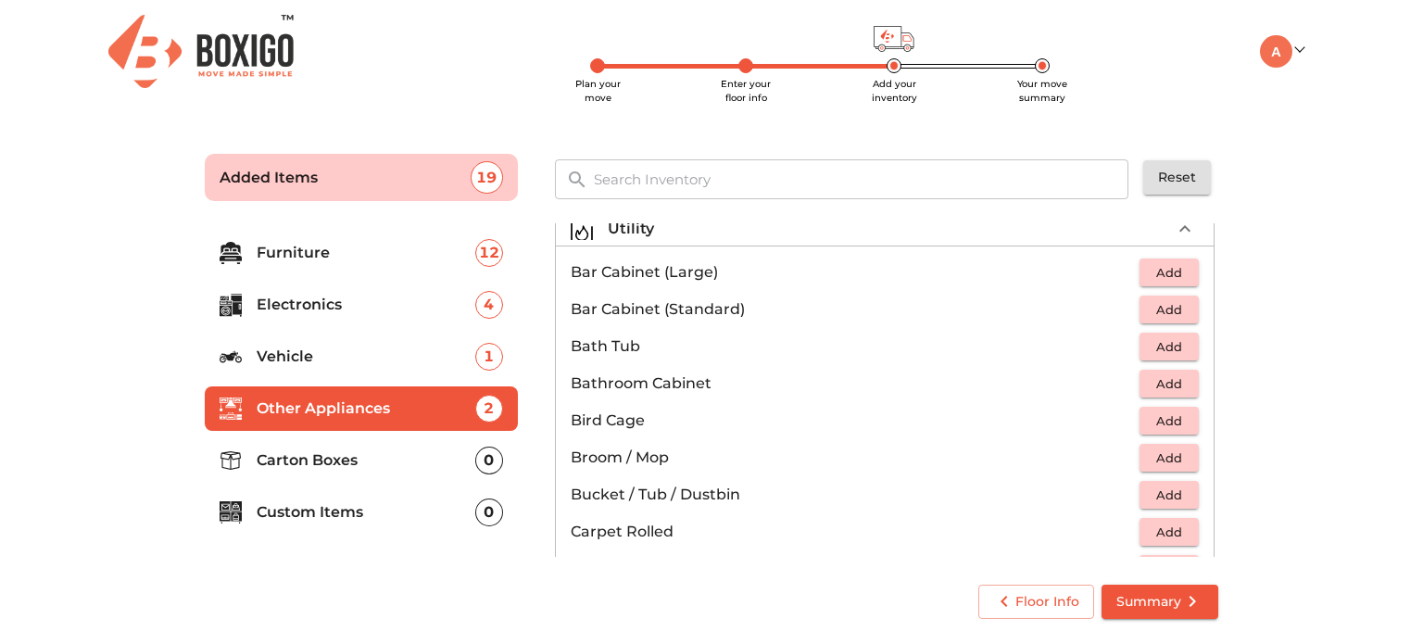
scroll to position [191, 0]
click at [1179, 455] on span "Add" at bounding box center [1169, 457] width 41 height 21
click at [1168, 491] on span "Add" at bounding box center [1169, 494] width 41 height 21
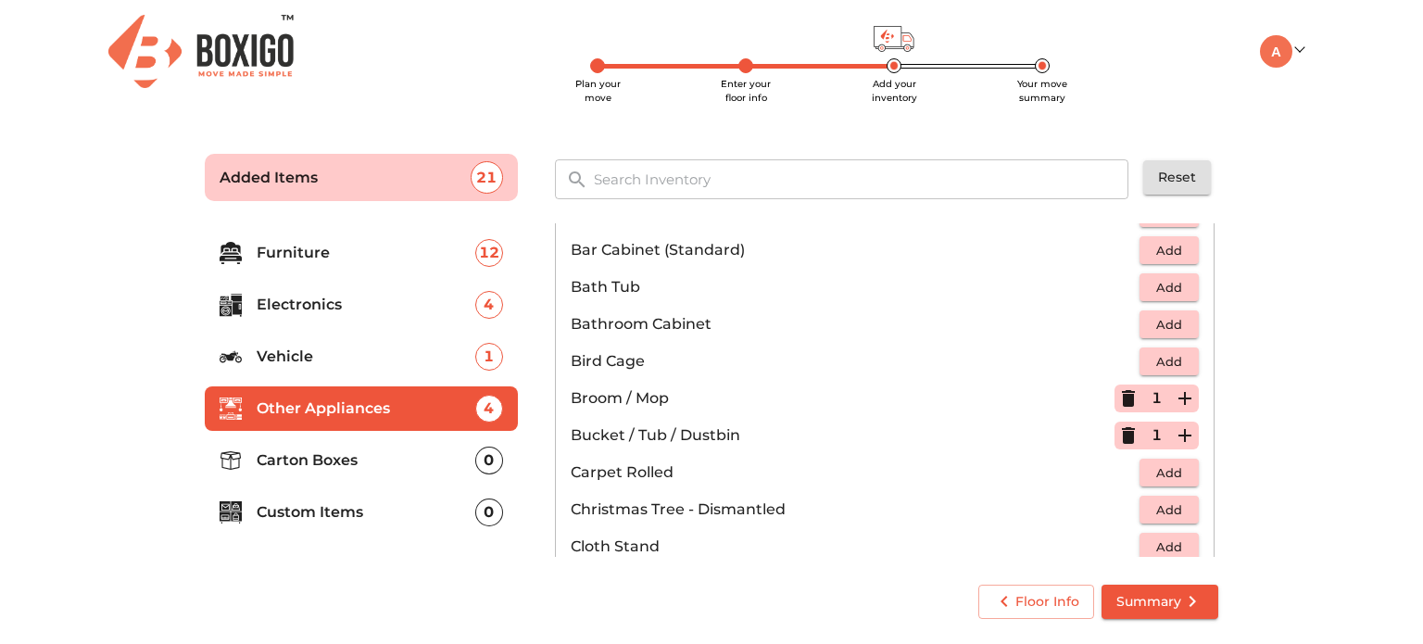
scroll to position [251, 0]
click at [1170, 463] on span "Add" at bounding box center [1169, 471] width 41 height 21
click at [1160, 504] on span "Add" at bounding box center [1169, 508] width 41 height 21
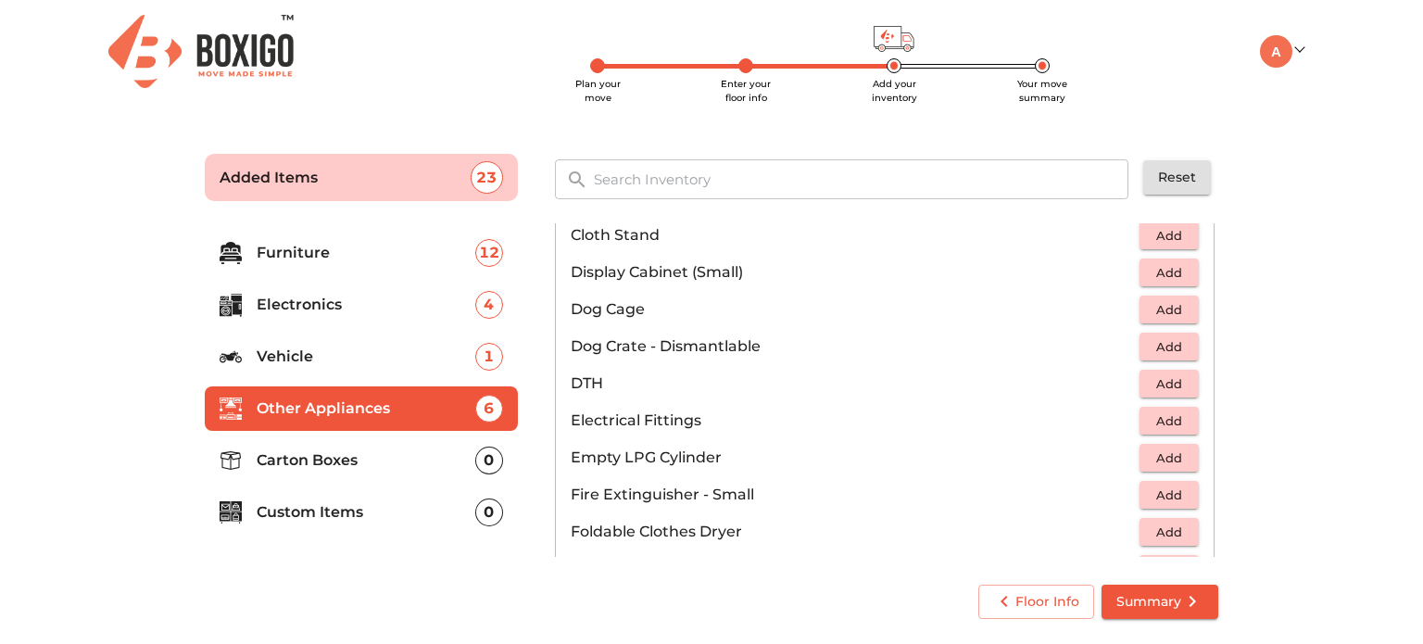
scroll to position [580, 0]
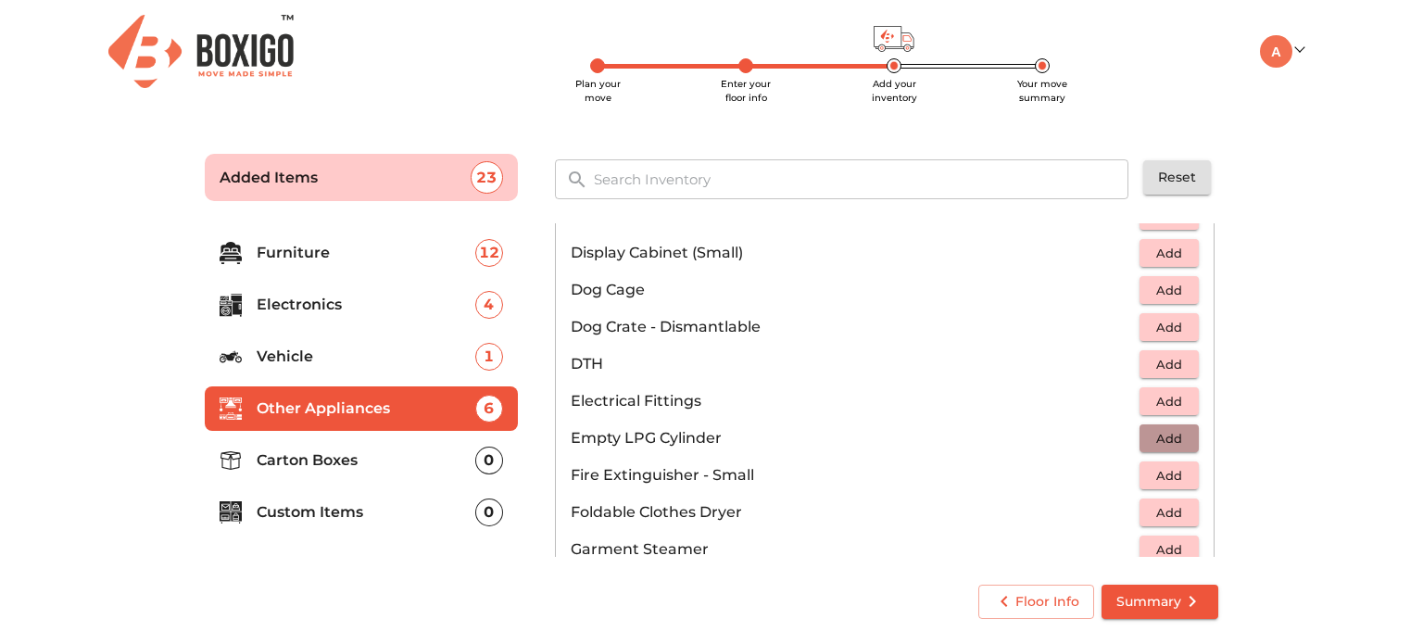
click at [1167, 437] on span "Add" at bounding box center [1169, 438] width 41 height 21
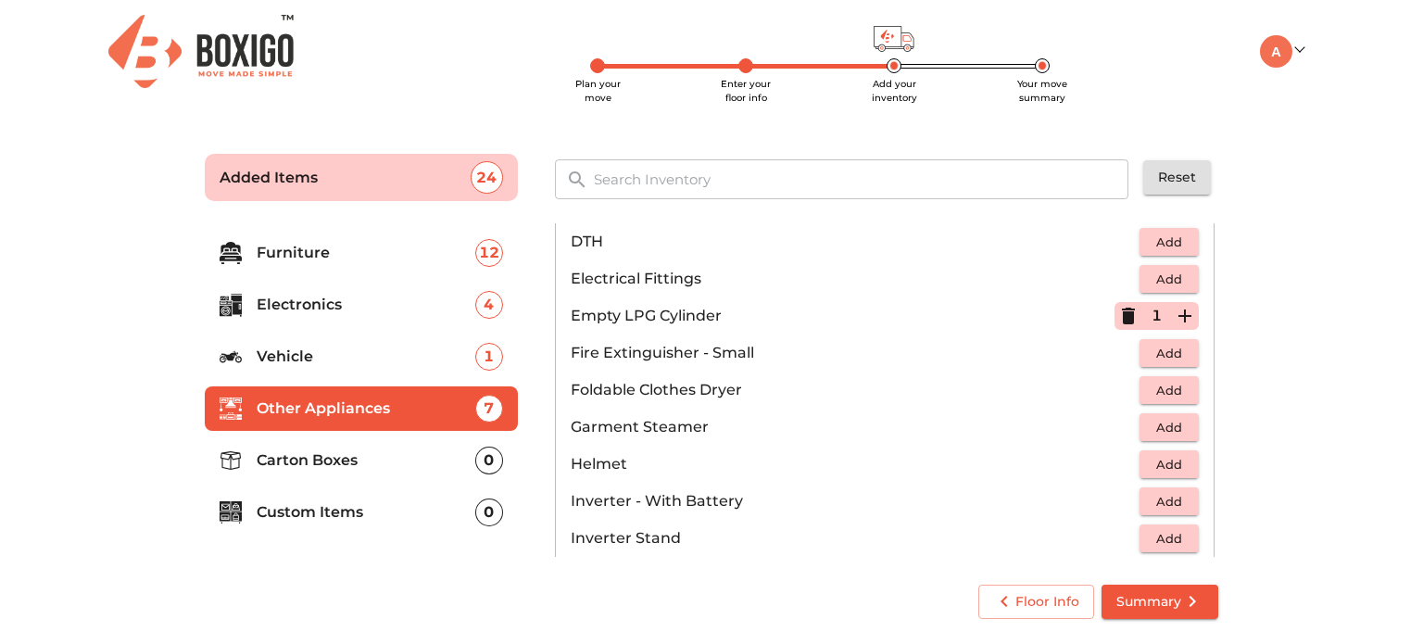
scroll to position [706, 0]
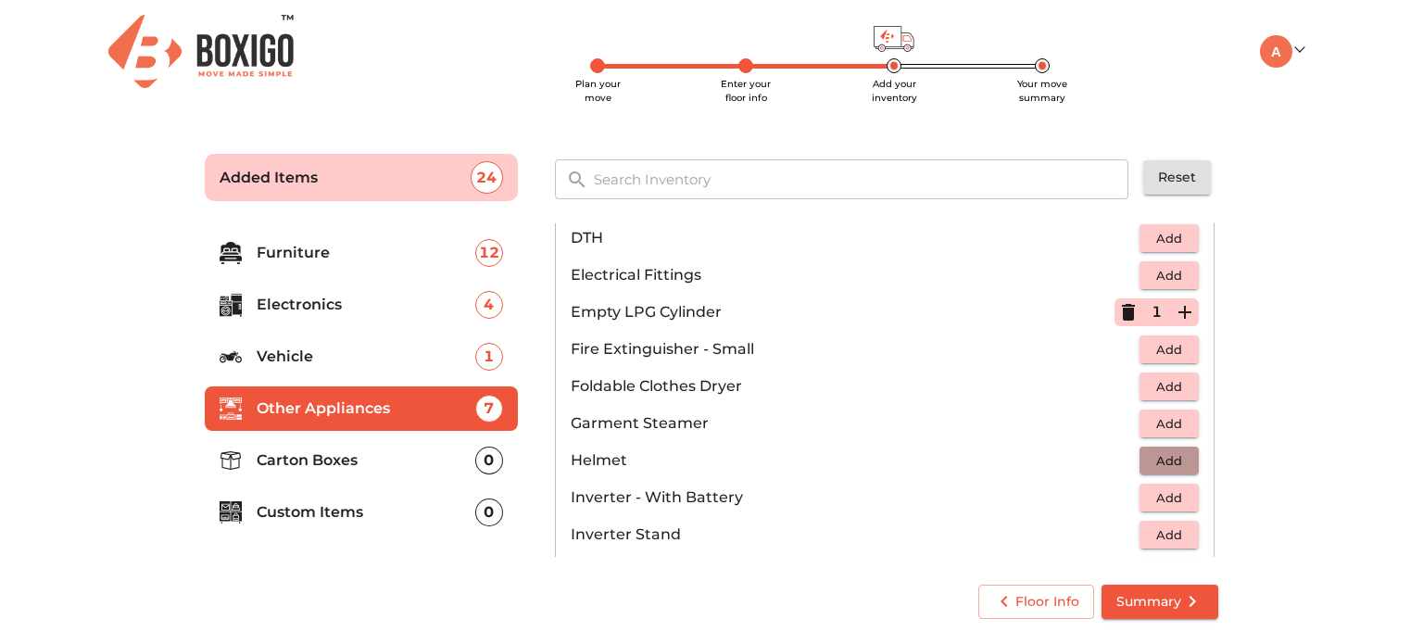
click at [1161, 459] on span "Add" at bounding box center [1169, 460] width 41 height 21
click at [1179, 459] on icon "button" at bounding box center [1185, 460] width 22 height 22
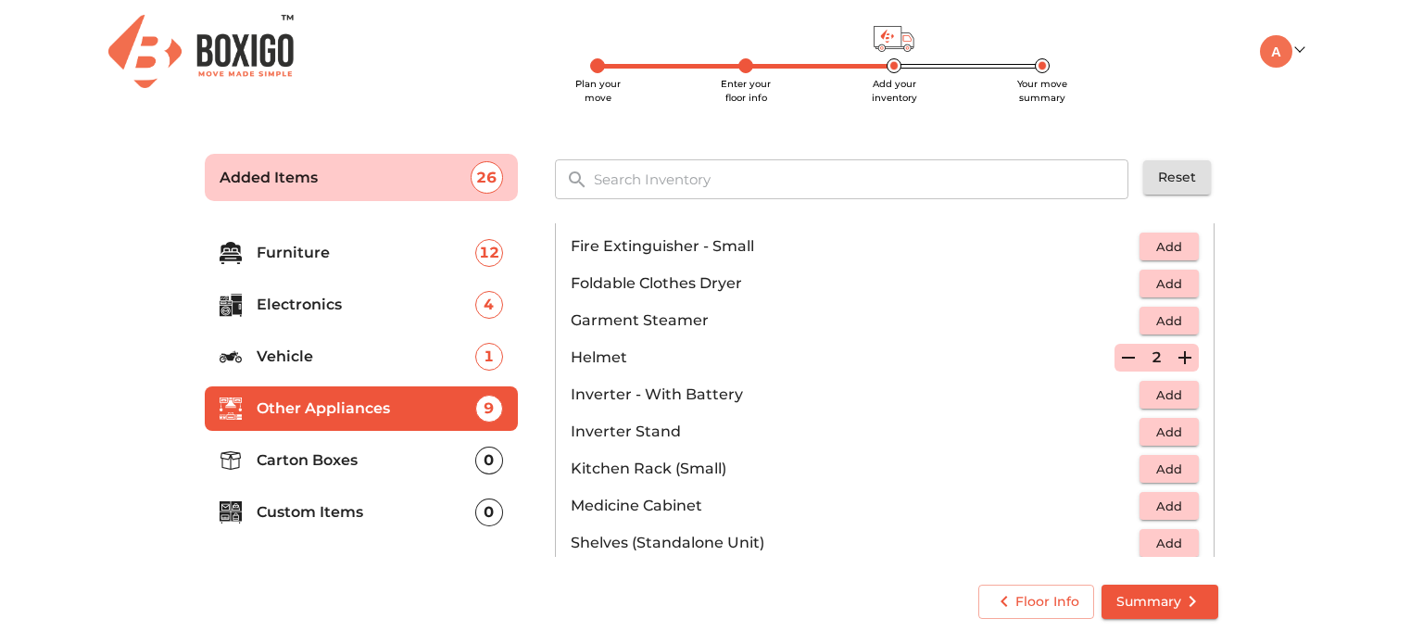
scroll to position [810, 0]
click at [1149, 466] on span "Add" at bounding box center [1169, 468] width 41 height 21
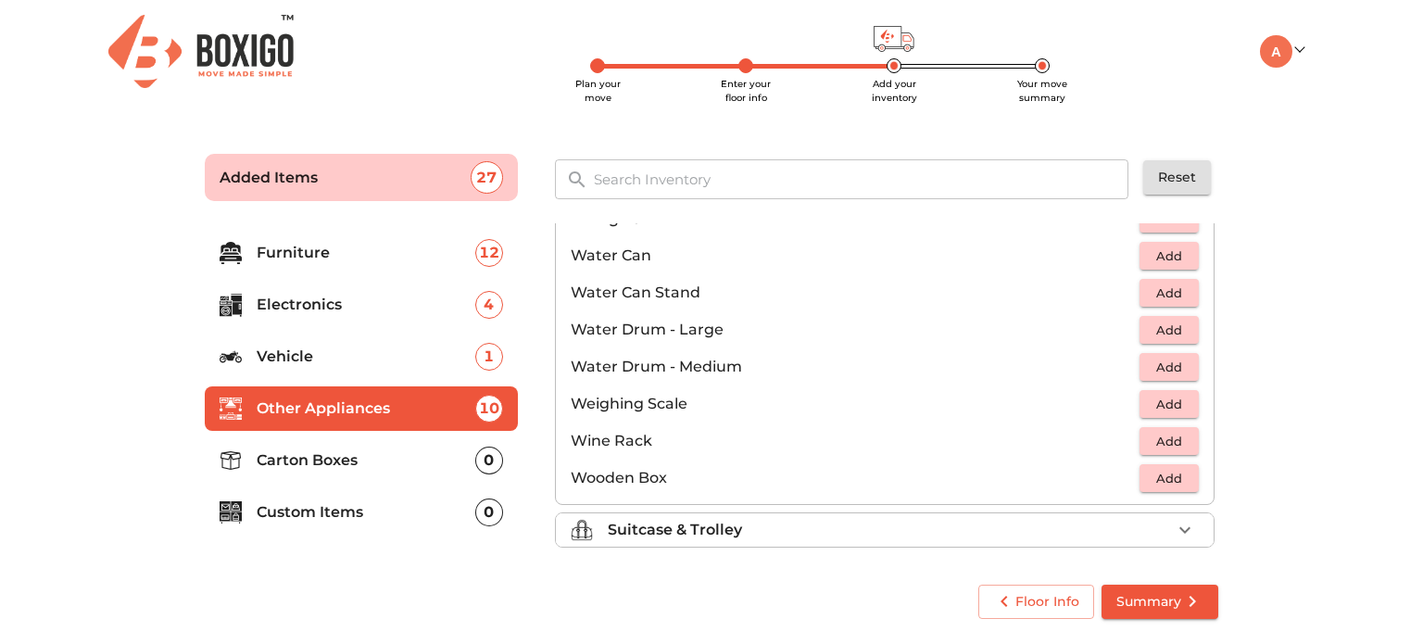
scroll to position [1396, 0]
click at [1106, 522] on div "Suitcase & Trolley" at bounding box center [889, 527] width 563 height 22
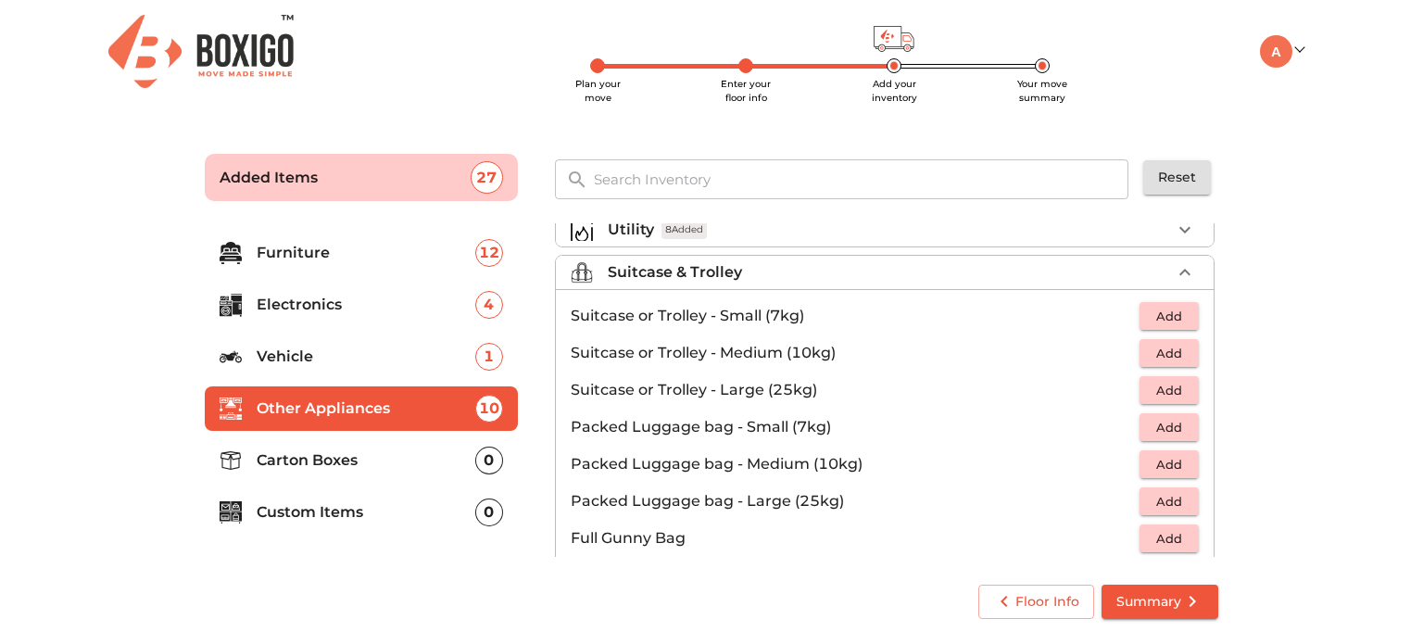
scroll to position [209, 0]
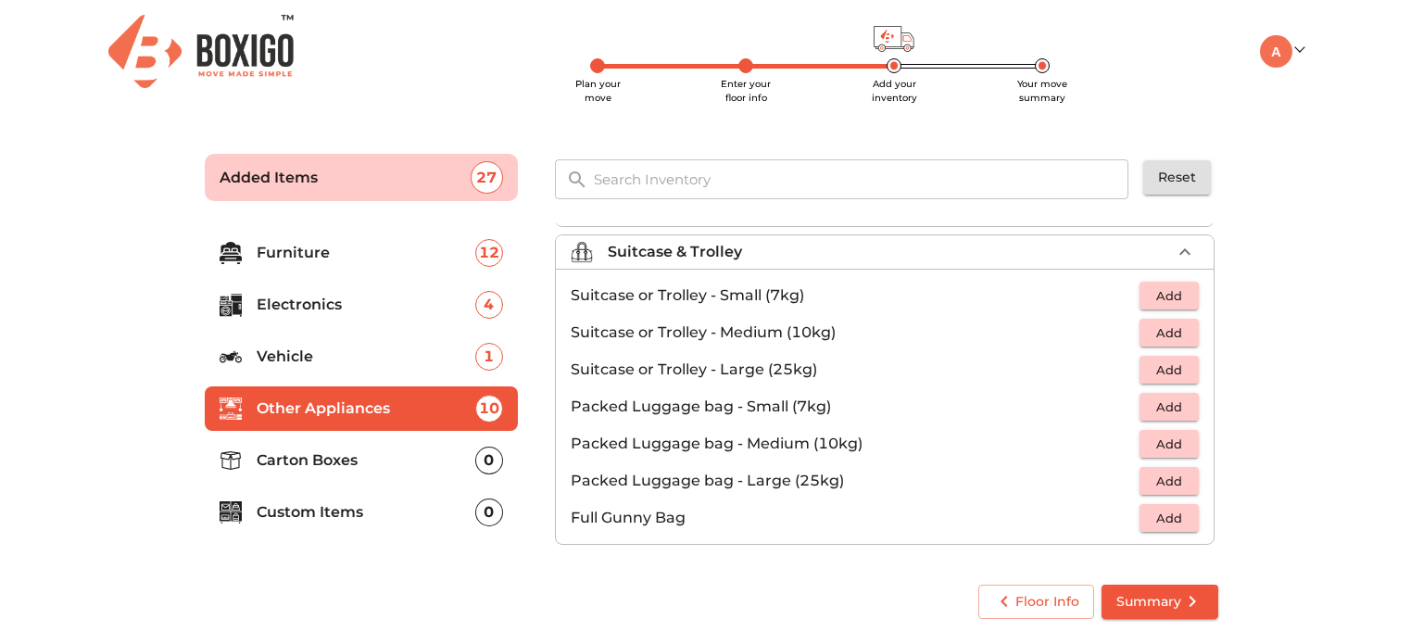
click at [365, 454] on p "Carton Boxes" at bounding box center [366, 460] width 219 height 22
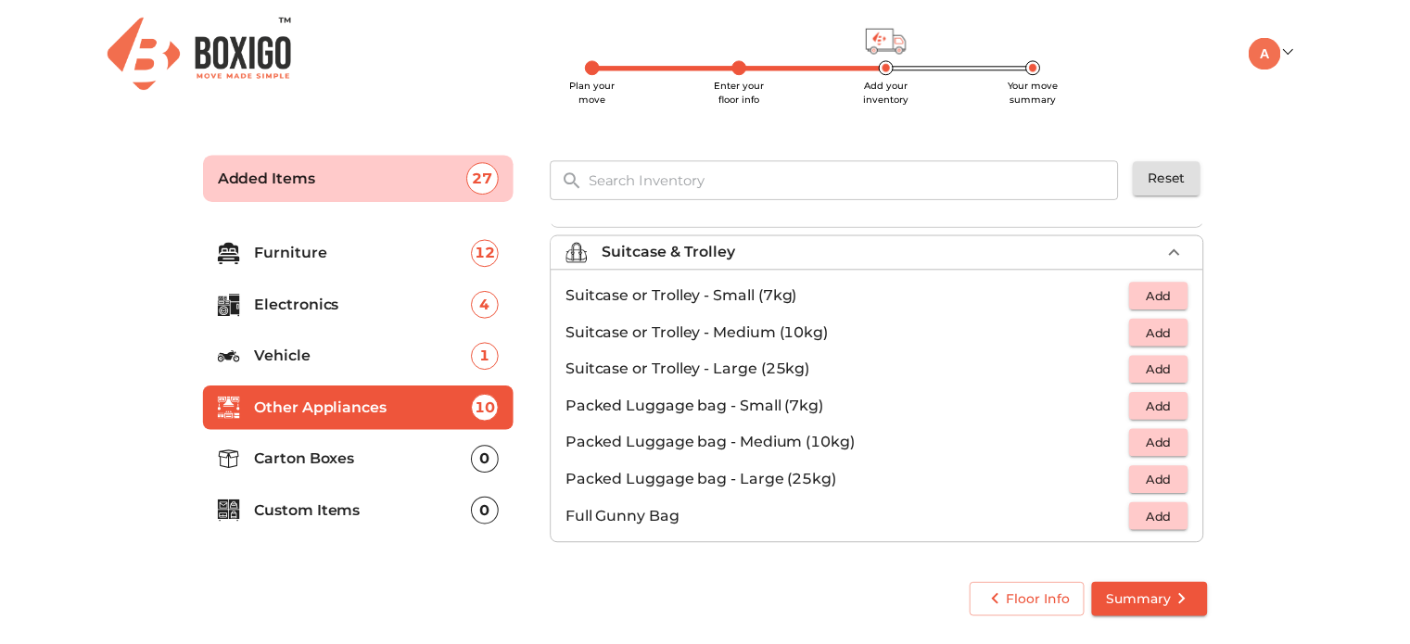
scroll to position [0, 0]
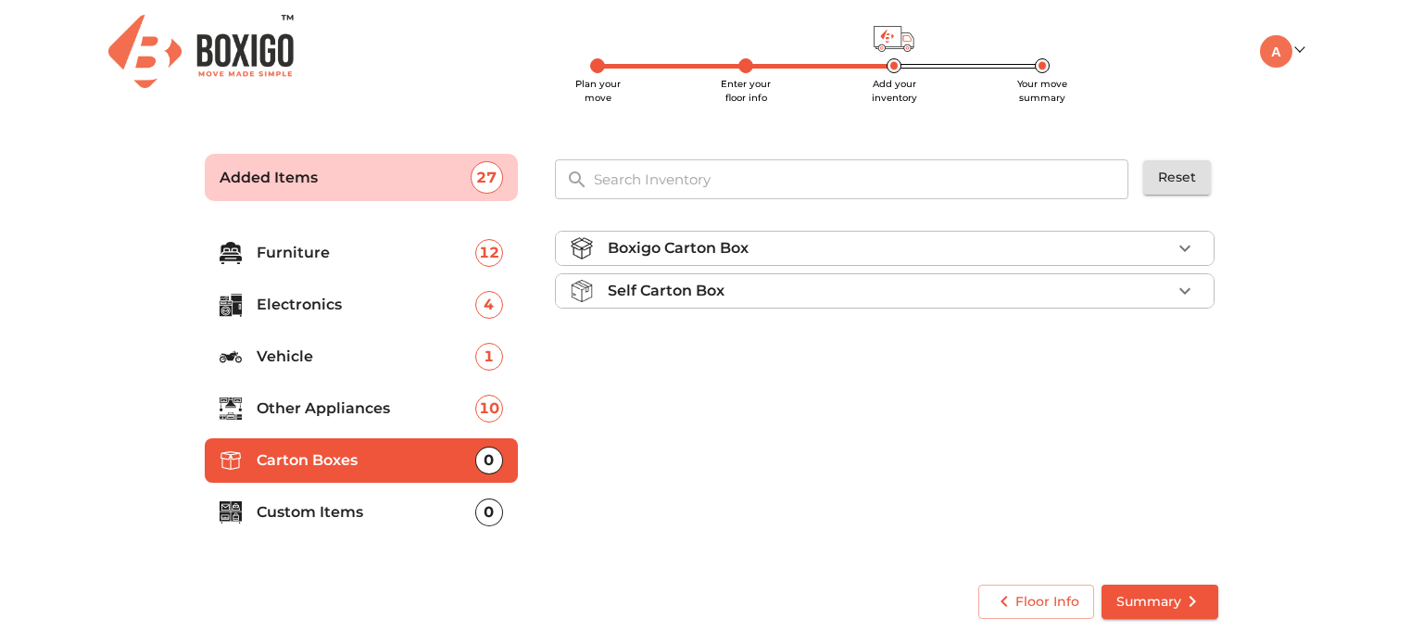
click at [745, 263] on li "Boxigo Carton Box" at bounding box center [885, 248] width 658 height 33
click at [1178, 287] on span "Add" at bounding box center [1169, 292] width 41 height 21
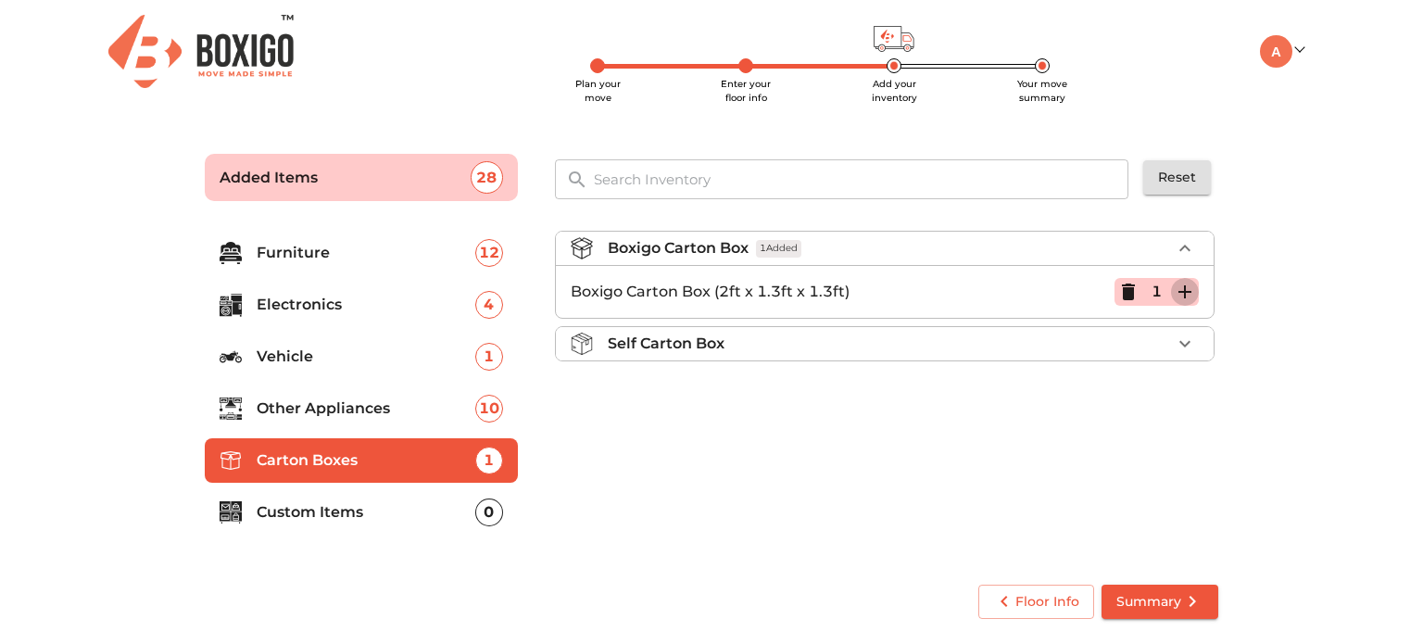
click at [1183, 287] on icon "button" at bounding box center [1185, 292] width 22 height 22
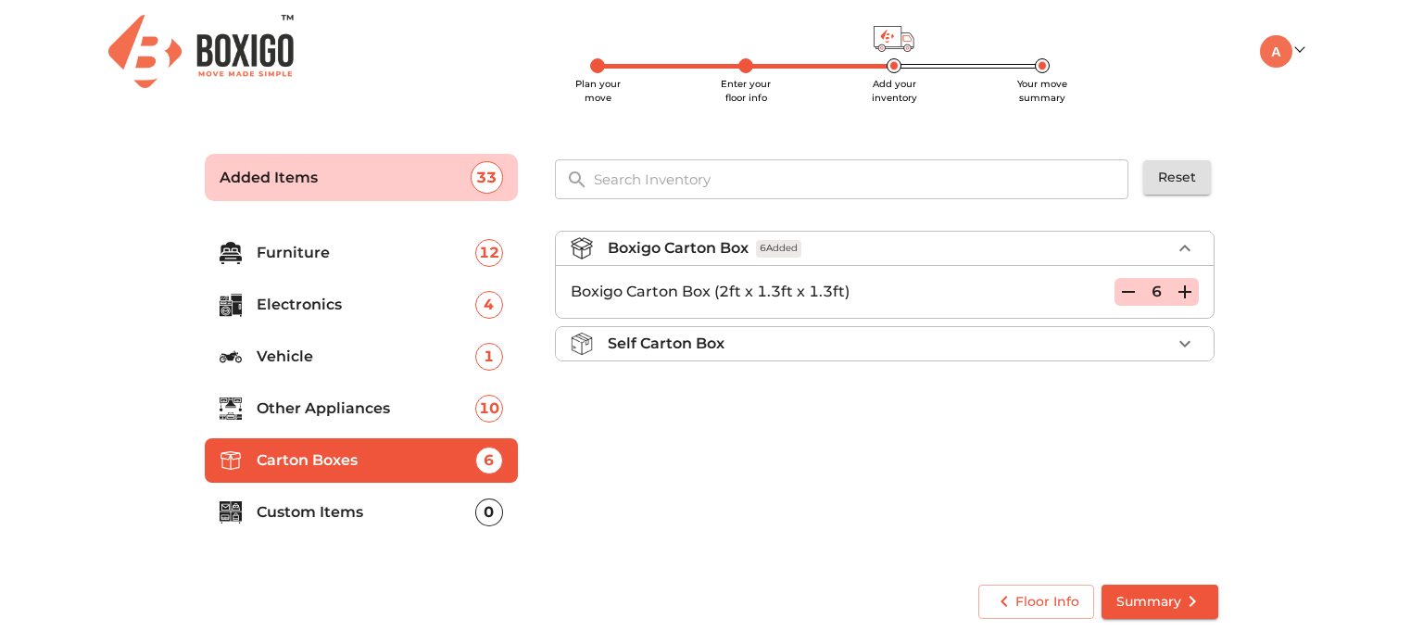
click at [1159, 327] on li "Self Carton Box" at bounding box center [885, 343] width 658 height 33
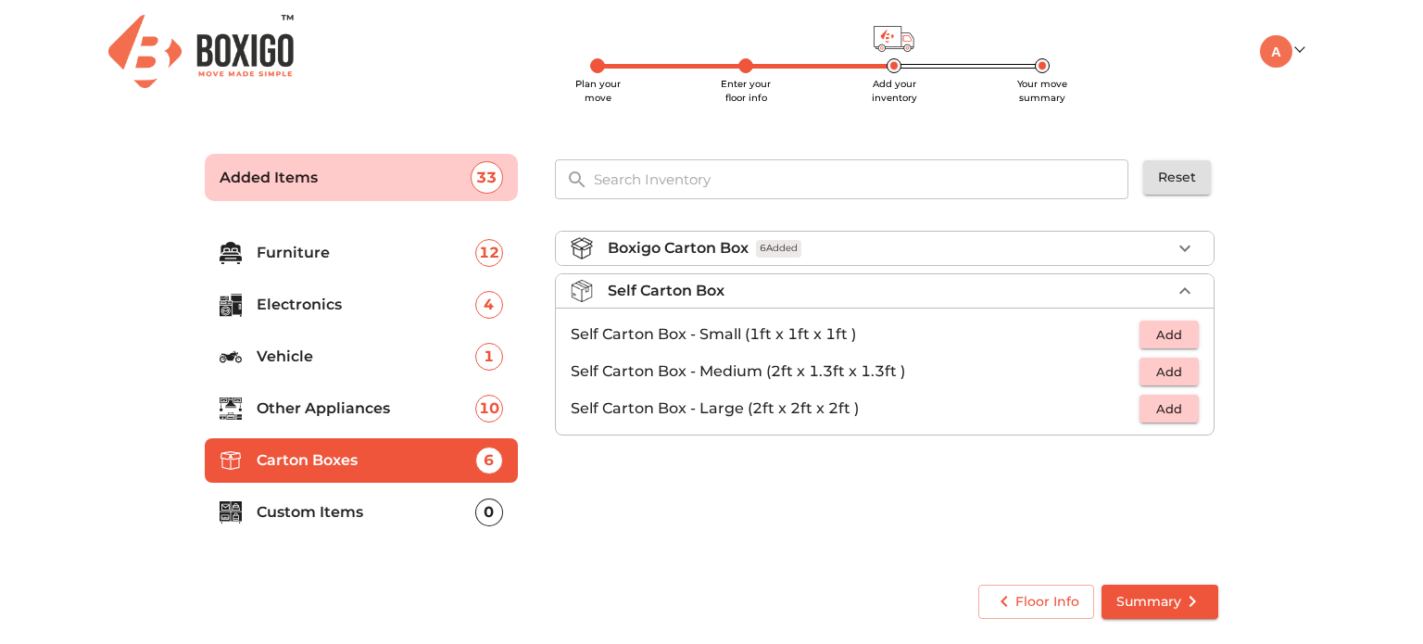
click at [415, 509] on p "Custom Items" at bounding box center [366, 512] width 219 height 22
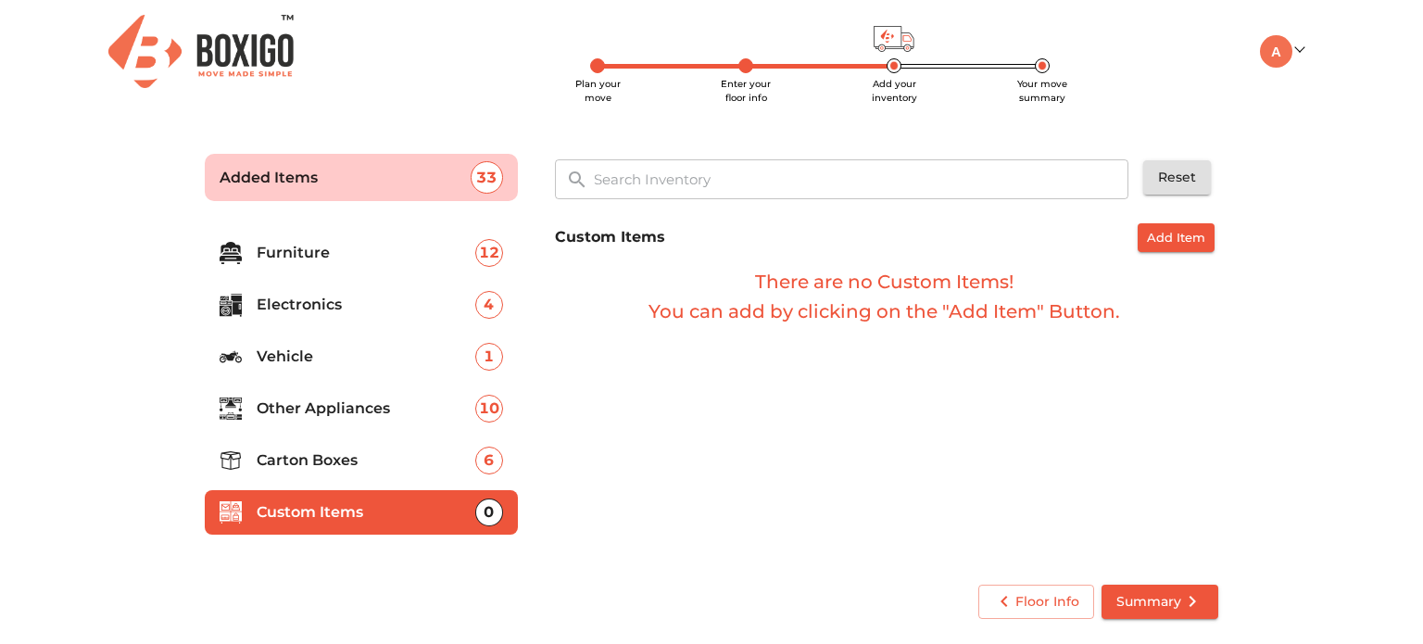
click at [1194, 254] on div "Custom Items Add Item There are no Custom Items! You can add by clicking on the…" at bounding box center [887, 274] width 664 height 103
click at [1191, 236] on span "Add Item" at bounding box center [1176, 237] width 58 height 21
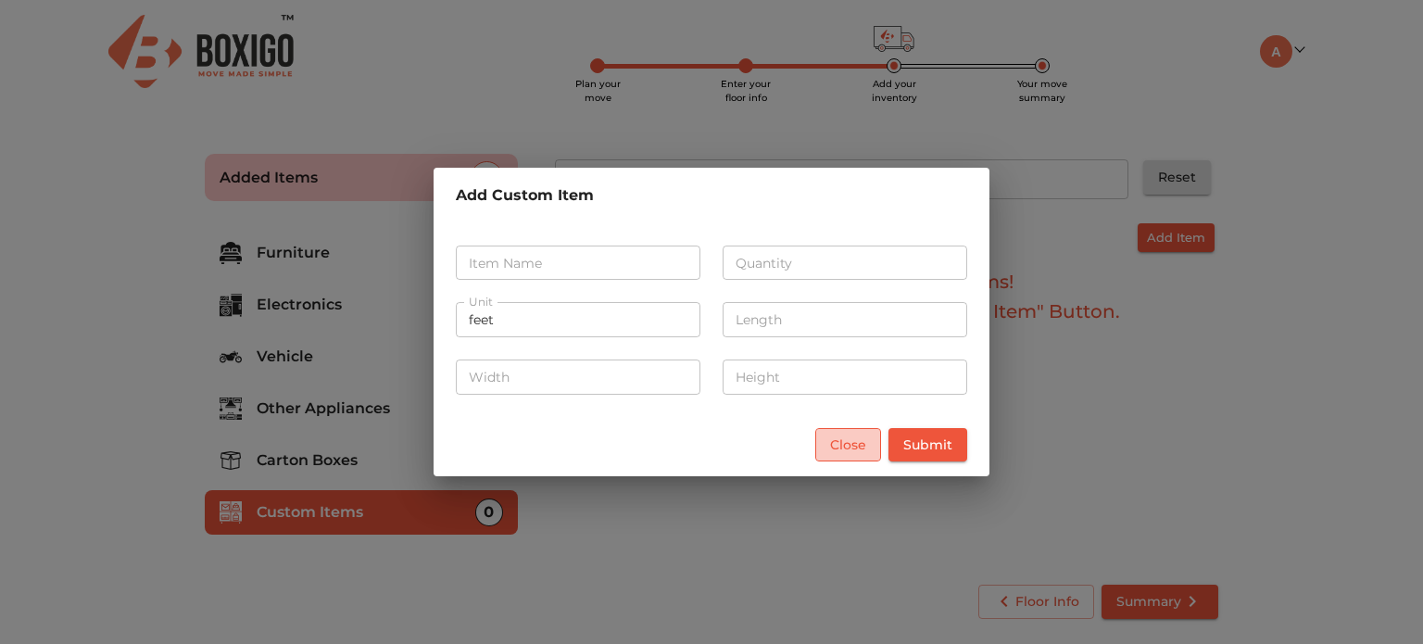
click at [858, 437] on span "Close" at bounding box center [848, 445] width 36 height 23
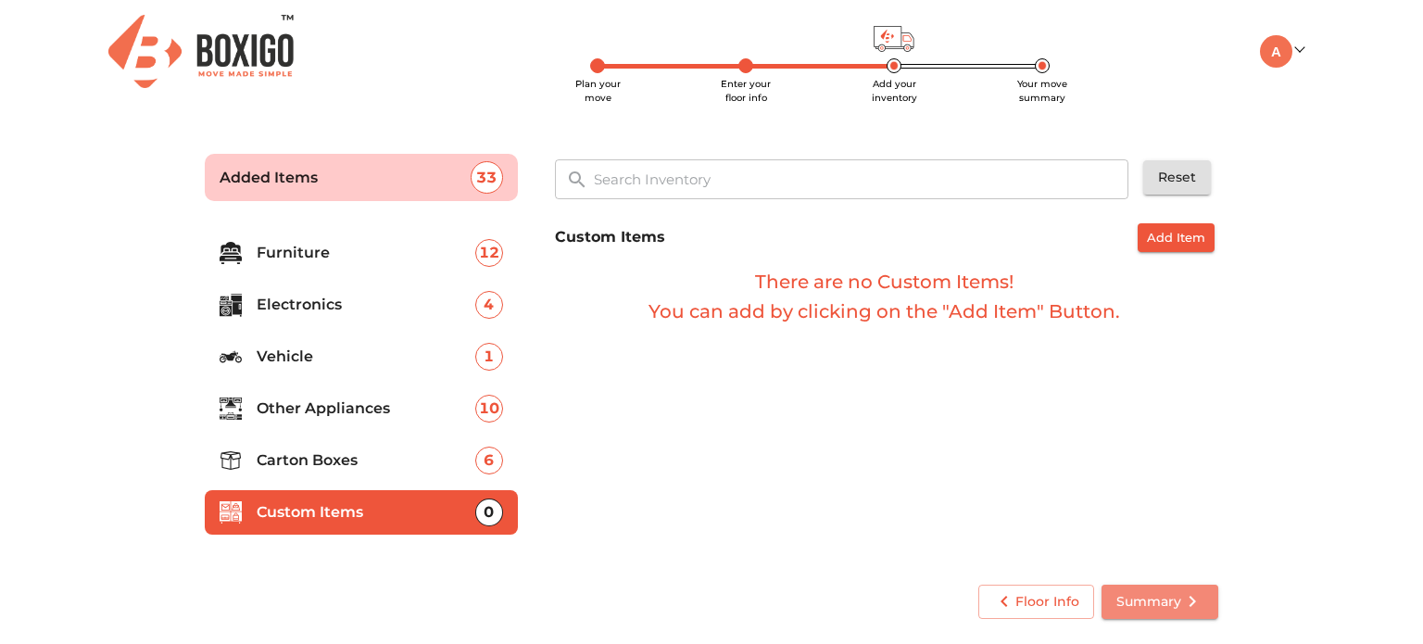
click at [1168, 590] on span "Summary" at bounding box center [1160, 601] width 87 height 23
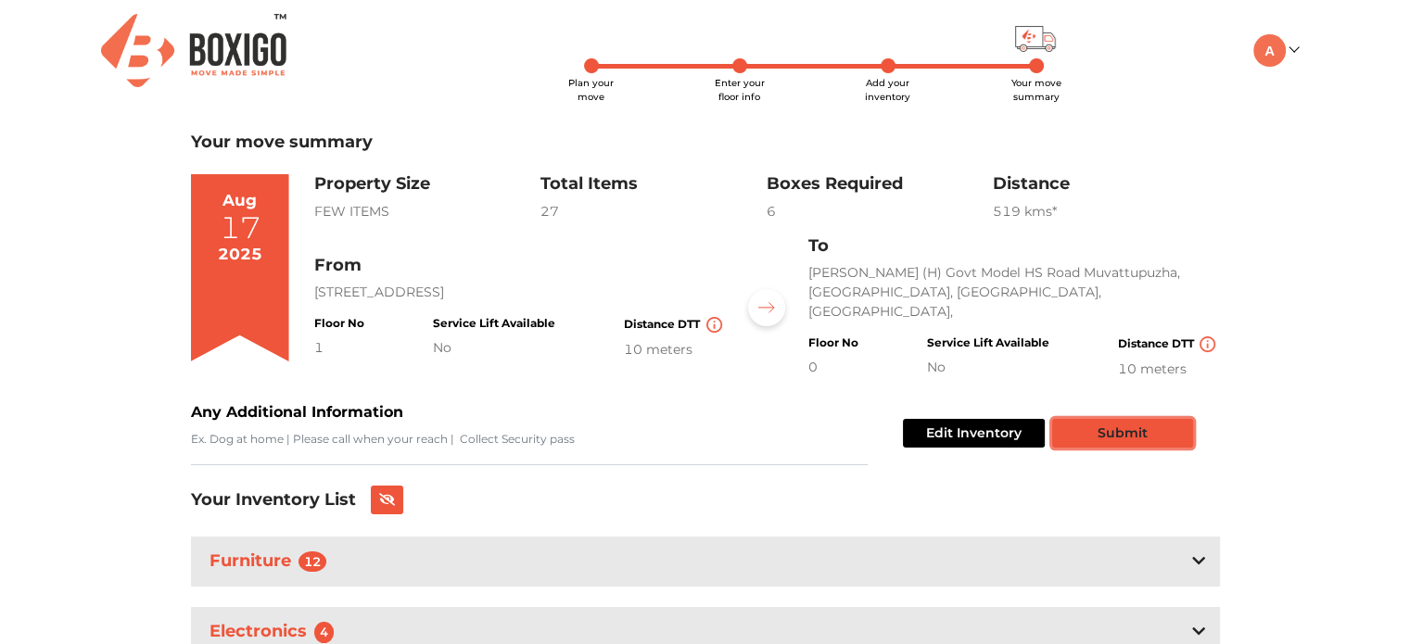
click at [1082, 425] on button "Submit" at bounding box center [1122, 433] width 141 height 29
